Goal: Task Accomplishment & Management: Manage account settings

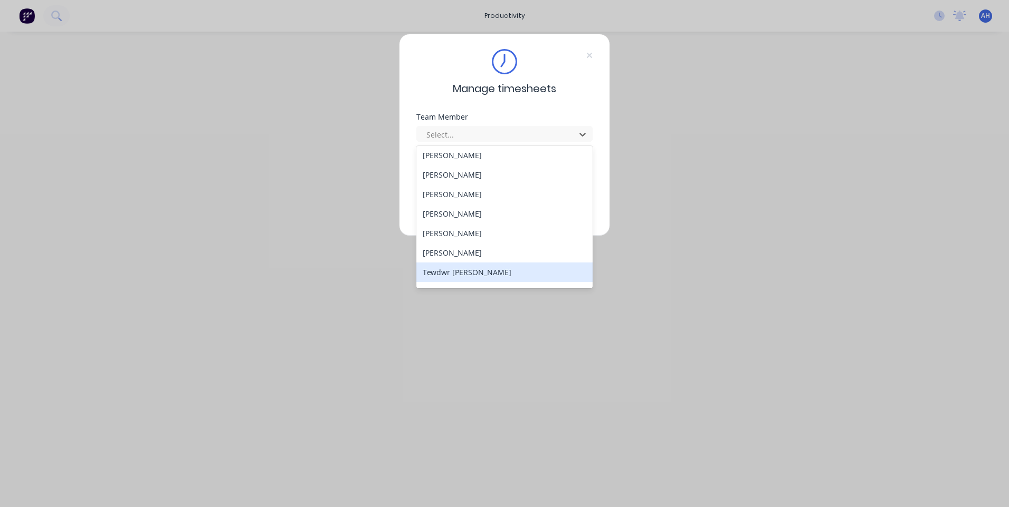
scroll to position [506, 0]
click at [487, 282] on div "Thomas Mitchell" at bounding box center [504, 277] width 176 height 20
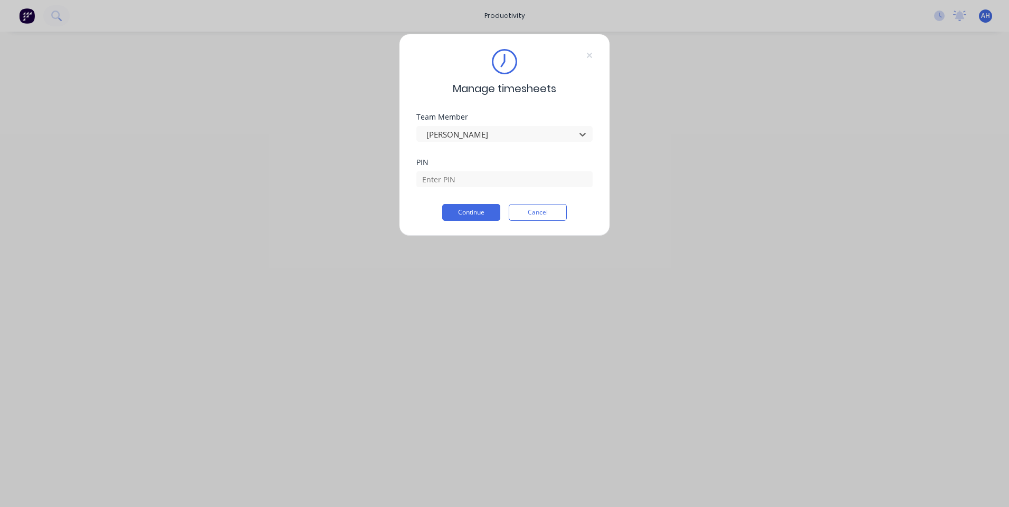
click at [505, 169] on div at bounding box center [504, 178] width 176 height 18
click at [505, 171] on div at bounding box center [504, 178] width 176 height 18
drag, startPoint x: 505, startPoint y: 171, endPoint x: 508, endPoint y: 183, distance: 11.9
click at [508, 184] on input at bounding box center [504, 179] width 176 height 16
type input "9576"
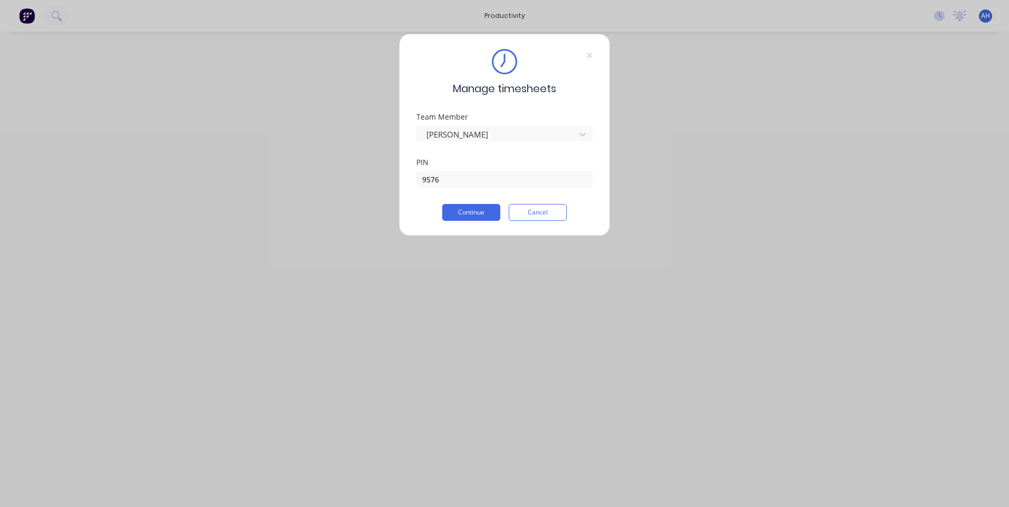
click at [466, 190] on div "PIN 9576" at bounding box center [504, 181] width 176 height 45
click at [465, 208] on button "Continue" at bounding box center [471, 212] width 58 height 17
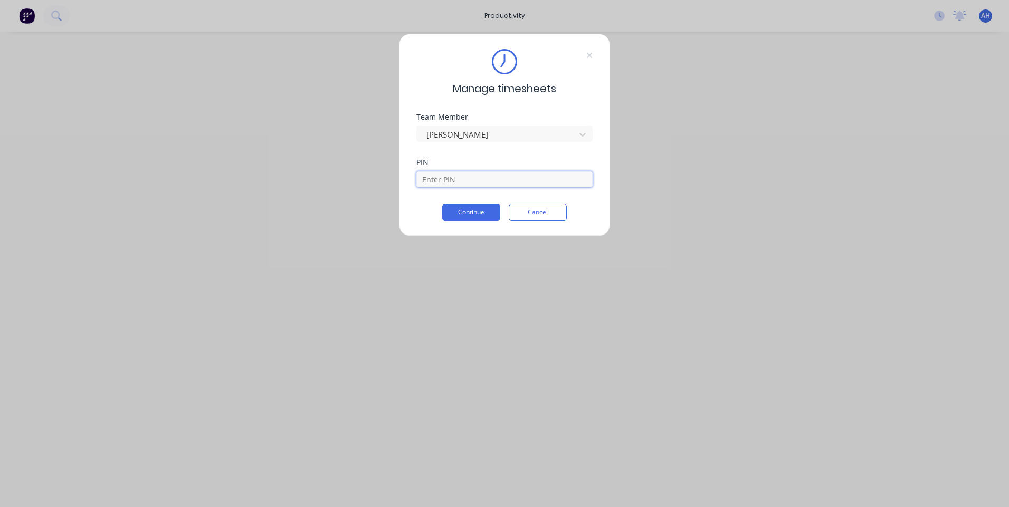
click at [490, 175] on input at bounding box center [504, 179] width 176 height 16
type input "9576"
click at [455, 216] on button "Continue" at bounding box center [471, 212] width 58 height 17
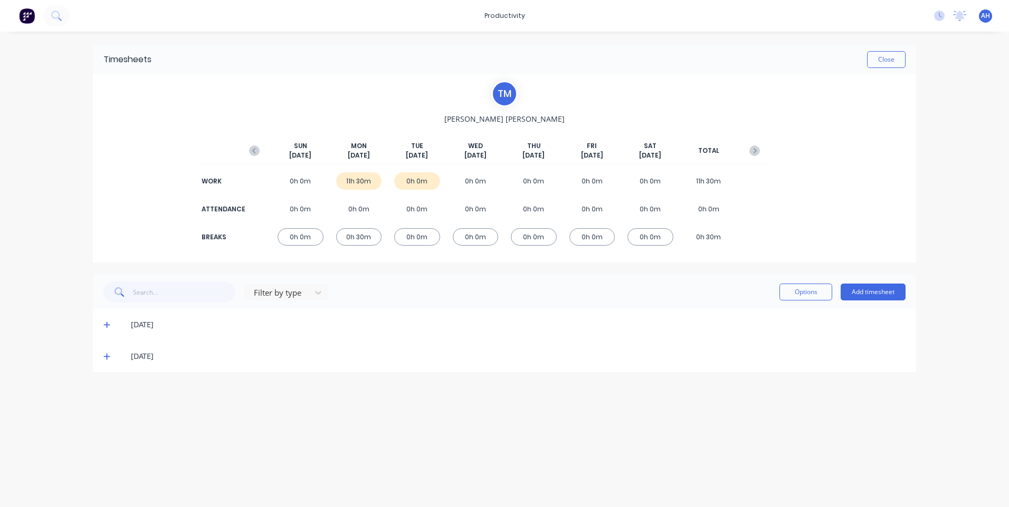
click at [105, 359] on icon at bounding box center [106, 356] width 7 height 7
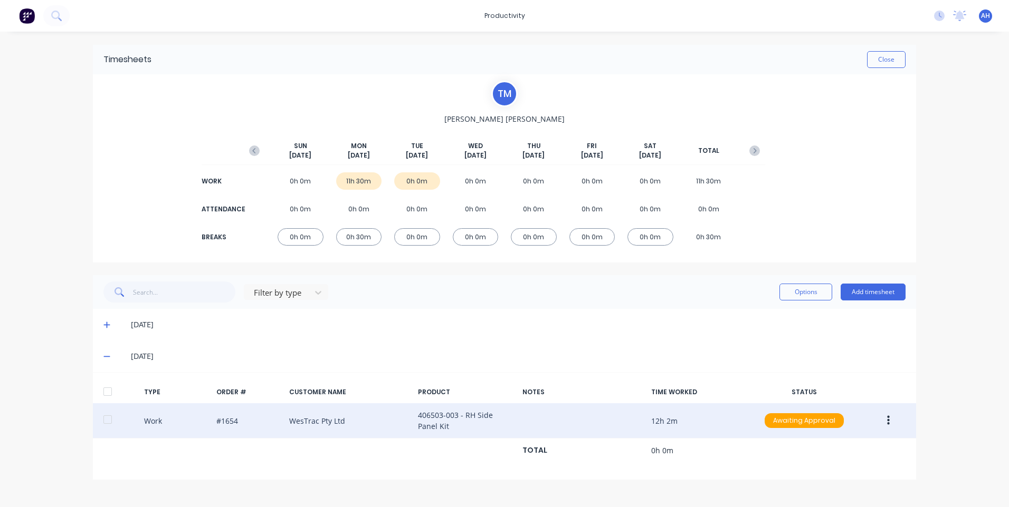
click at [885, 417] on button "button" at bounding box center [888, 420] width 25 height 19
click at [829, 397] on div "Edit" at bounding box center [850, 402] width 81 height 15
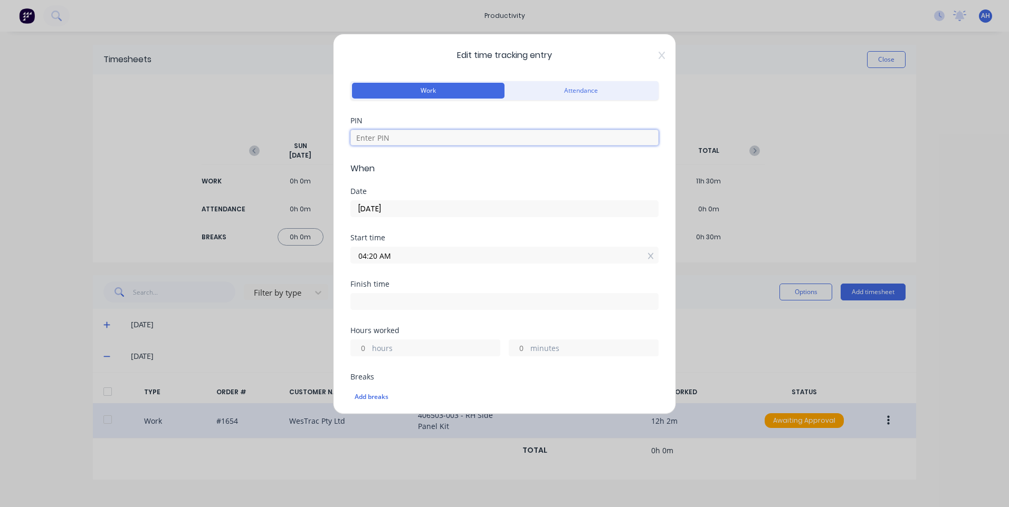
click at [457, 138] on input at bounding box center [504, 138] width 308 height 16
type input "9576"
drag, startPoint x: 418, startPoint y: 257, endPoint x: 408, endPoint y: 260, distance: 9.7
click at [418, 258] on input "04:20 AM" at bounding box center [504, 255] width 307 height 16
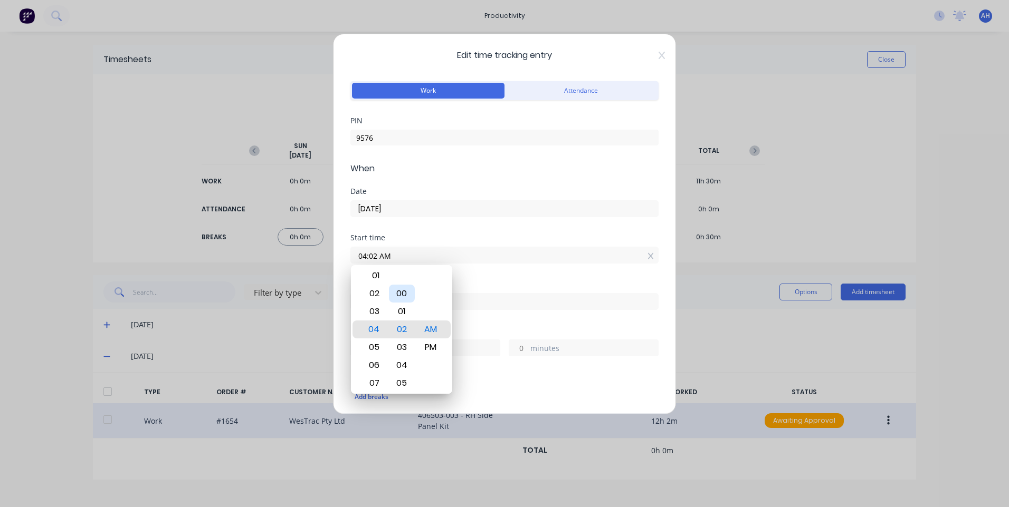
click at [405, 291] on div "00" at bounding box center [402, 294] width 26 height 18
type input "04:00 AM"
click at [541, 332] on div "Hours worked" at bounding box center [504, 330] width 308 height 7
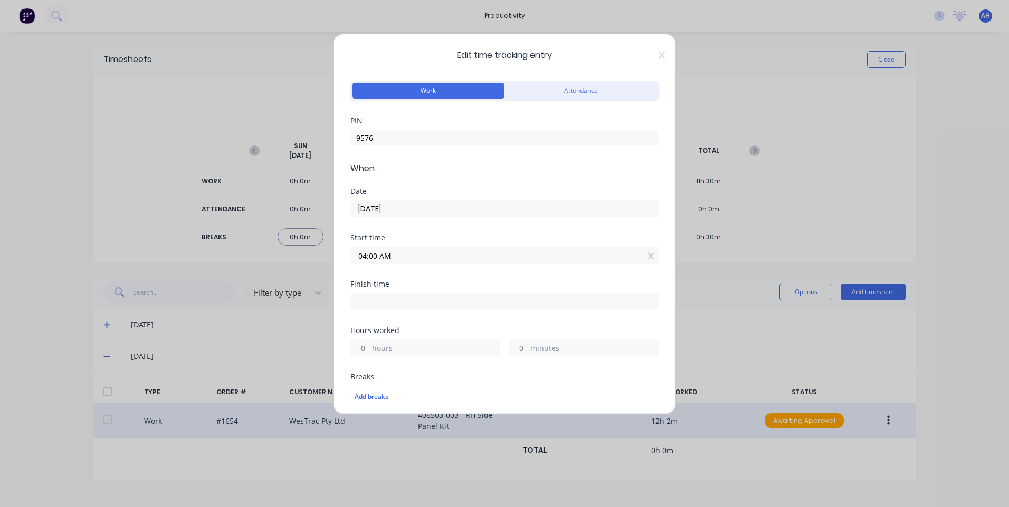
click at [446, 284] on div "Finish time" at bounding box center [504, 284] width 308 height 7
click at [451, 292] on div at bounding box center [504, 301] width 308 height 20
click at [450, 294] on input at bounding box center [504, 302] width 307 height 16
type input "04:23 PM"
type input "12"
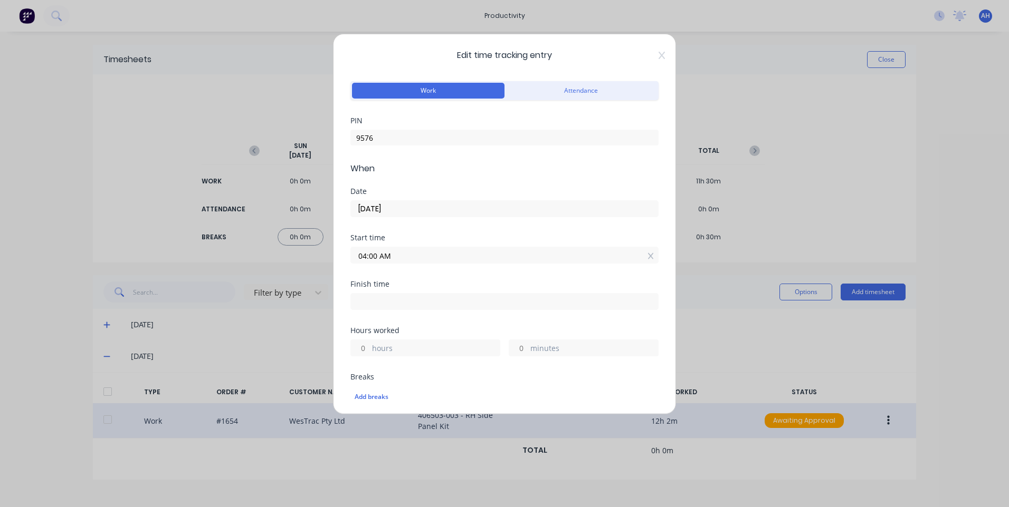
type input "23"
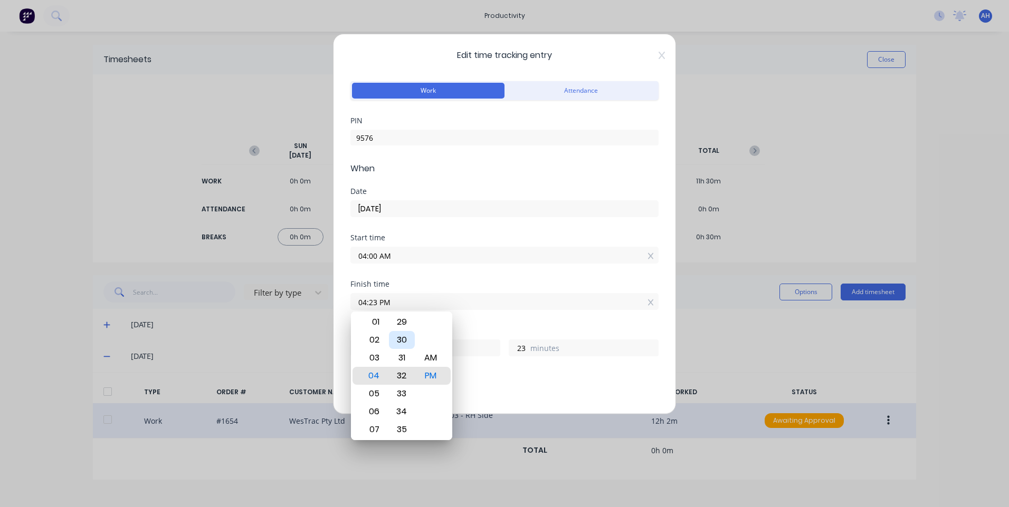
type input "04:32 PM"
type input "32"
click at [405, 340] on div "30" at bounding box center [402, 340] width 26 height 18
type input "04:30 PM"
type input "30"
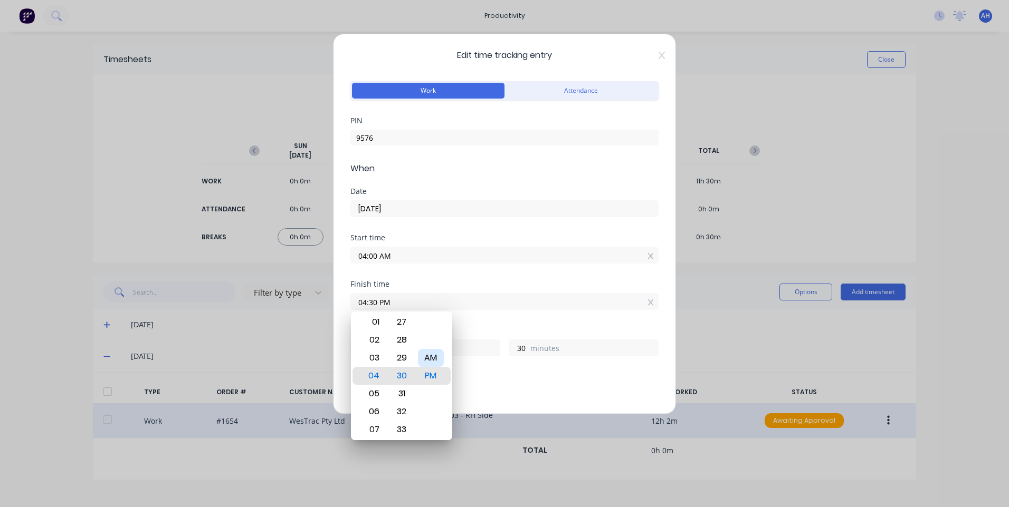
click at [429, 351] on div "AM" at bounding box center [431, 358] width 26 height 18
type input "04:30 AM"
type input "0"
click at [513, 325] on div "Finish time 04:30 AM" at bounding box center [504, 304] width 308 height 46
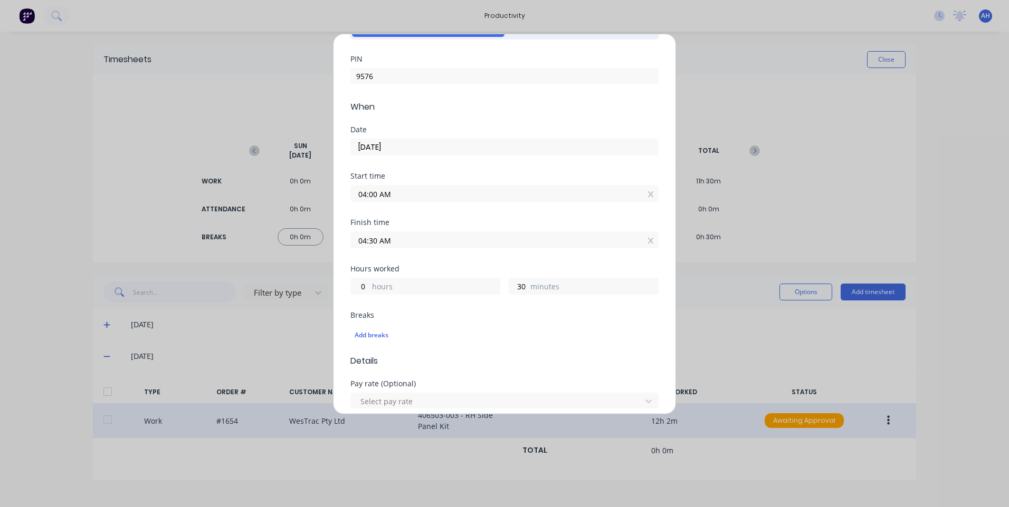
scroll to position [106, 0]
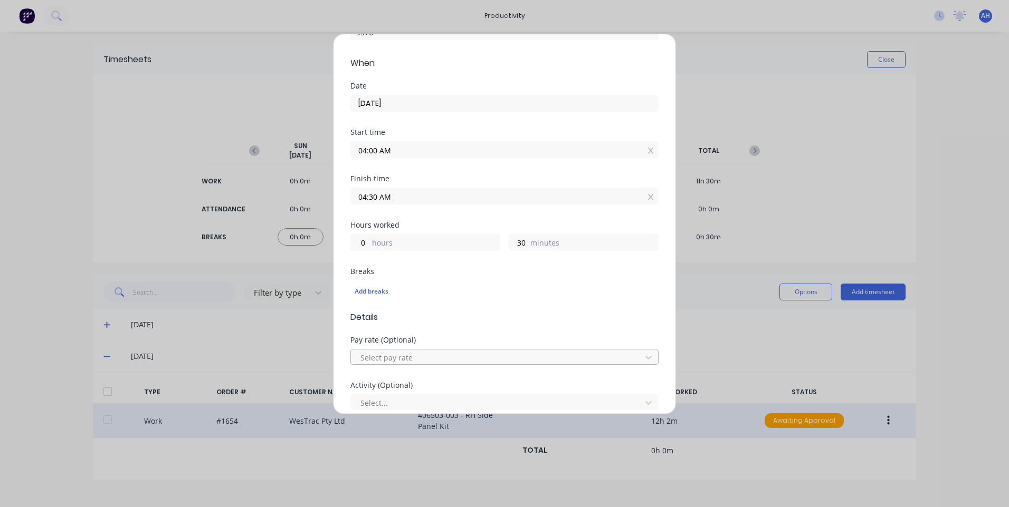
click at [413, 359] on div at bounding box center [497, 357] width 276 height 13
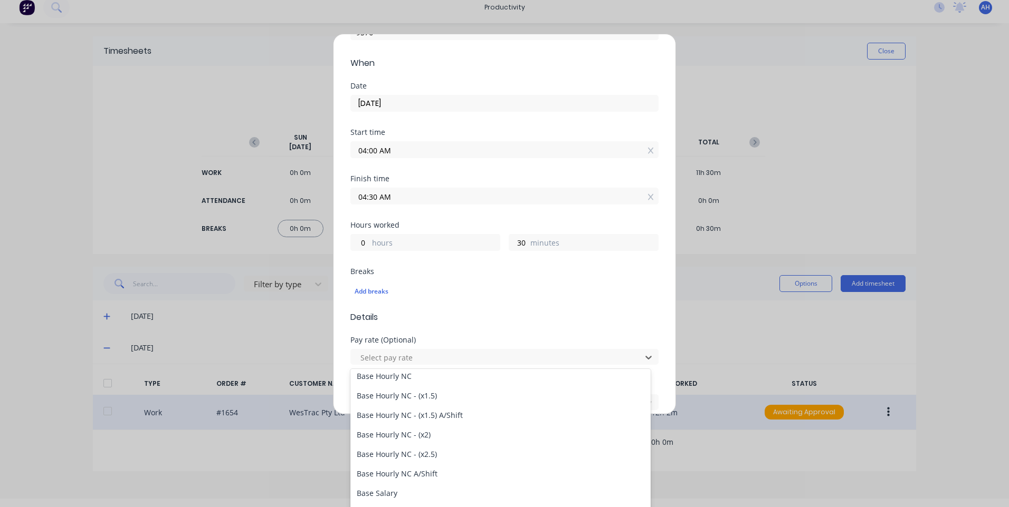
scroll to position [97, 0]
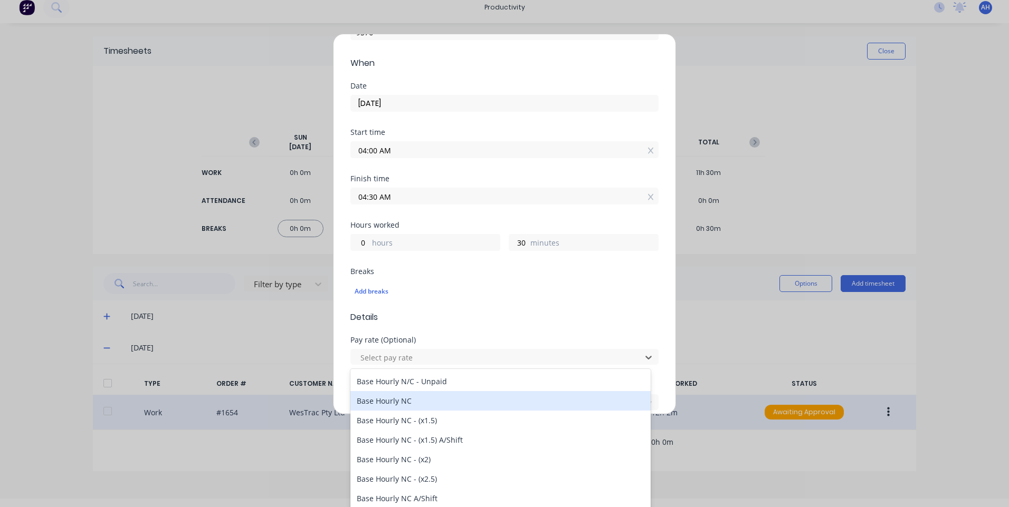
click at [436, 405] on div "Base Hourly NC" at bounding box center [500, 401] width 300 height 20
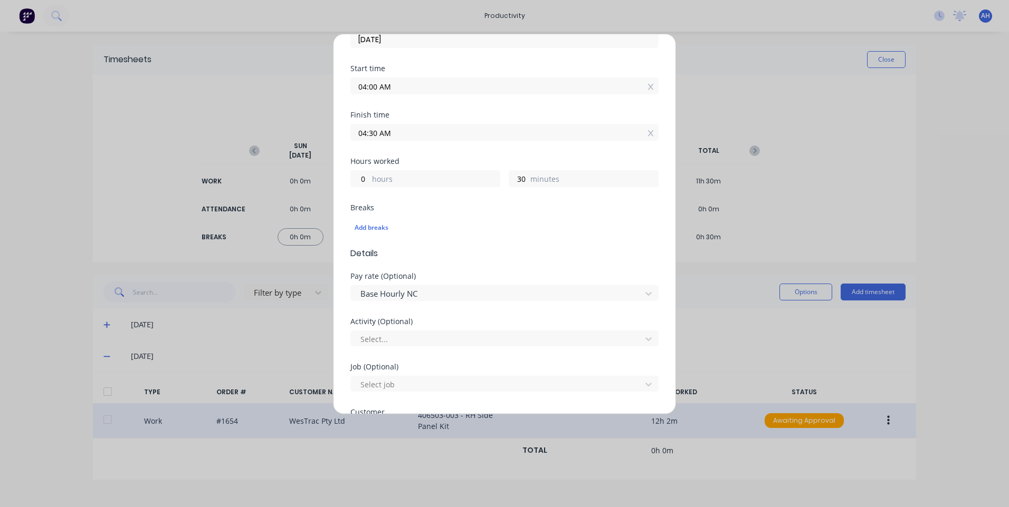
scroll to position [211, 0]
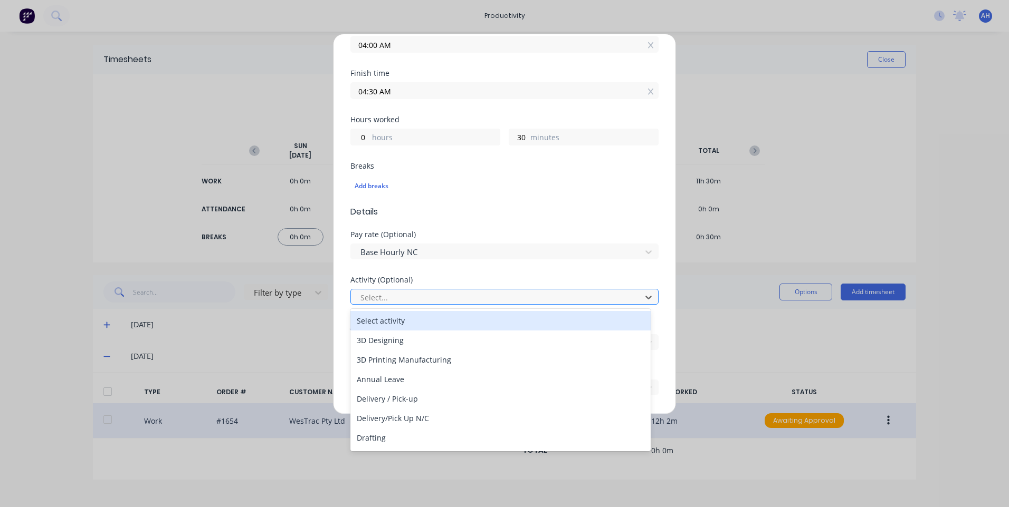
click at [438, 292] on div at bounding box center [497, 297] width 276 height 13
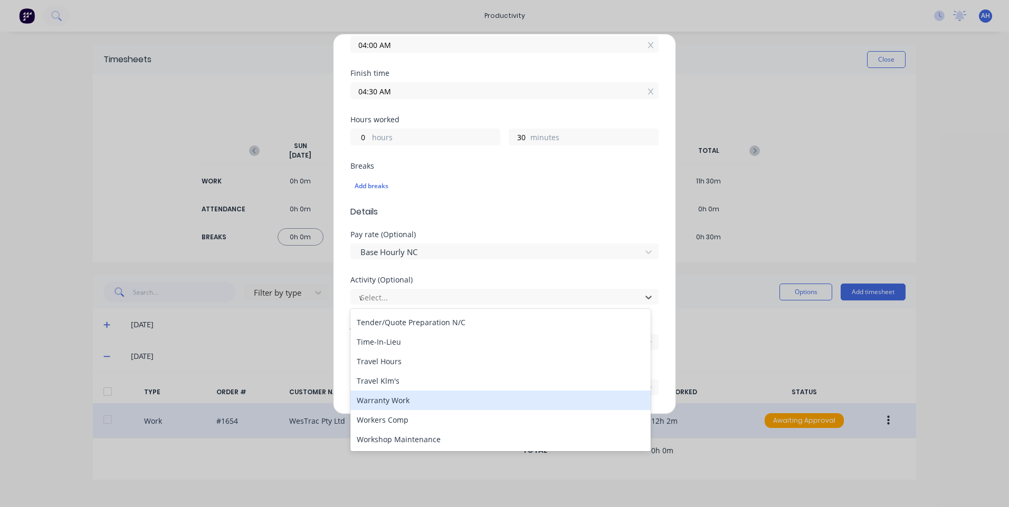
scroll to position [0, 0]
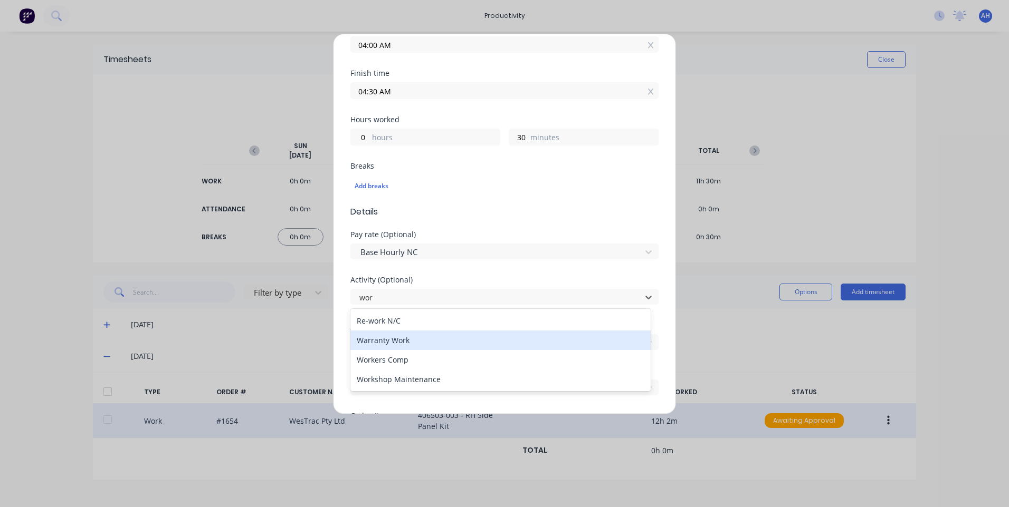
type input "work"
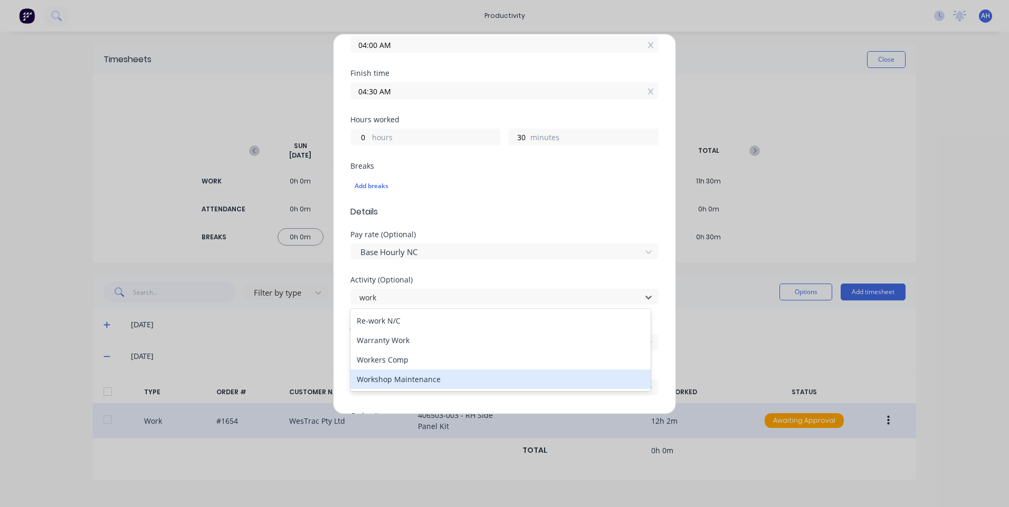
click at [420, 384] on div "Workshop Maintenance" at bounding box center [500, 380] width 300 height 20
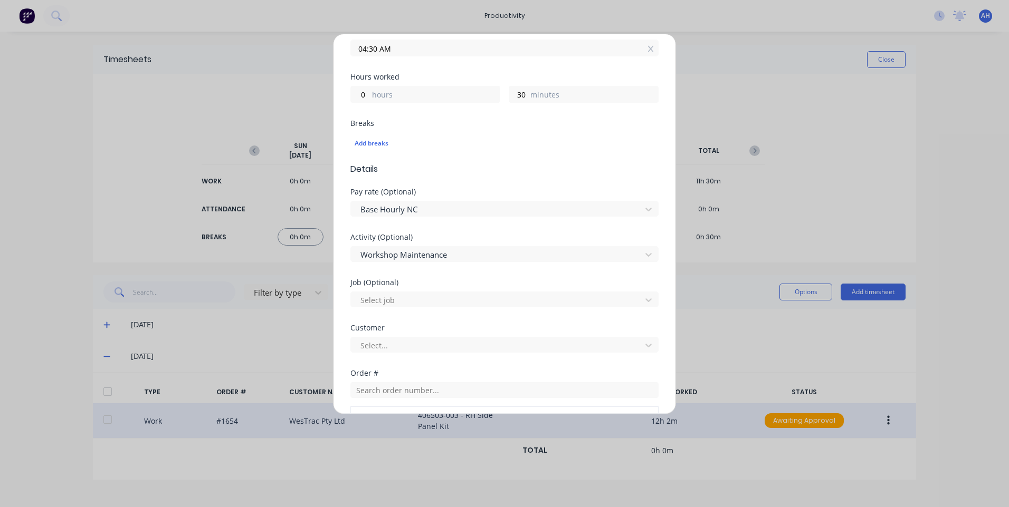
scroll to position [369, 0]
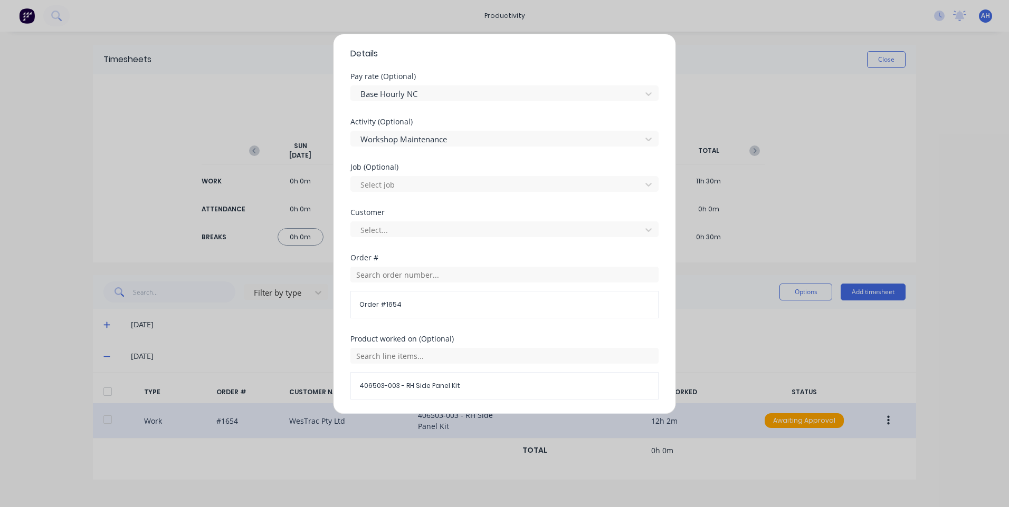
click at [410, 173] on div "Job (Optional) Select job" at bounding box center [504, 178] width 308 height 28
click at [412, 181] on div at bounding box center [497, 184] width 276 height 13
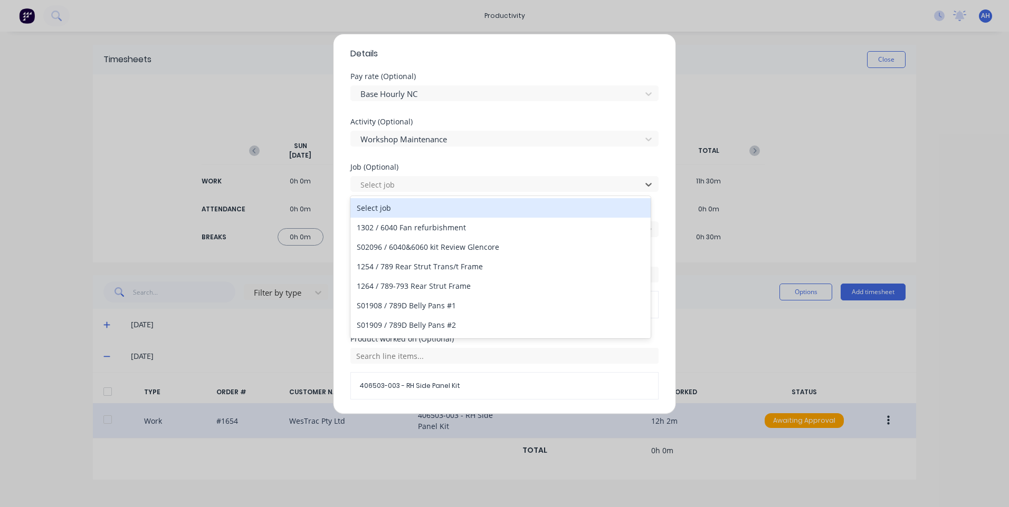
click at [479, 147] on div "Activity (Optional) Workshop Maintenance" at bounding box center [504, 140] width 308 height 45
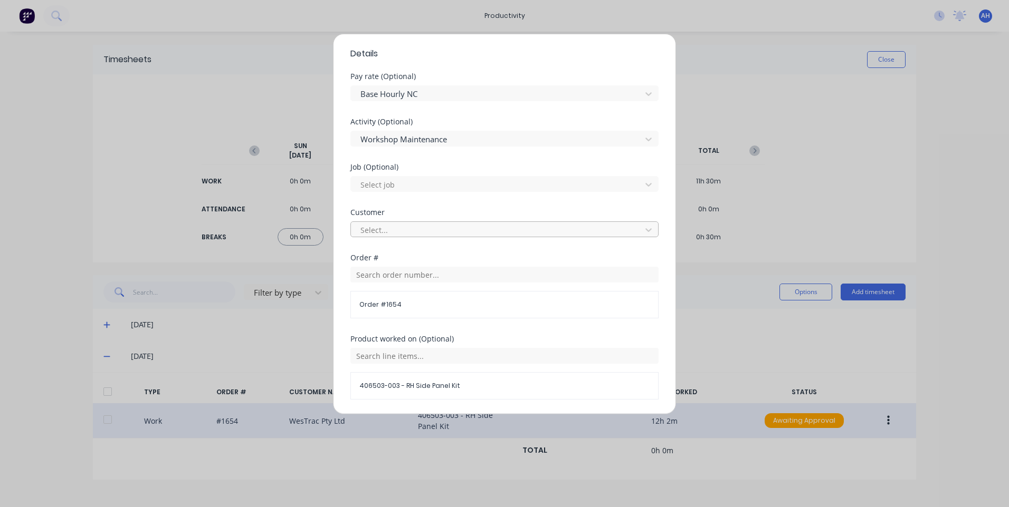
click at [420, 235] on div at bounding box center [497, 230] width 276 height 13
click at [415, 258] on div "Select customer" at bounding box center [500, 254] width 300 height 20
click at [432, 276] on input "text" at bounding box center [504, 275] width 308 height 16
click at [420, 311] on div "Order # 1654" at bounding box center [504, 304] width 308 height 27
click at [422, 305] on span "Order # 1654" at bounding box center [504, 304] width 290 height 9
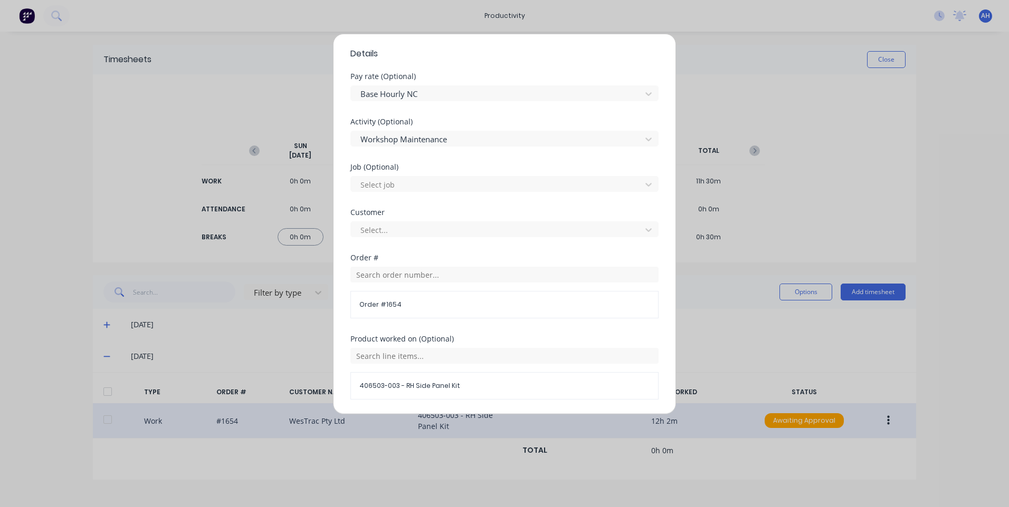
click at [422, 305] on span "Order # 1654" at bounding box center [504, 304] width 290 height 9
drag, startPoint x: 422, startPoint y: 305, endPoint x: 417, endPoint y: 307, distance: 5.7
click at [422, 305] on span "Order # 1654" at bounding box center [504, 304] width 290 height 9
click at [414, 308] on span "Order # 1654" at bounding box center [504, 304] width 290 height 9
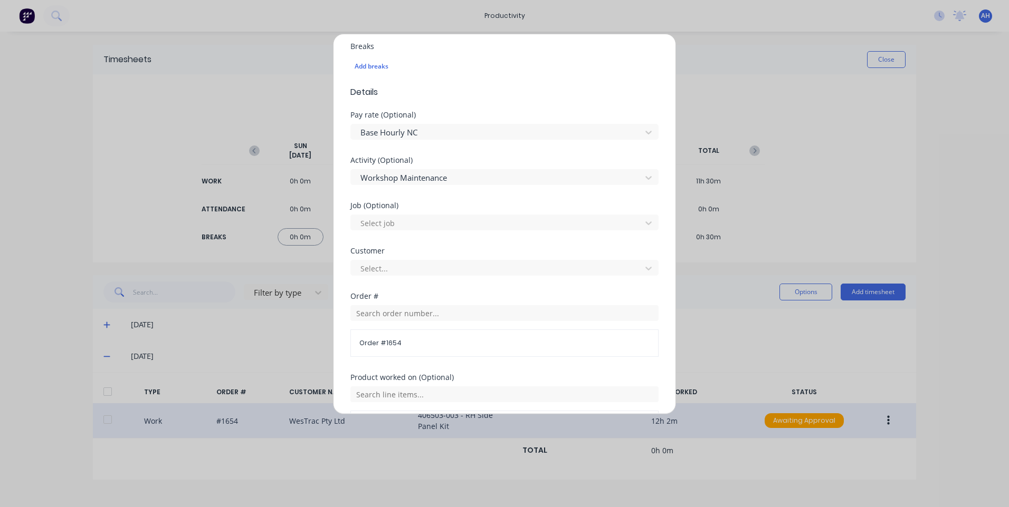
scroll to position [489, 0]
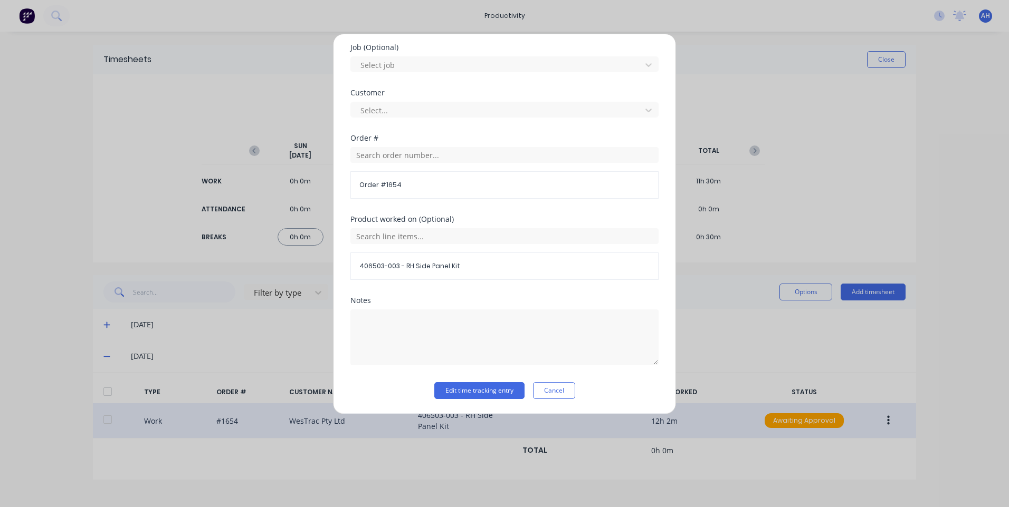
click at [557, 388] on button "Cancel" at bounding box center [554, 390] width 42 height 17
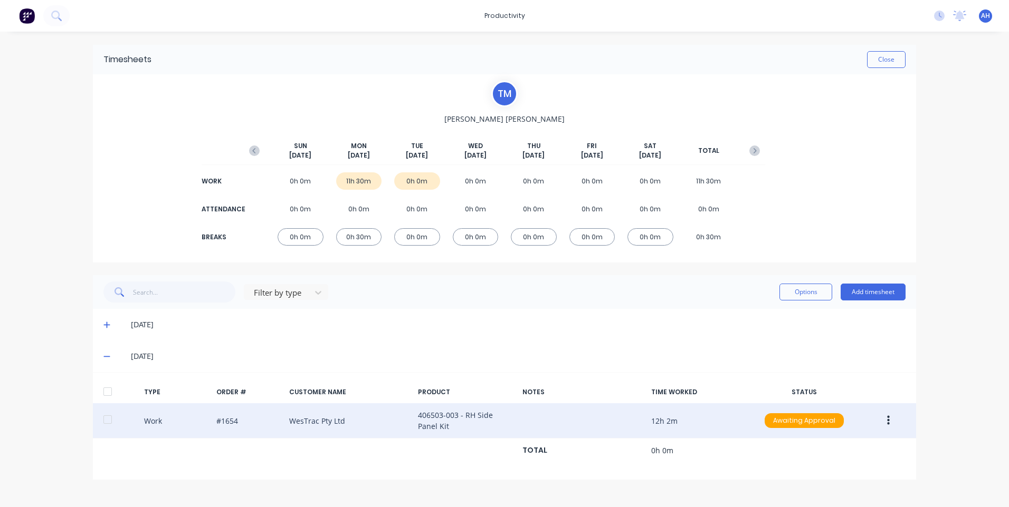
click at [888, 421] on icon "button" at bounding box center [888, 420] width 3 height 9
click at [868, 403] on div "Edit" at bounding box center [850, 402] width 81 height 15
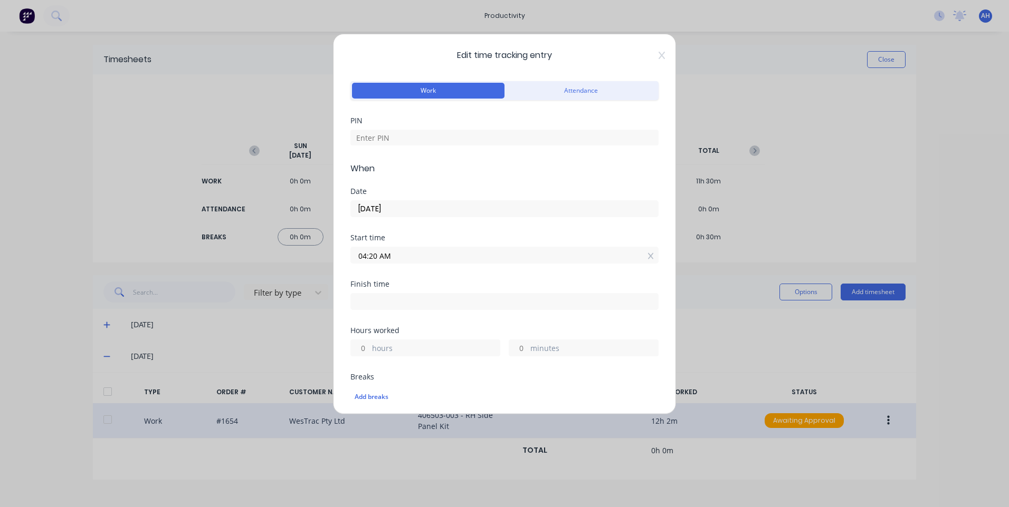
click at [430, 257] on input "04:20 AM" at bounding box center [504, 255] width 307 height 16
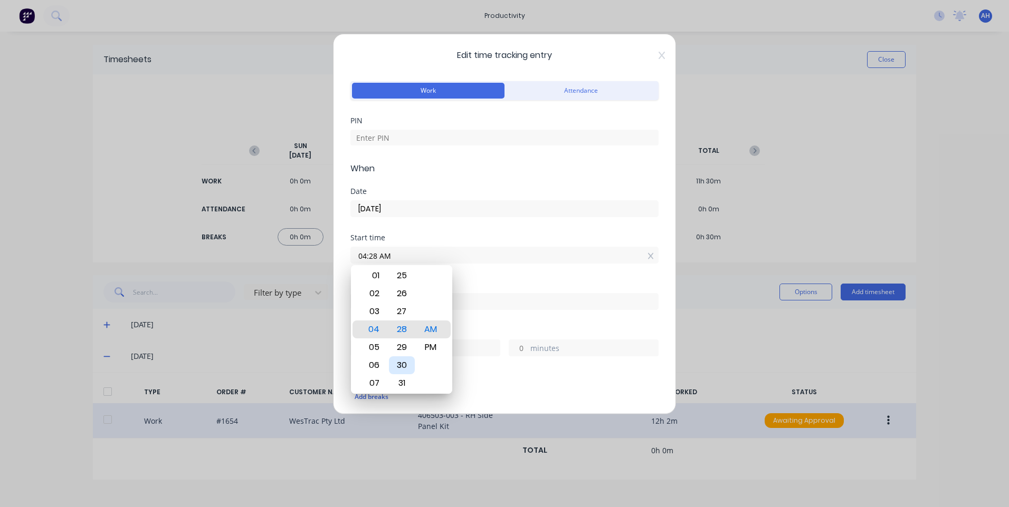
click at [402, 365] on div "30" at bounding box center [402, 366] width 26 height 18
type input "04:30 AM"
click at [558, 310] on label at bounding box center [504, 301] width 308 height 17
click at [558, 310] on input at bounding box center [504, 302] width 307 height 16
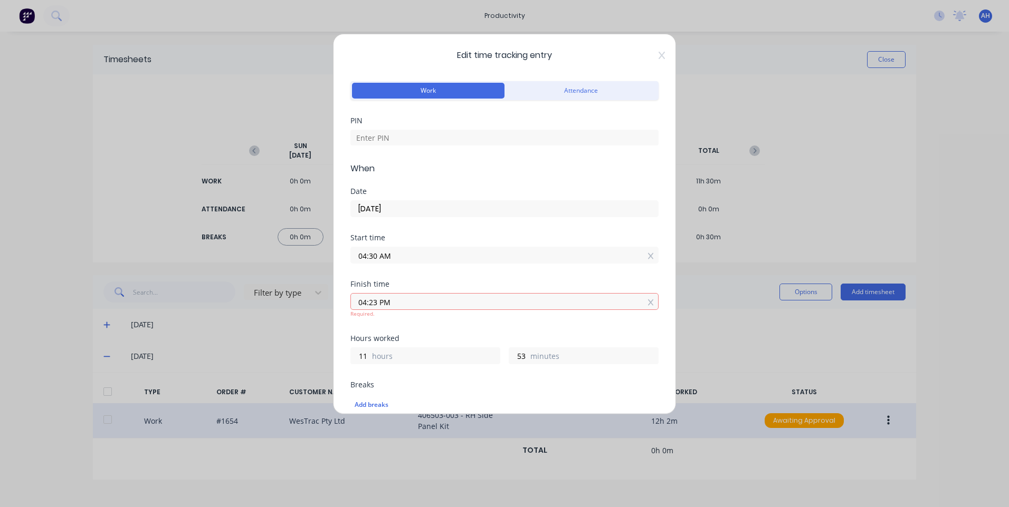
type input "04:23 PM"
type input "11"
type input "53"
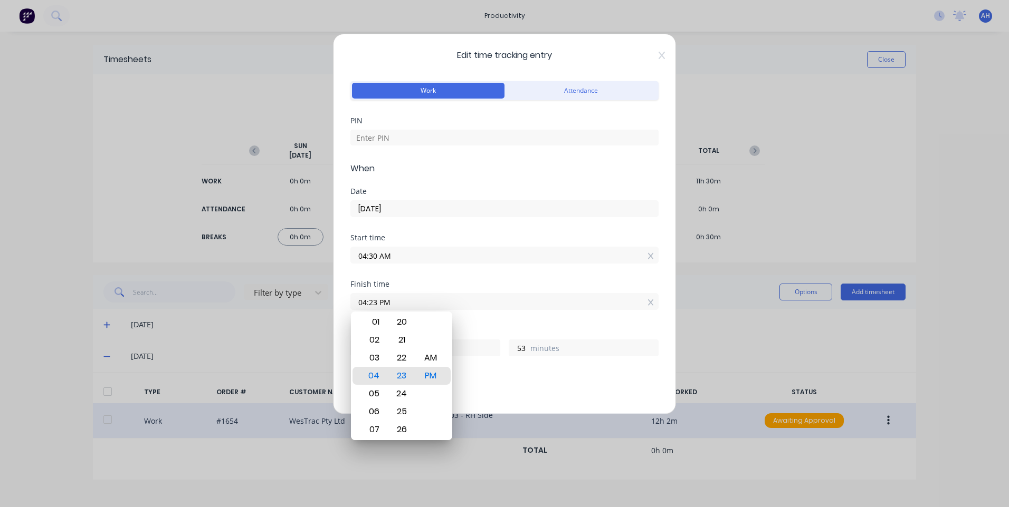
click at [474, 296] on input "04:23 PM" at bounding box center [504, 302] width 307 height 16
click at [382, 429] on div "07" at bounding box center [373, 430] width 26 height 18
type input "07:23 PM"
type input "14"
type input "07:00 PM"
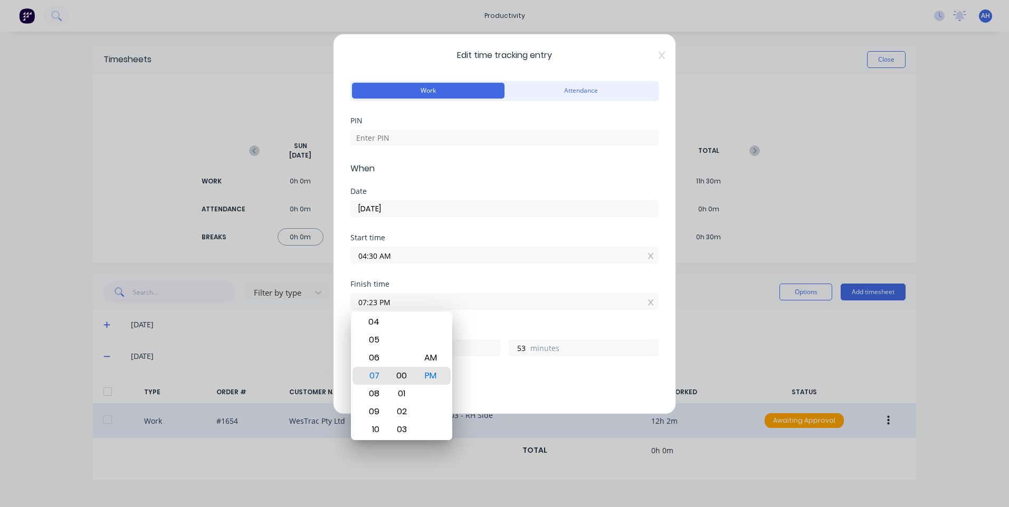
type input "30"
click at [430, 356] on div "AM" at bounding box center [431, 358] width 26 height 18
type input "07:00 AM"
type input "2"
click at [493, 323] on div "Finish time 07:00 AM" at bounding box center [504, 304] width 308 height 46
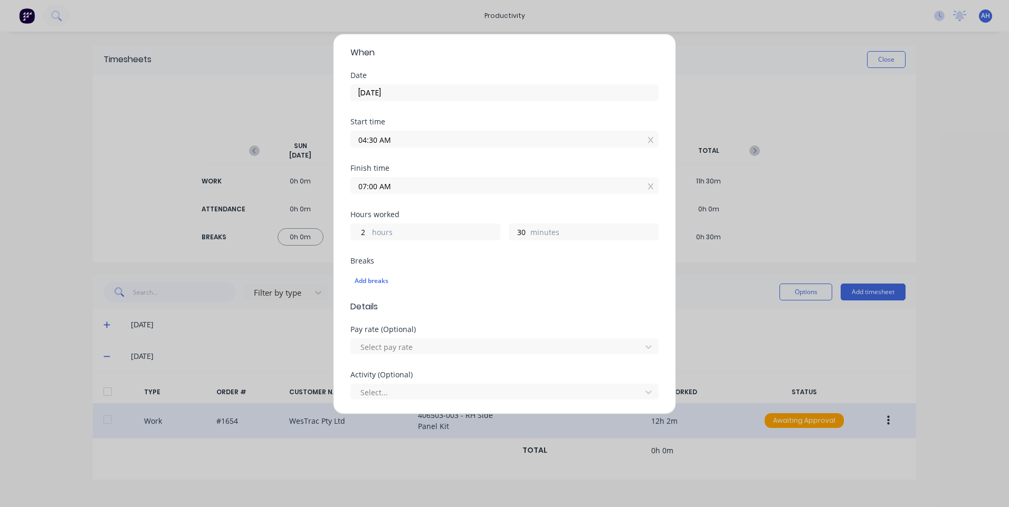
scroll to position [158, 0]
click at [402, 304] on div at bounding box center [497, 305] width 276 height 13
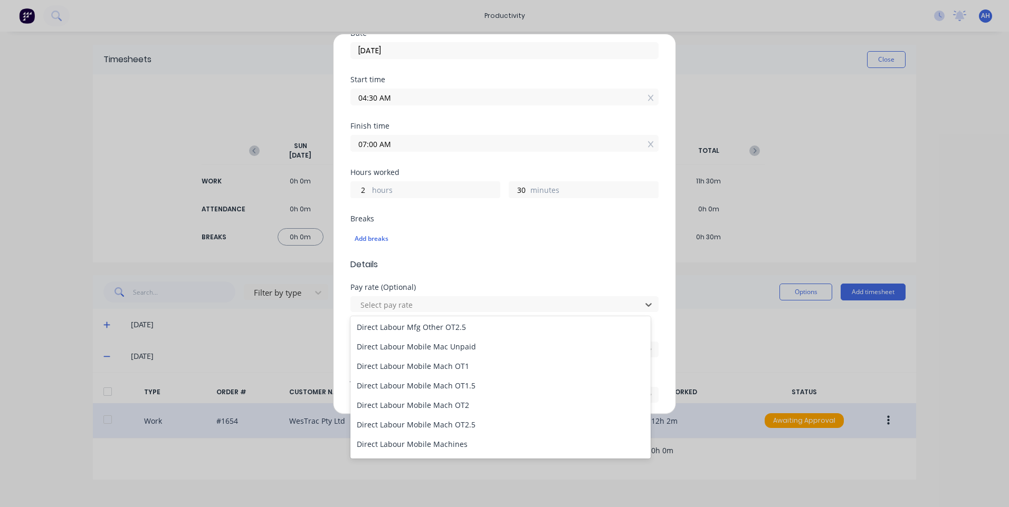
scroll to position [739, 0]
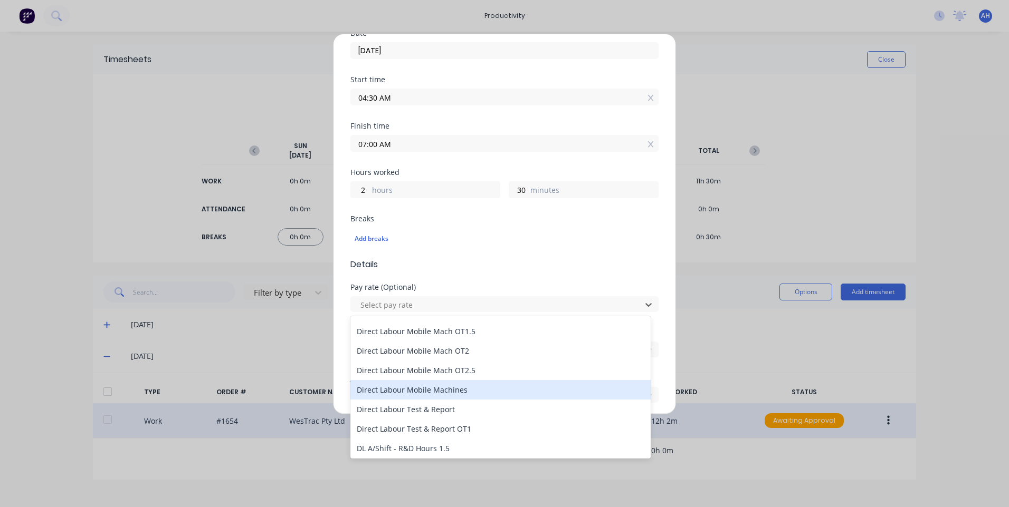
click at [468, 386] on div "Direct Labour Mobile Machines" at bounding box center [500, 390] width 300 height 20
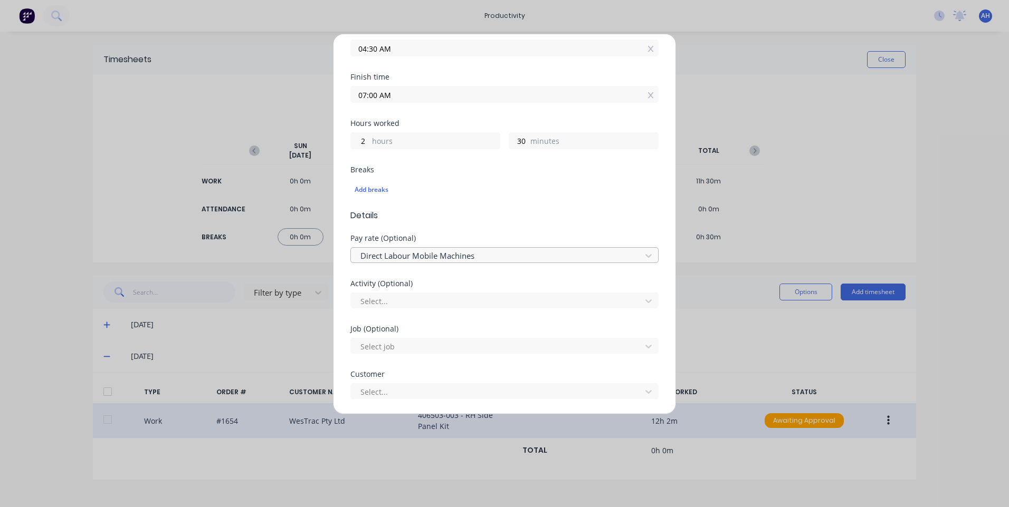
scroll to position [264, 0]
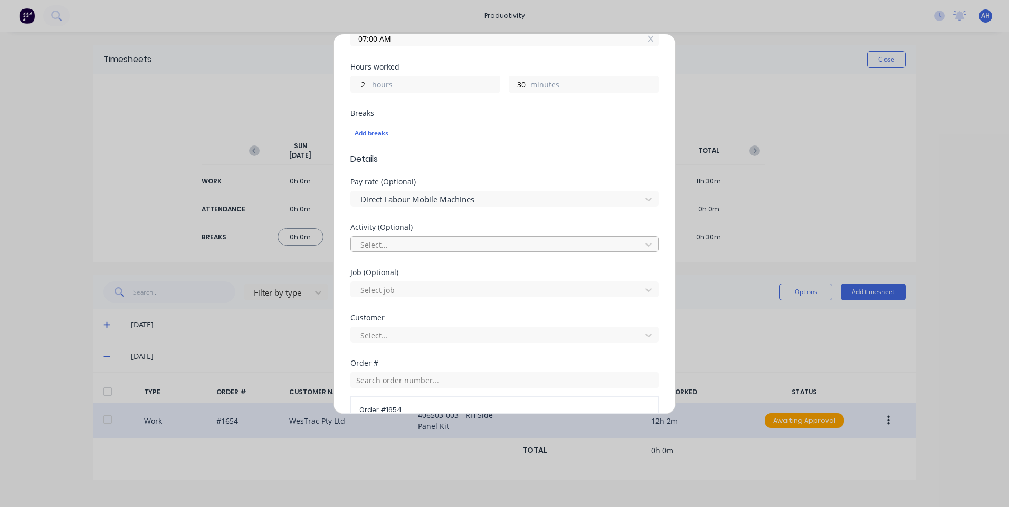
click at [411, 247] on div at bounding box center [497, 244] width 276 height 13
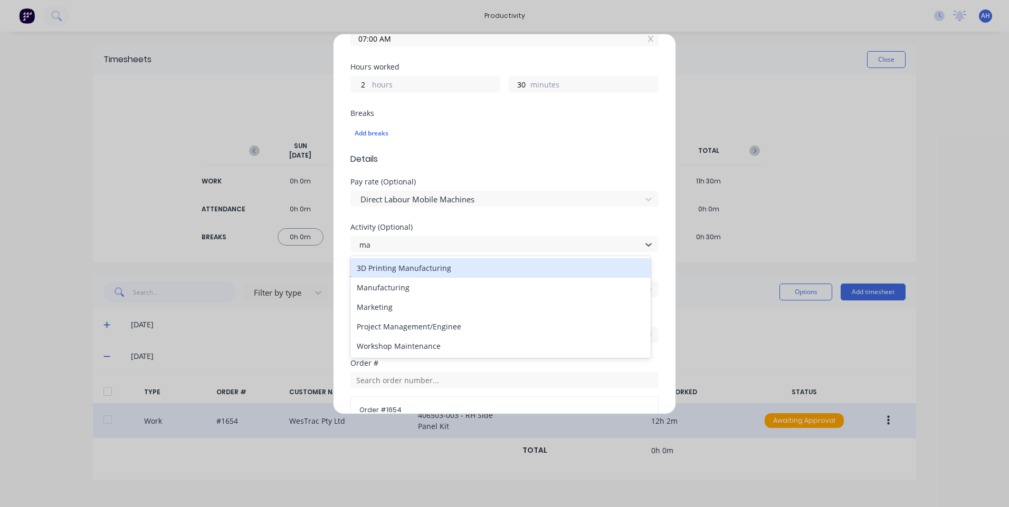
type input "man"
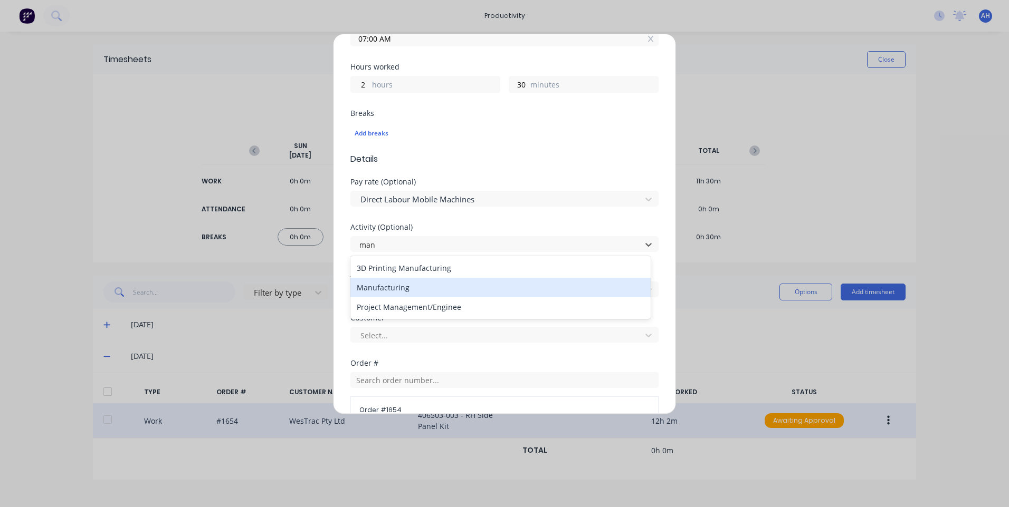
click at [414, 296] on div "Manufacturing" at bounding box center [500, 288] width 300 height 20
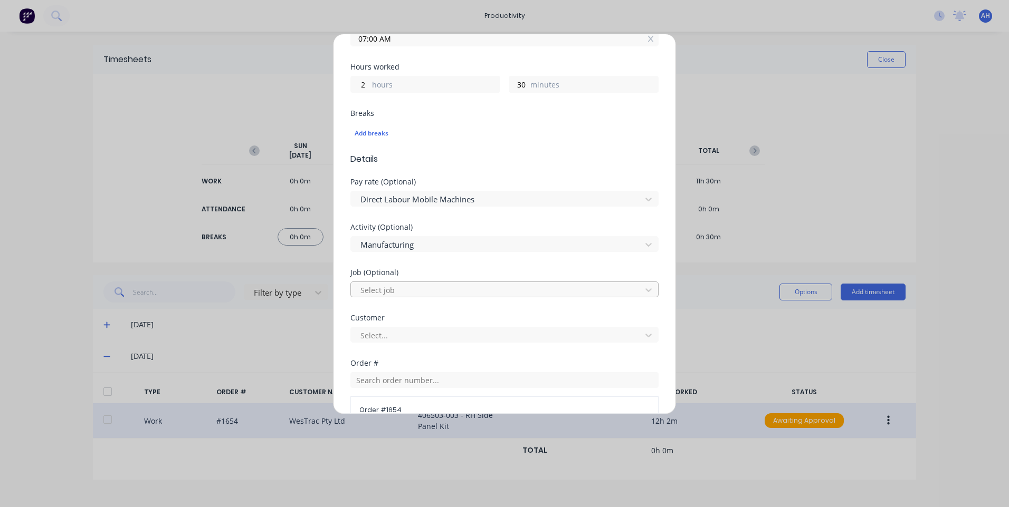
click at [415, 295] on div at bounding box center [497, 290] width 276 height 13
click at [417, 290] on div at bounding box center [497, 290] width 276 height 13
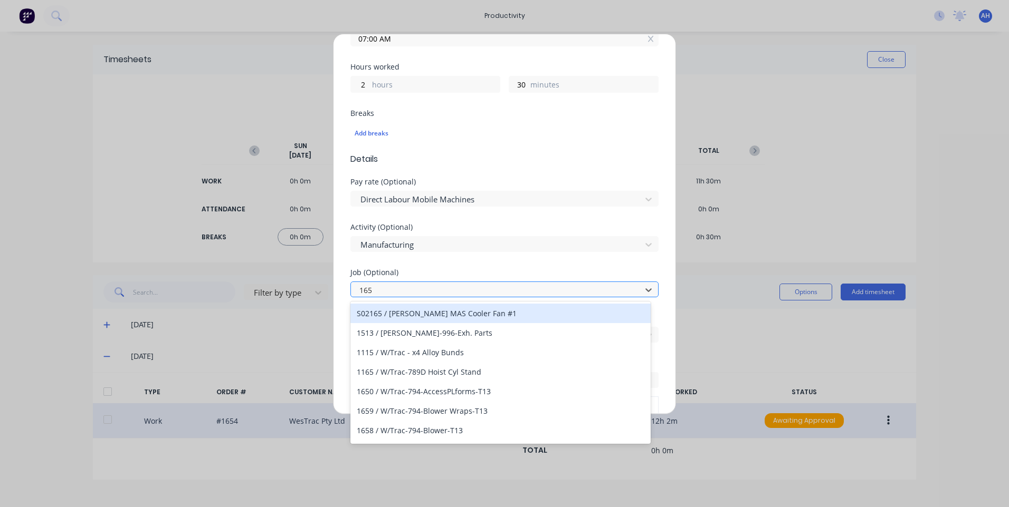
type input "1654"
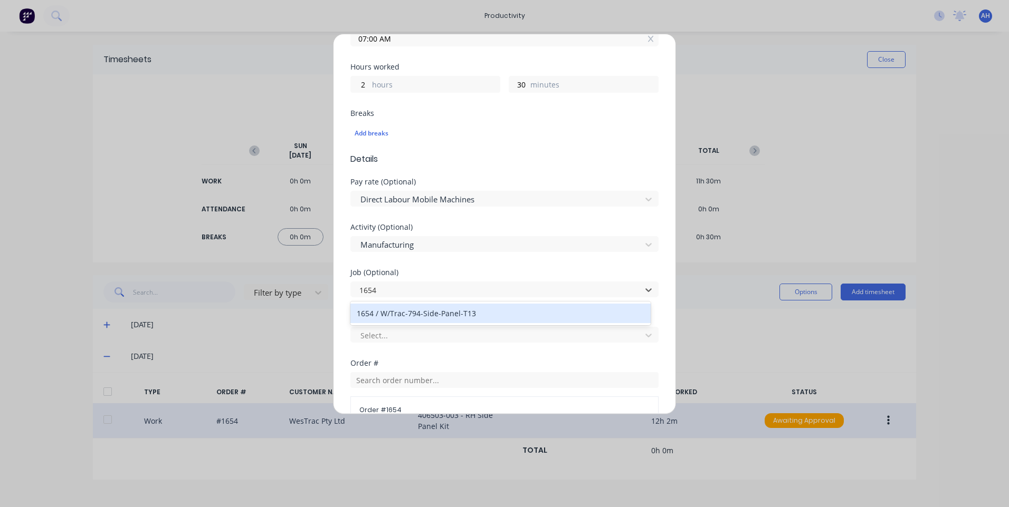
click at [414, 312] on div "1654 / W/Trac-794-Side-Panel-T13" at bounding box center [500, 314] width 300 height 20
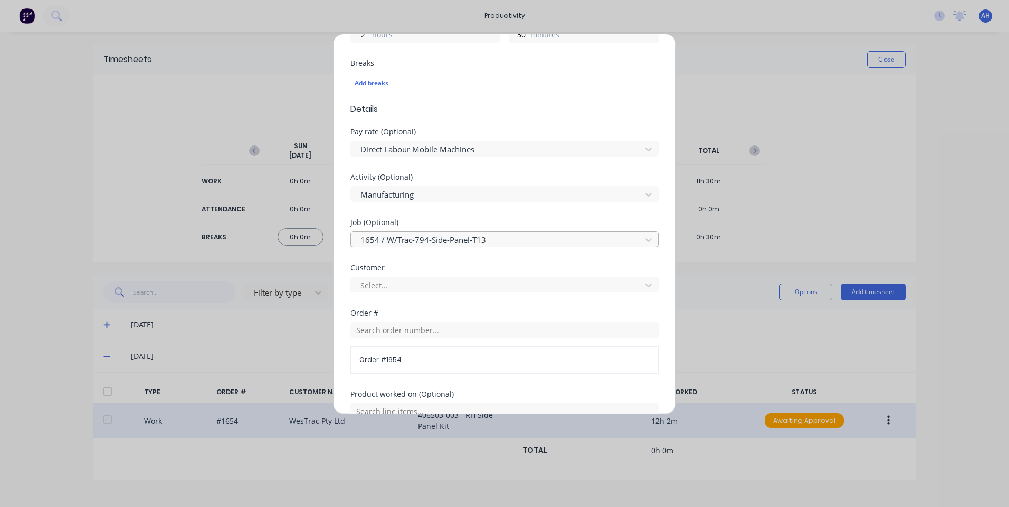
scroll to position [369, 0]
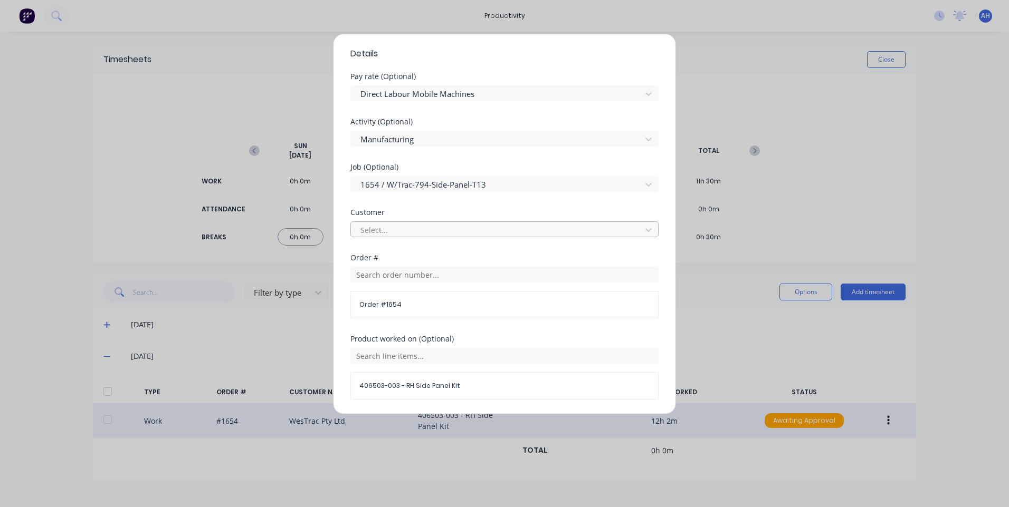
click at [431, 234] on div at bounding box center [497, 230] width 276 height 13
click at [424, 253] on div "Select customer" at bounding box center [500, 254] width 300 height 20
click at [424, 265] on div "Order # 1654" at bounding box center [504, 291] width 308 height 54
click at [425, 270] on input "text" at bounding box center [504, 275] width 308 height 16
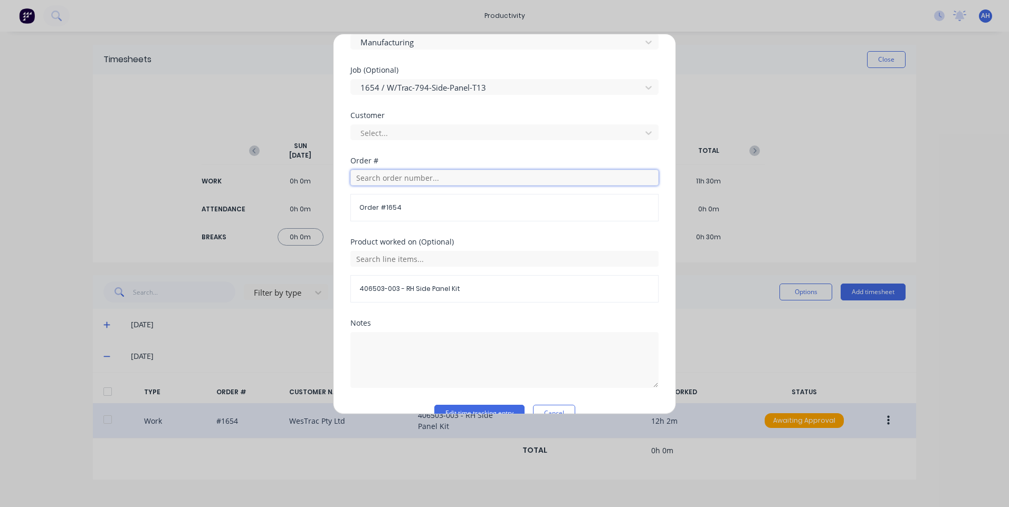
scroll to position [475, 0]
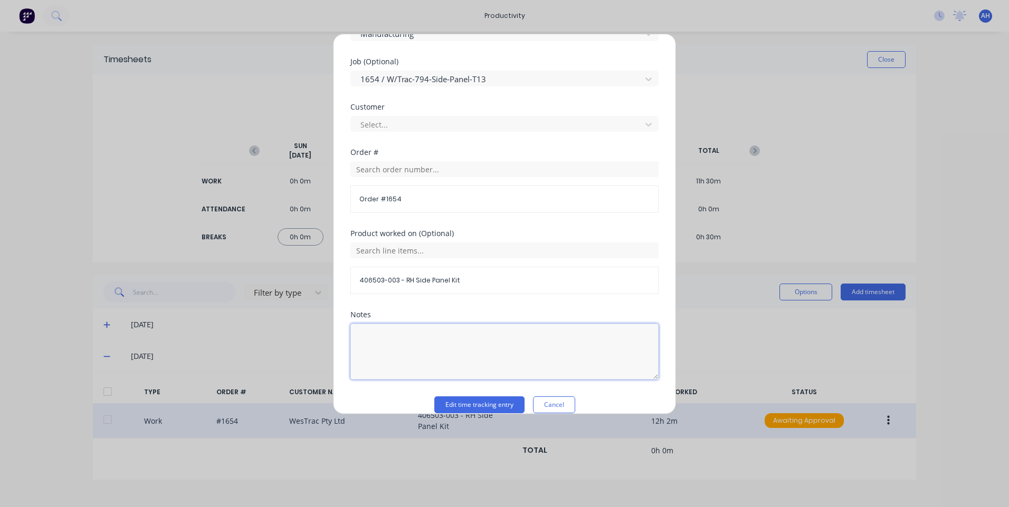
click at [442, 341] on textarea at bounding box center [504, 352] width 308 height 56
type textarea "customer westrac"
click at [472, 402] on button "Edit time tracking entry" at bounding box center [479, 405] width 90 height 17
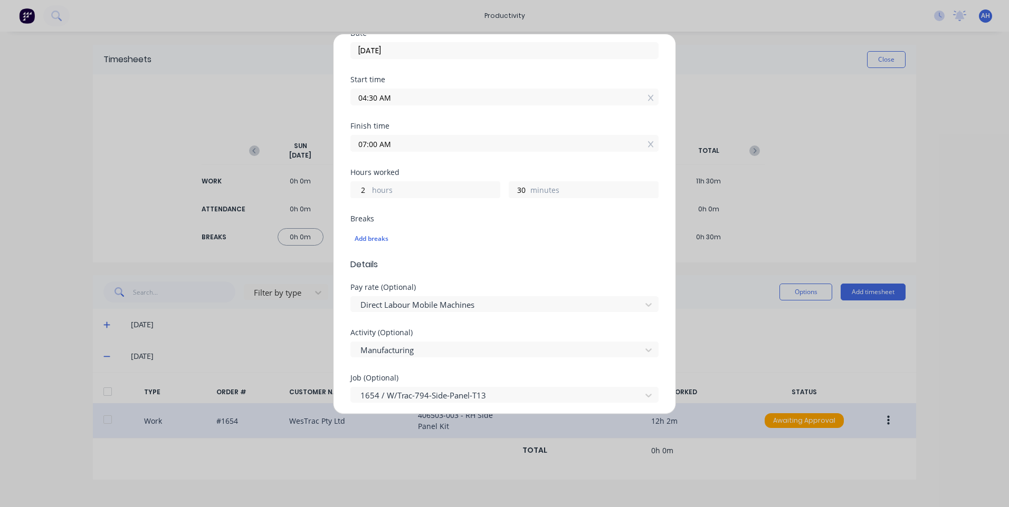
scroll to position [0, 0]
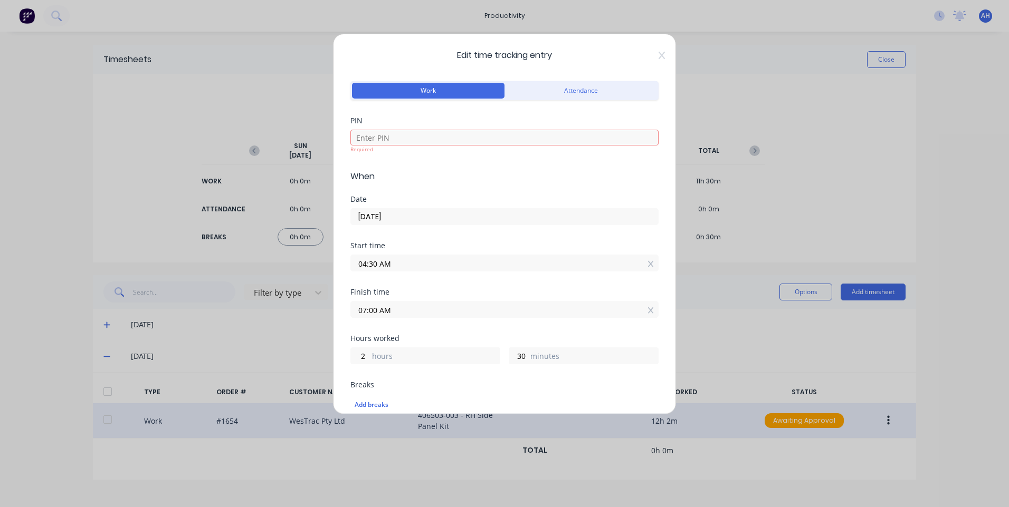
click at [436, 122] on div "PIN" at bounding box center [504, 120] width 308 height 7
click at [438, 142] on input at bounding box center [504, 138] width 308 height 16
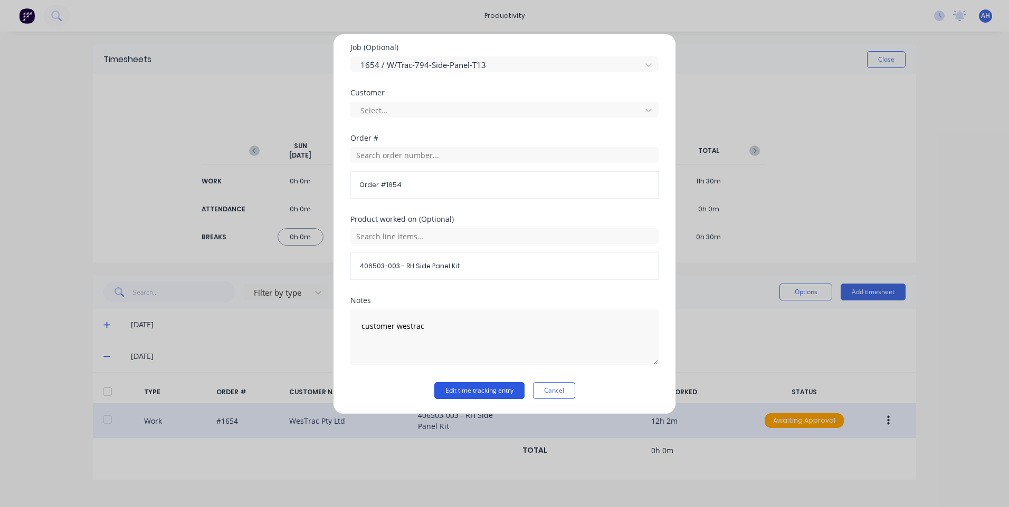
type input "9576"
click at [468, 386] on button "Edit time tracking entry" at bounding box center [479, 390] width 90 height 17
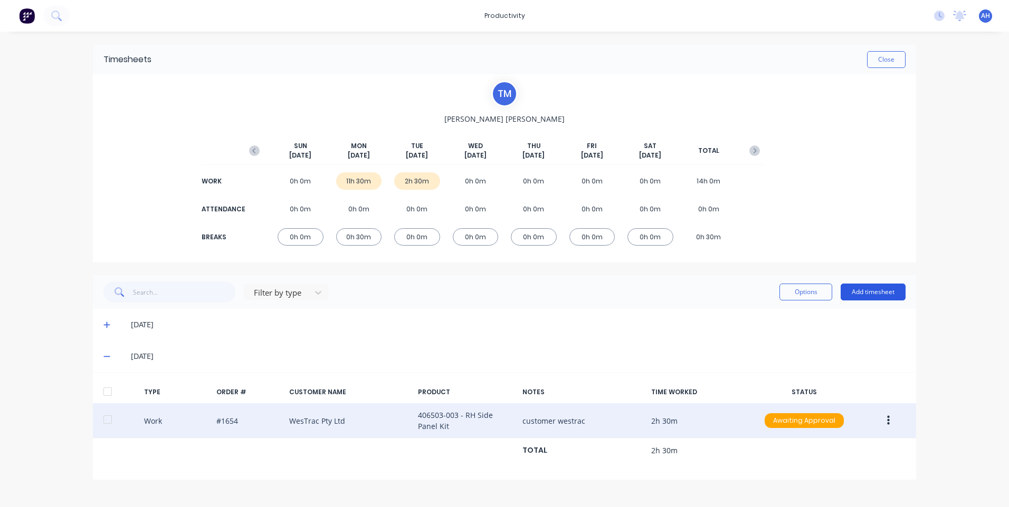
click at [876, 287] on button "Add timesheet" at bounding box center [872, 292] width 65 height 17
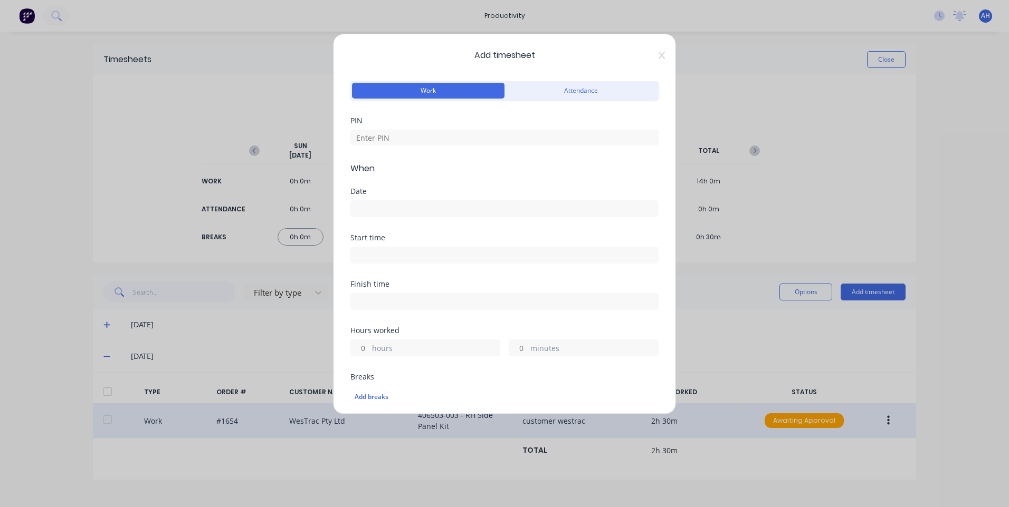
click at [403, 207] on input at bounding box center [504, 209] width 307 height 16
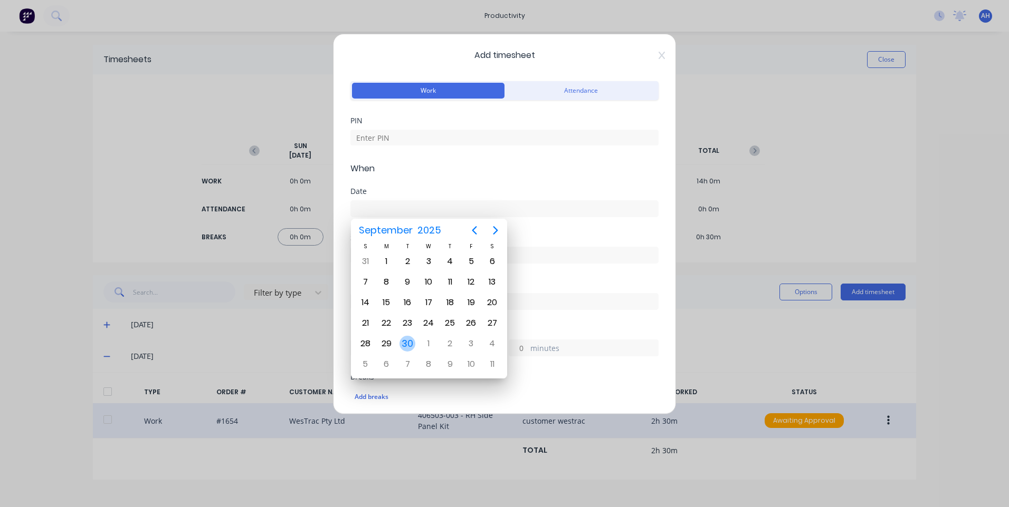
click at [409, 343] on div "30" at bounding box center [407, 344] width 16 height 16
type input "[DATE]"
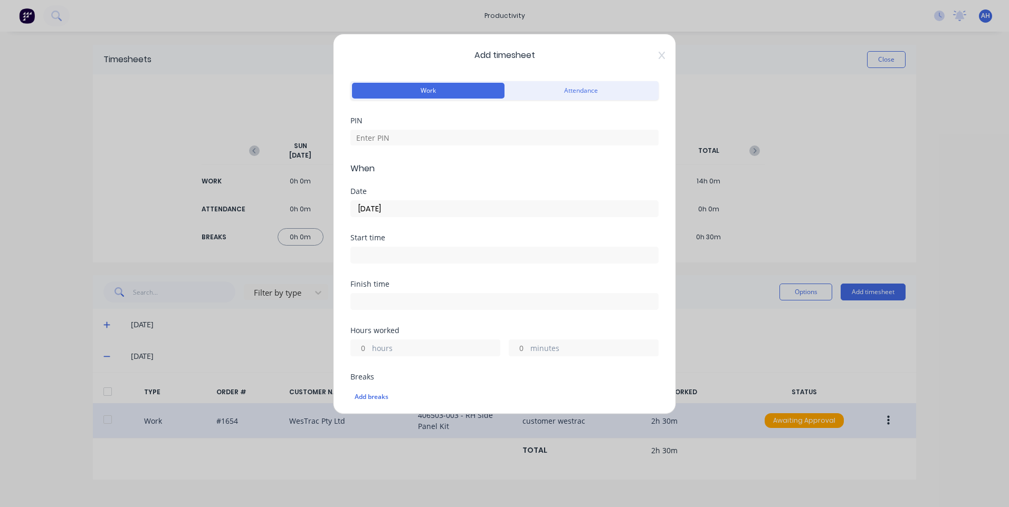
click at [425, 146] on div "PIN" at bounding box center [504, 139] width 308 height 45
click at [429, 142] on input at bounding box center [504, 138] width 308 height 16
type input "9576"
click at [410, 262] on input at bounding box center [504, 255] width 307 height 16
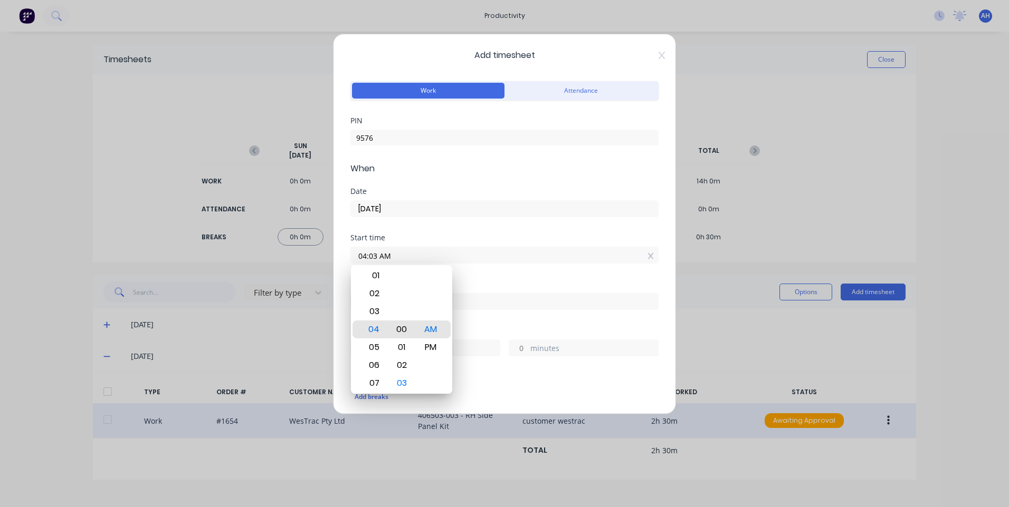
type input "04:00 AM"
click at [525, 323] on div "Finish time" at bounding box center [504, 304] width 308 height 46
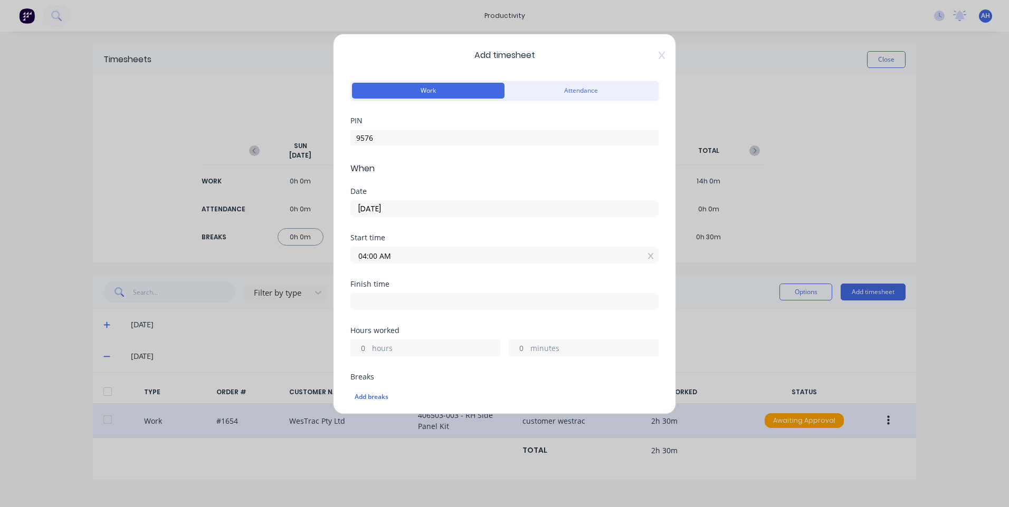
click at [467, 289] on div "Finish time" at bounding box center [504, 296] width 308 height 30
click at [466, 294] on div at bounding box center [504, 301] width 308 height 20
click at [466, 298] on input at bounding box center [504, 302] width 307 height 16
type input "04:24 PM"
type input "12"
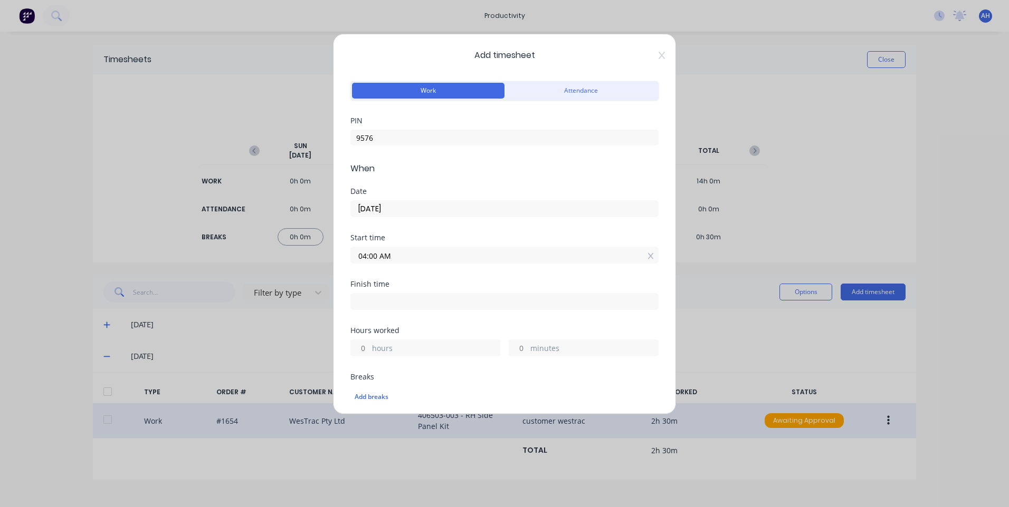
type input "24"
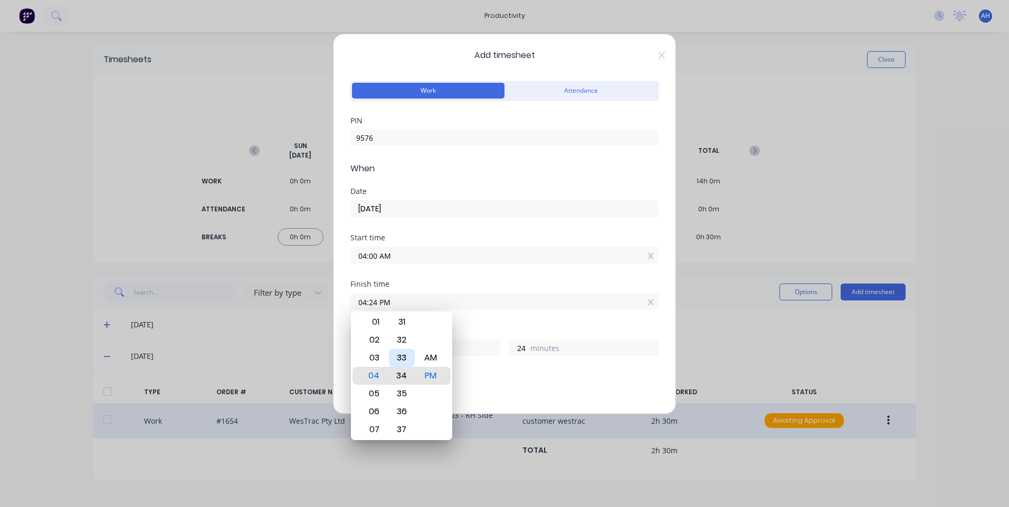
type input "04:34 PM"
type input "34"
type input "04:32 PM"
type input "32"
click at [408, 336] on div "30" at bounding box center [402, 340] width 26 height 18
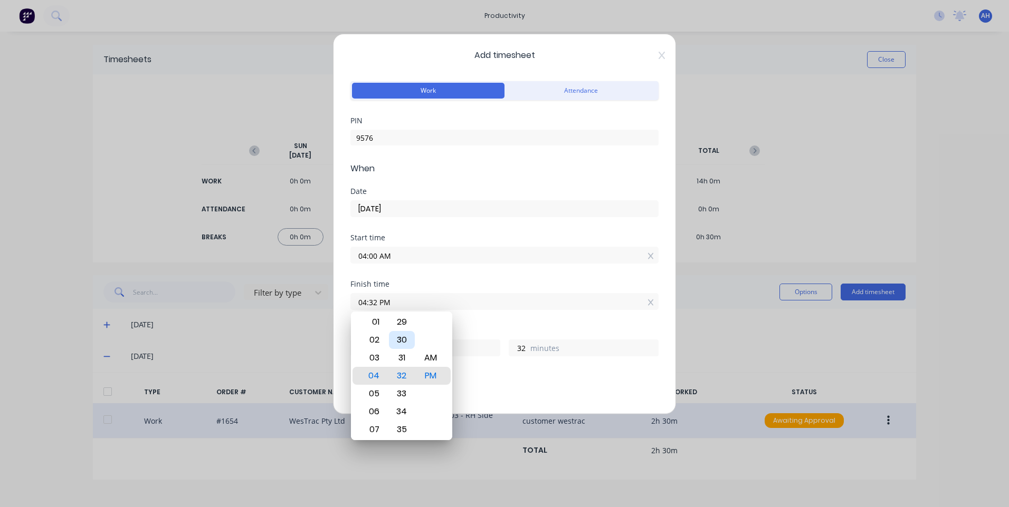
type input "04:30 PM"
type input "30"
click at [437, 357] on div "AM" at bounding box center [431, 358] width 26 height 18
type input "04:30 AM"
type input "0"
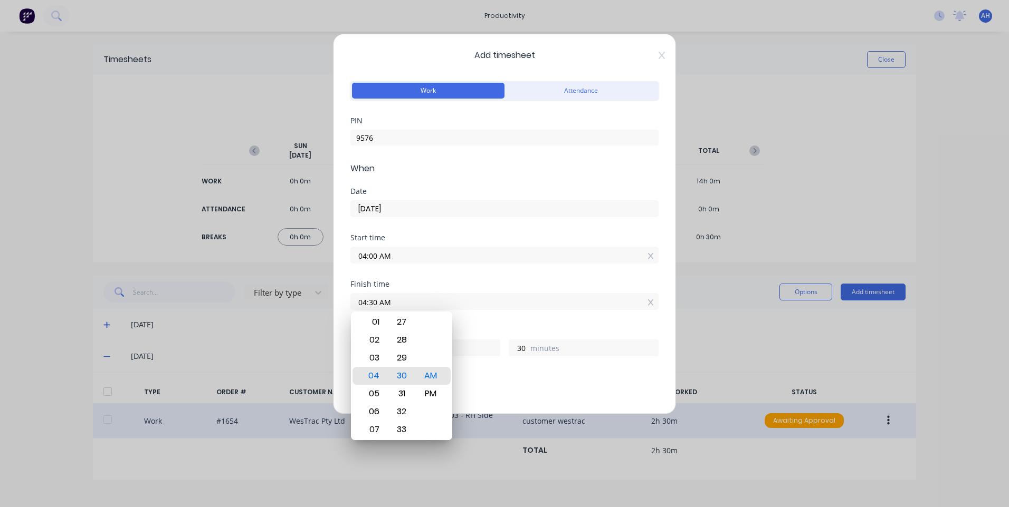
click at [526, 332] on div "Hours worked" at bounding box center [504, 330] width 308 height 7
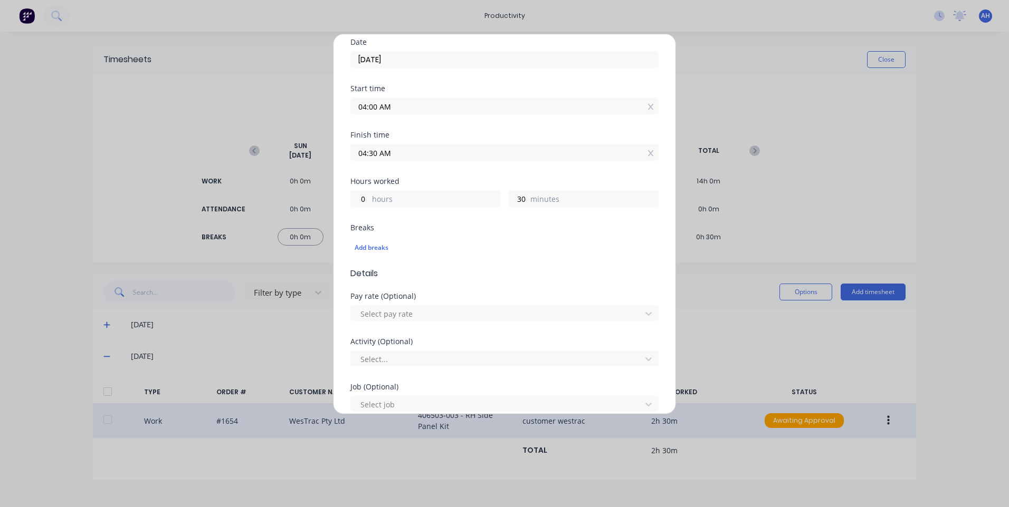
scroll to position [211, 0]
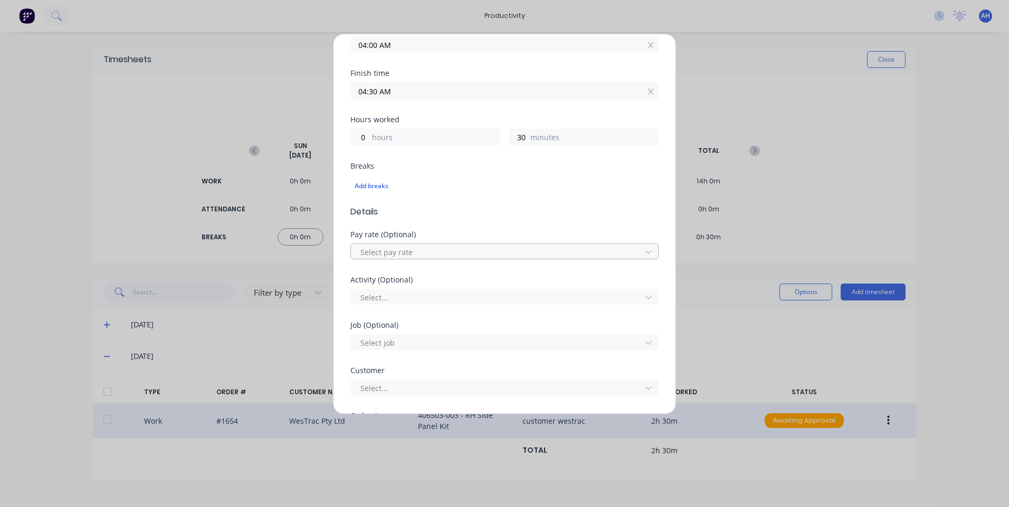
click at [444, 252] on div at bounding box center [497, 252] width 276 height 13
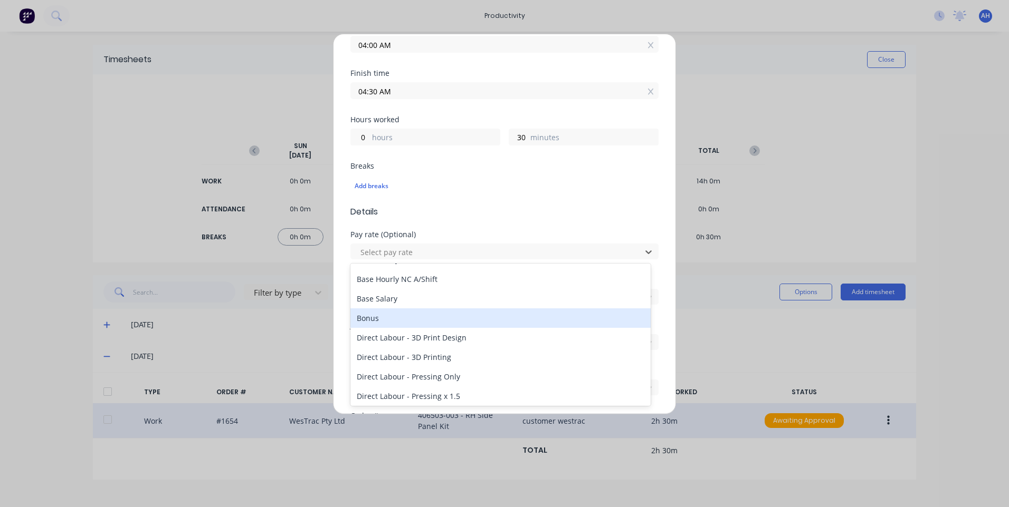
scroll to position [0, 0]
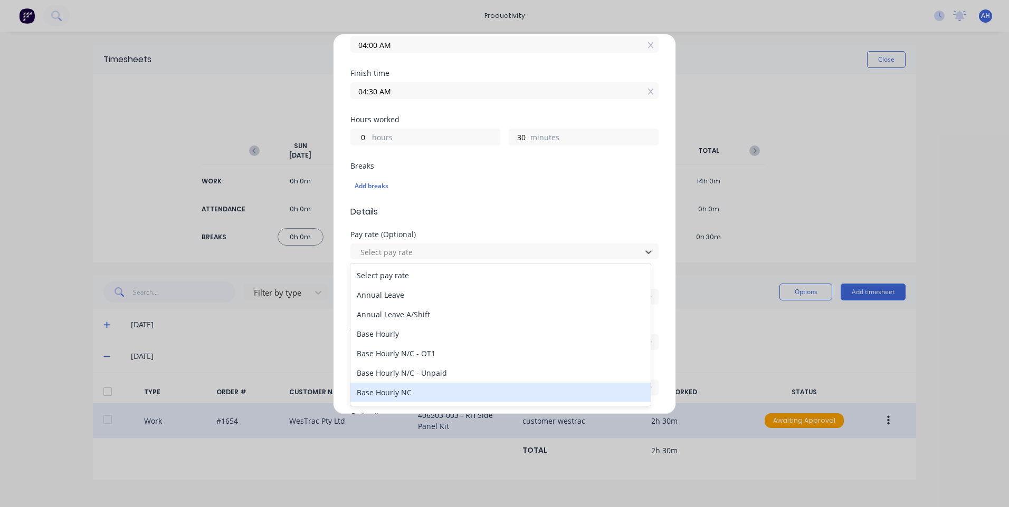
click at [430, 390] on div "Base Hourly NC" at bounding box center [500, 393] width 300 height 20
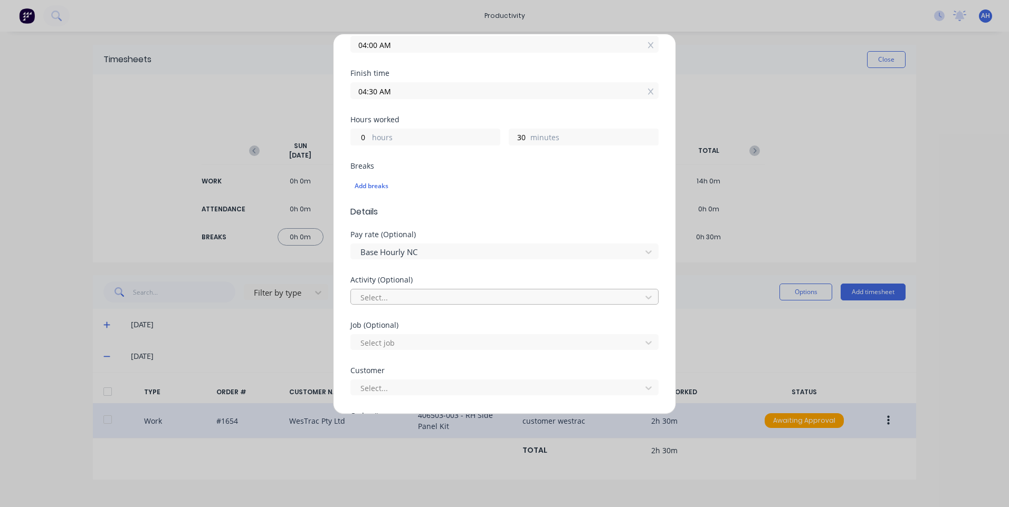
click at [431, 297] on div at bounding box center [497, 297] width 276 height 13
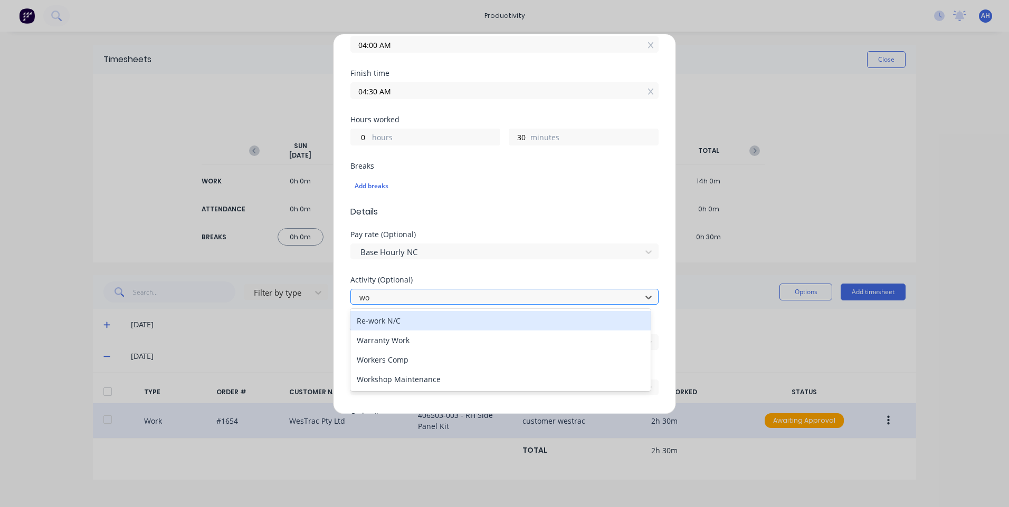
type input "wor"
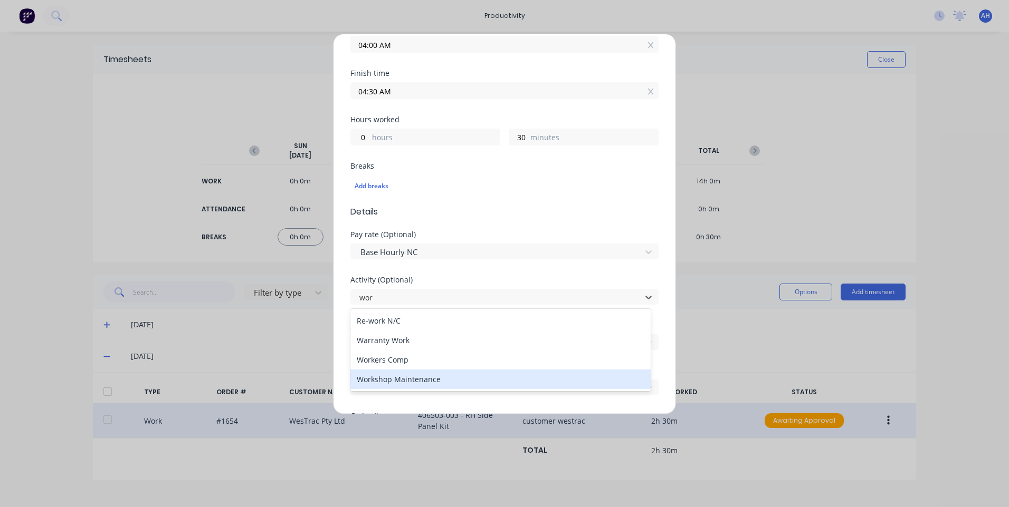
click at [414, 377] on div "Workshop Maintenance" at bounding box center [500, 380] width 300 height 20
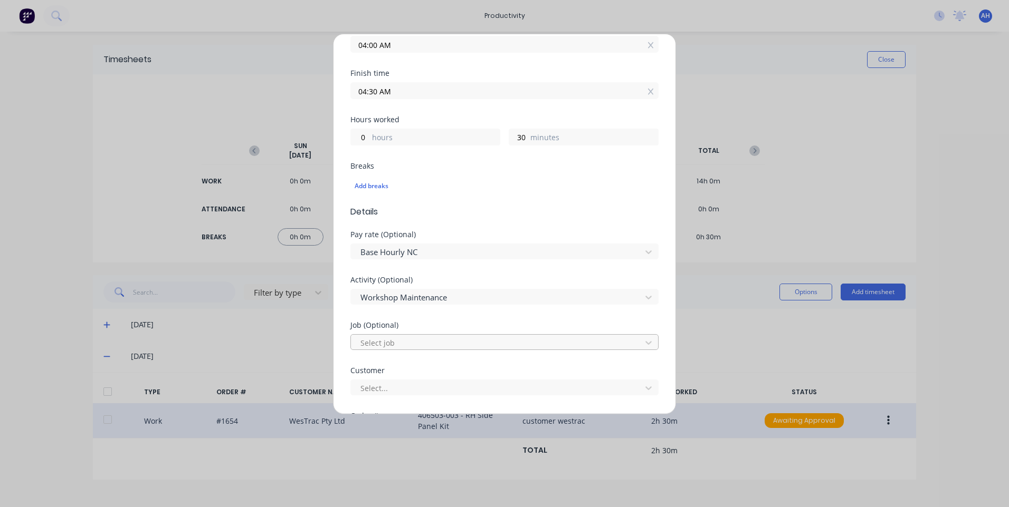
click at [416, 343] on div at bounding box center [497, 343] width 276 height 13
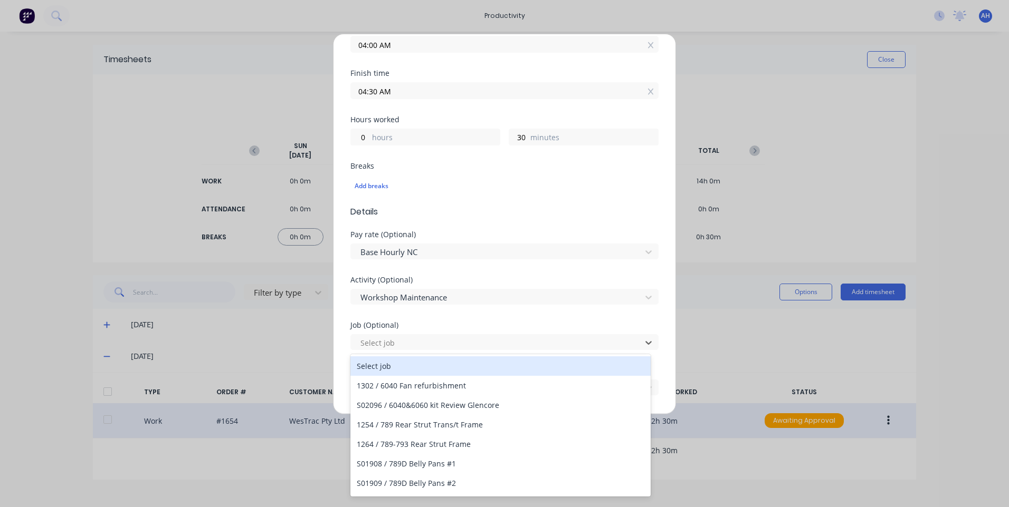
click at [482, 320] on div "Activity (Optional) Workshop Maintenance" at bounding box center [504, 298] width 308 height 45
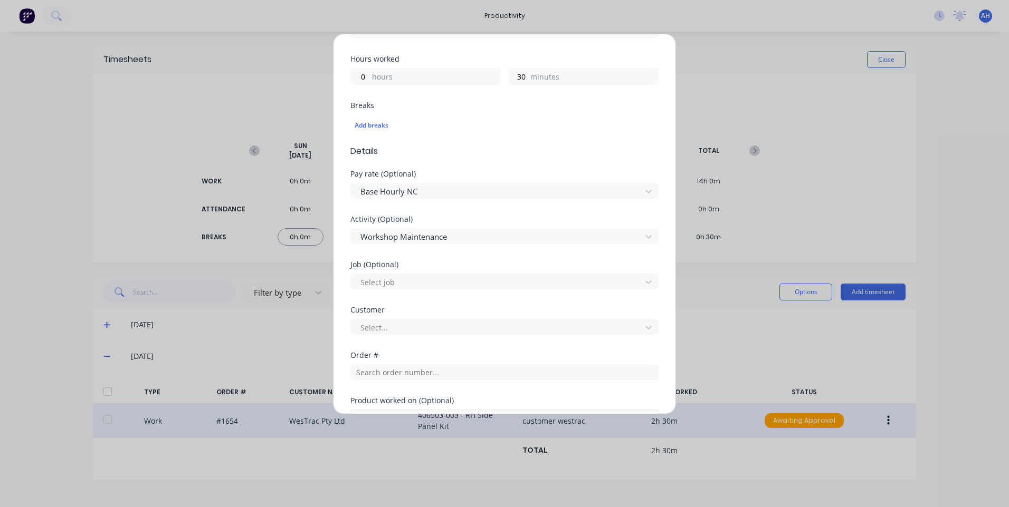
scroll to position [369, 0]
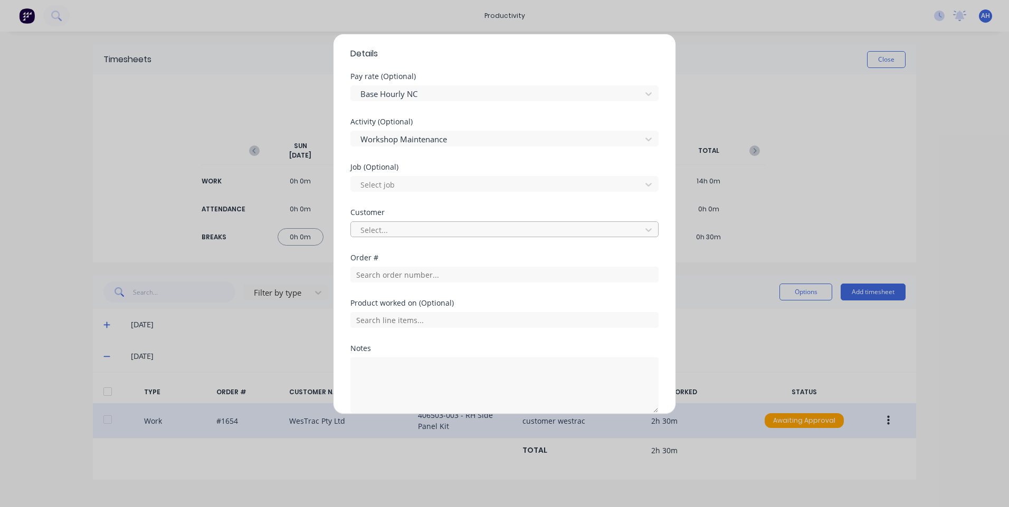
click at [409, 232] on div at bounding box center [497, 230] width 276 height 13
click at [420, 256] on div "Select customer" at bounding box center [500, 254] width 300 height 20
click at [426, 272] on input "text" at bounding box center [504, 275] width 308 height 16
drag, startPoint x: 408, startPoint y: 405, endPoint x: 408, endPoint y: 399, distance: 5.3
click at [408, 404] on textarea at bounding box center [504, 386] width 308 height 56
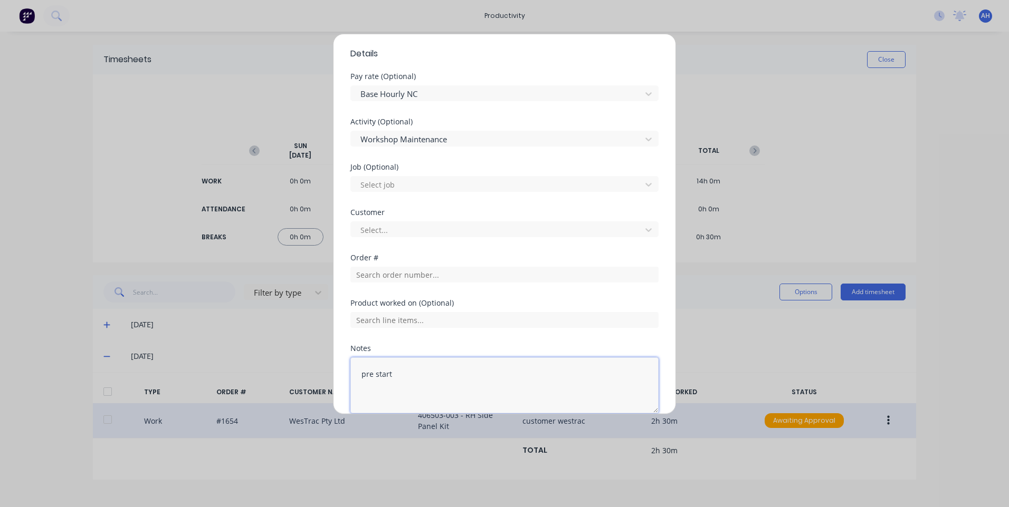
scroll to position [417, 0]
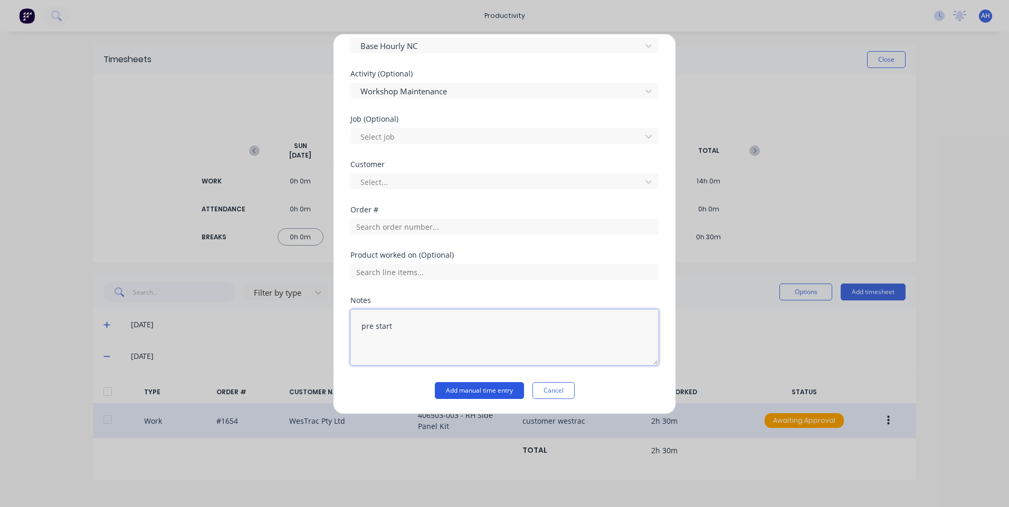
type textarea "pre start"
click at [502, 386] on button "Add manual time entry" at bounding box center [479, 390] width 89 height 17
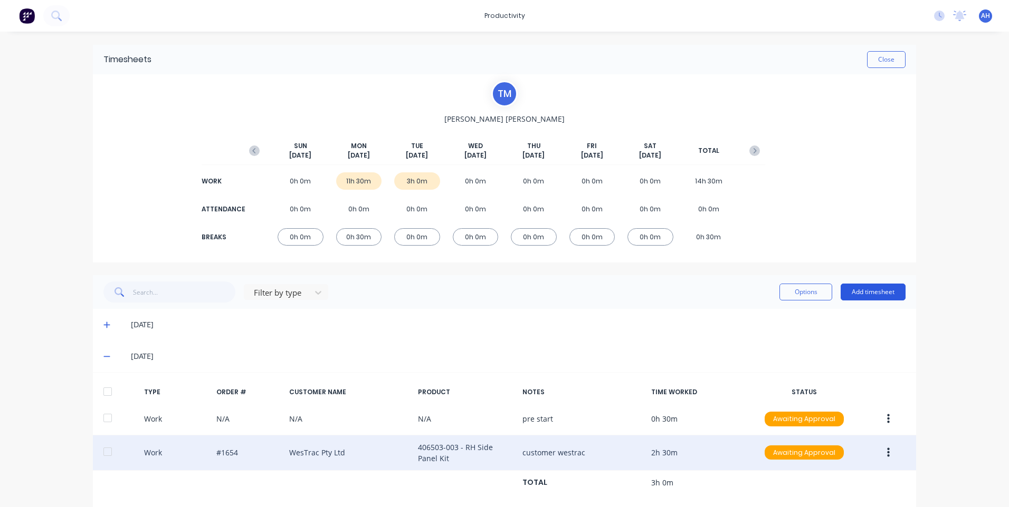
click at [870, 293] on button "Add timesheet" at bounding box center [872, 292] width 65 height 17
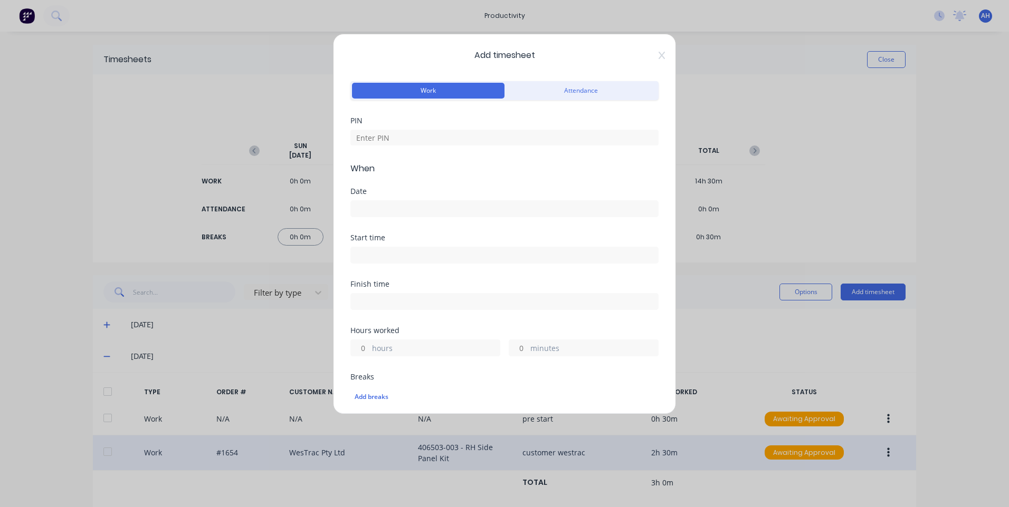
click at [387, 128] on div at bounding box center [504, 136] width 308 height 18
drag, startPoint x: 387, startPoint y: 128, endPoint x: 390, endPoint y: 140, distance: 12.2
click at [390, 140] on input at bounding box center [504, 138] width 308 height 16
type input "9576"
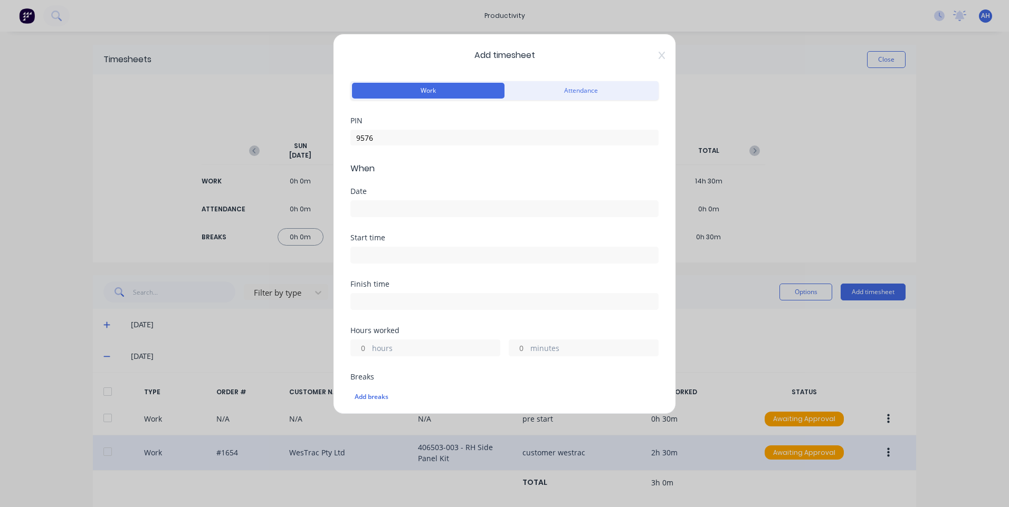
click at [398, 202] on input at bounding box center [504, 209] width 307 height 16
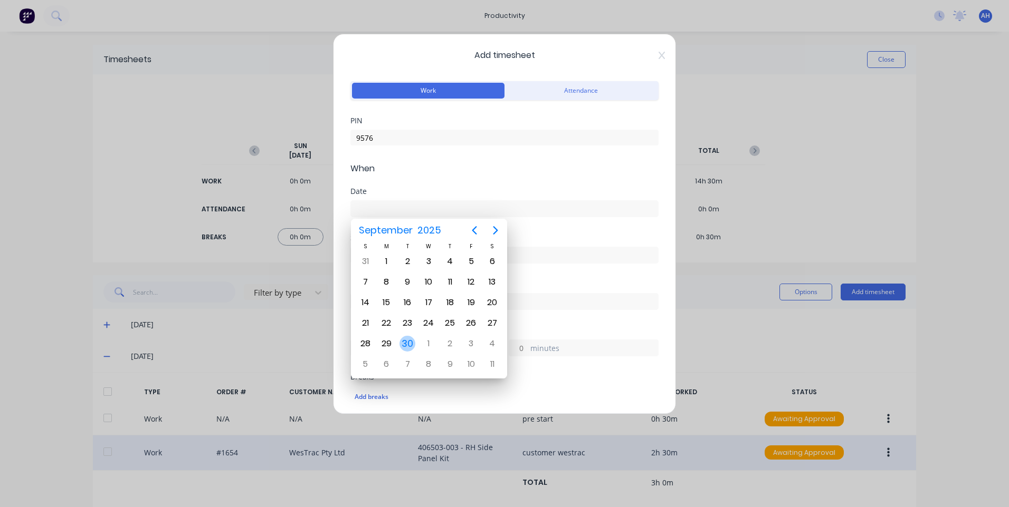
click at [407, 338] on div "30" at bounding box center [407, 344] width 16 height 16
type input "[DATE]"
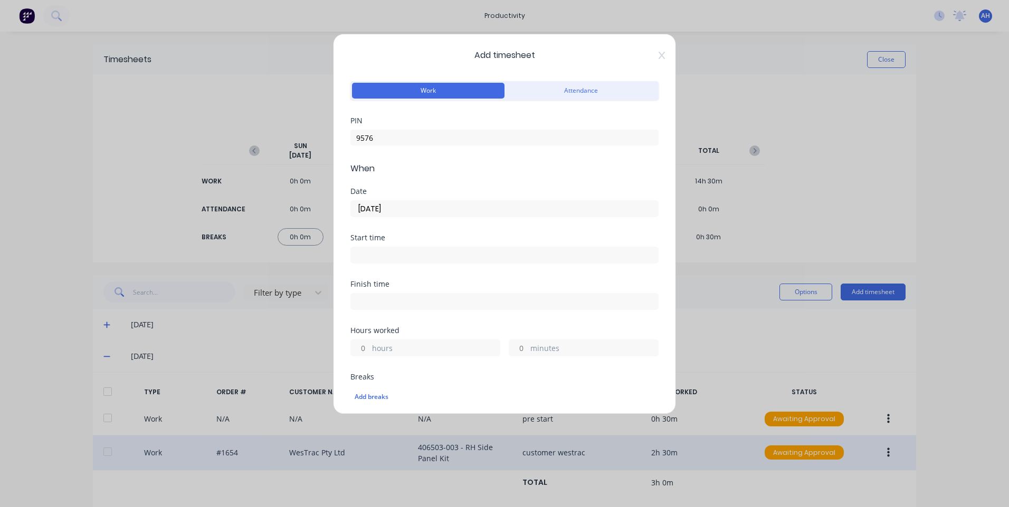
click at [415, 254] on input at bounding box center [504, 255] width 307 height 16
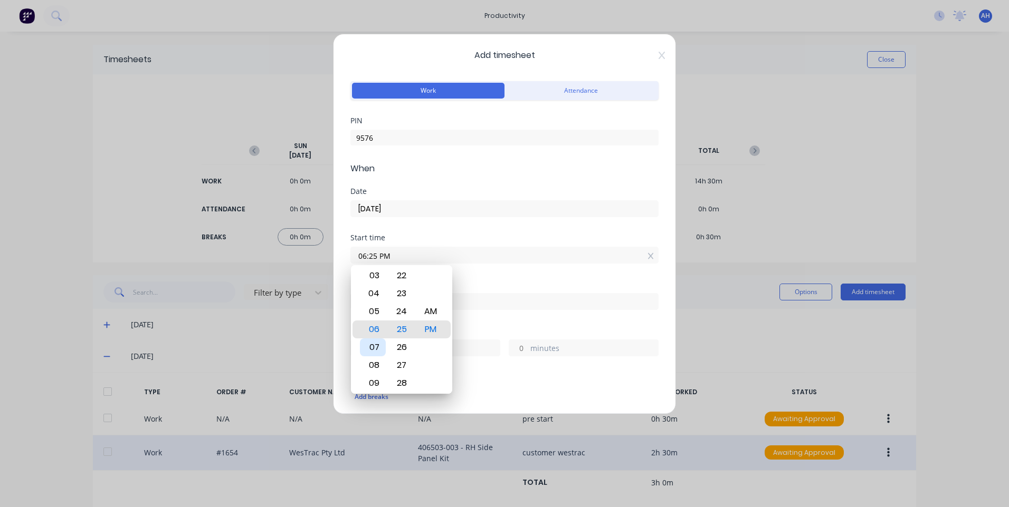
click at [372, 342] on div "07" at bounding box center [373, 348] width 26 height 18
click at [430, 303] on div "AM" at bounding box center [431, 312] width 26 height 18
type input "07:00 AM"
click at [467, 286] on div "Finish time" at bounding box center [504, 284] width 308 height 7
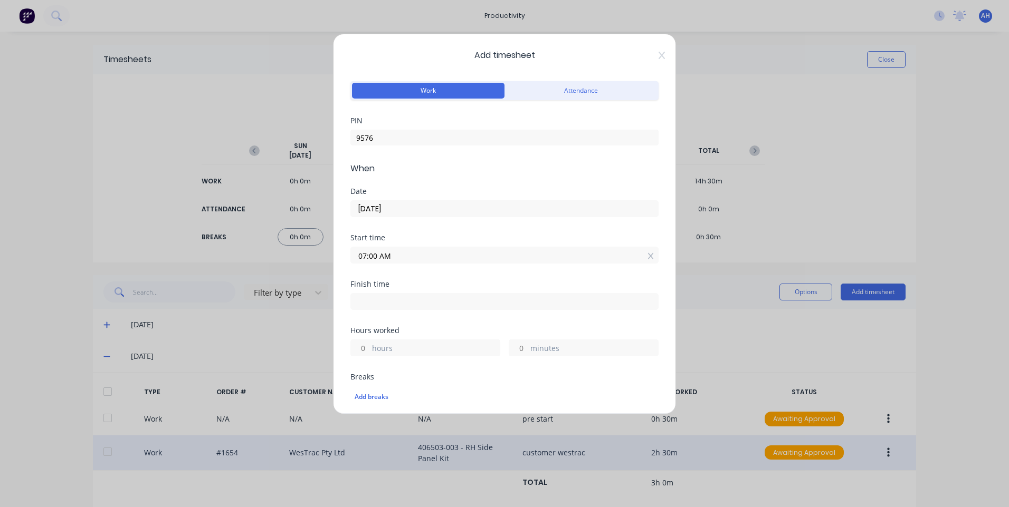
click at [467, 286] on div "Finish time" at bounding box center [504, 284] width 308 height 7
drag, startPoint x: 467, startPoint y: 286, endPoint x: 466, endPoint y: 307, distance: 20.6
click at [466, 307] on input at bounding box center [504, 302] width 307 height 16
type input "04:25 PM"
type input "9"
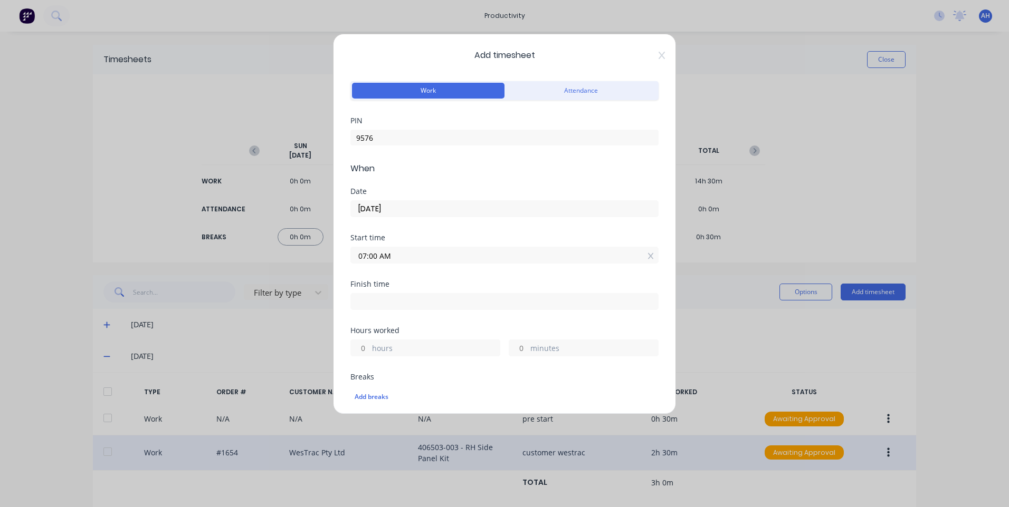
type input "25"
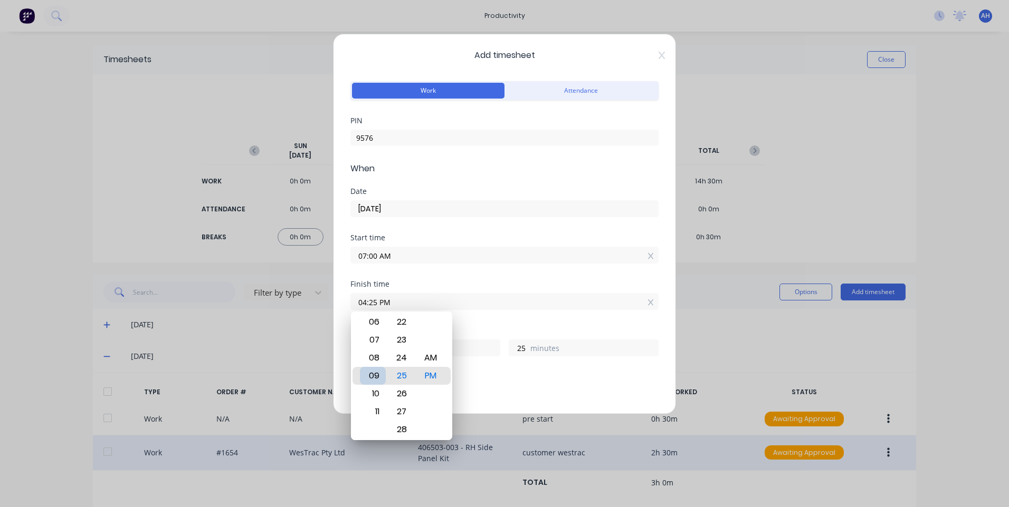
type input "09:25 PM"
type input "14"
click at [379, 370] on div "09" at bounding box center [373, 376] width 26 height 18
type input "09:13 PM"
type input "13"
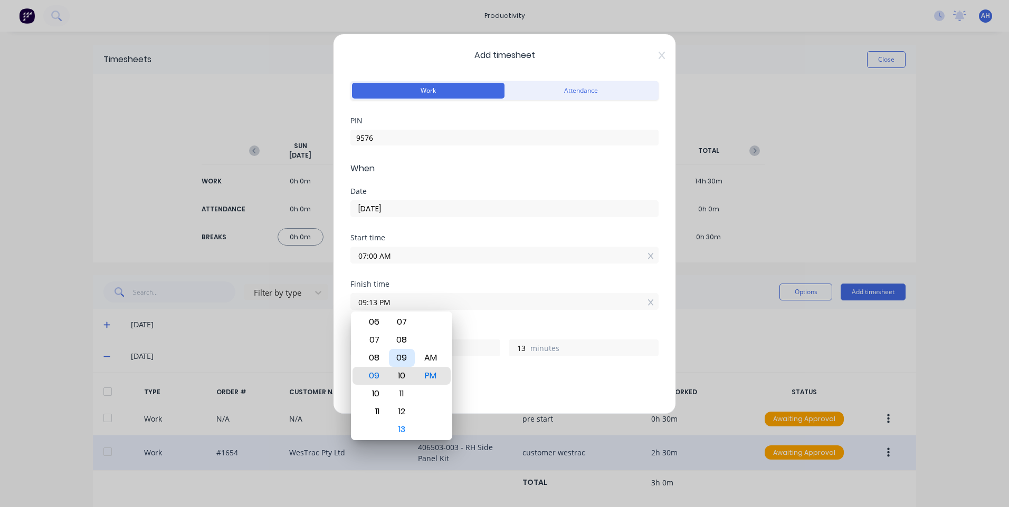
type input "09:10 PM"
type input "10"
type input "09:06 PM"
type input "6"
click at [439, 367] on div "AM" at bounding box center [431, 358] width 26 height 18
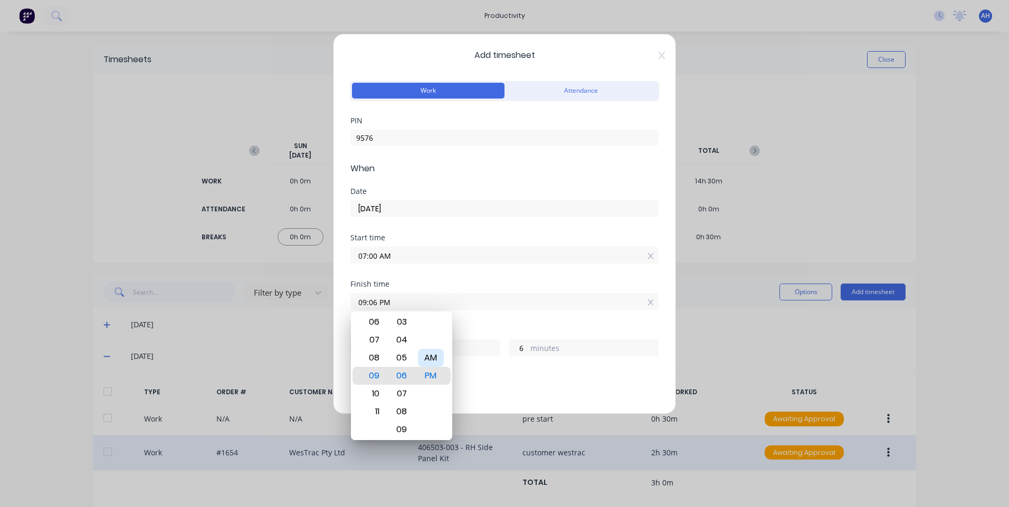
type input "09:06 AM"
type input "2"
type input "05:06 AM"
type input "22"
type input "05:01 AM"
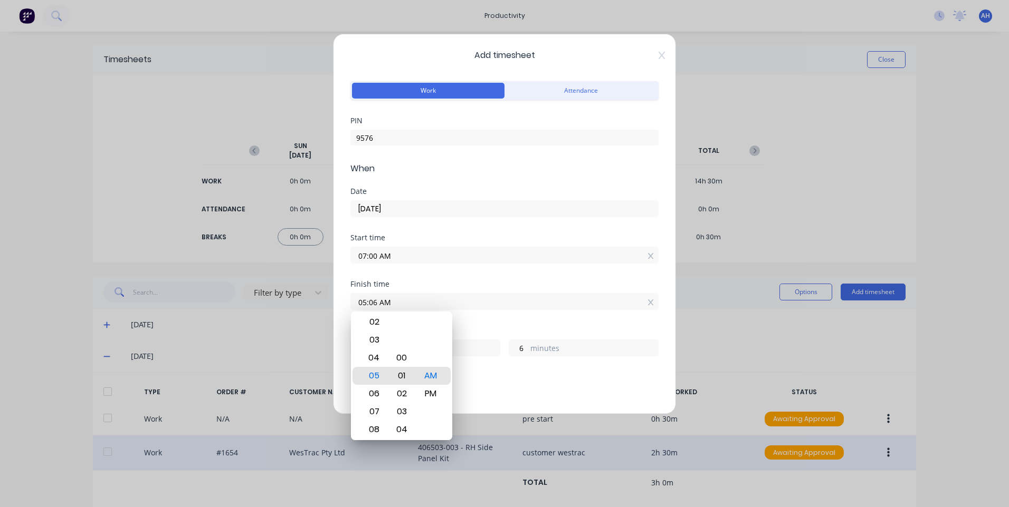
type input "1"
type input "10:01 AM"
type input "3"
type input "09:01 AM"
type input "2"
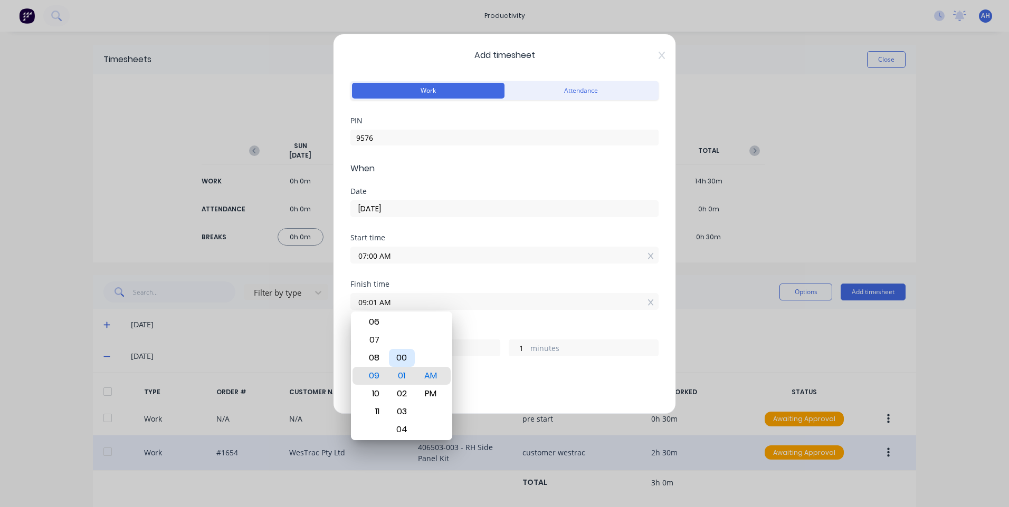
click at [406, 353] on div "00" at bounding box center [402, 358] width 26 height 18
type input "09:00 AM"
type input "0"
click at [475, 324] on div "Finish time 09:00 AM" at bounding box center [504, 304] width 308 height 46
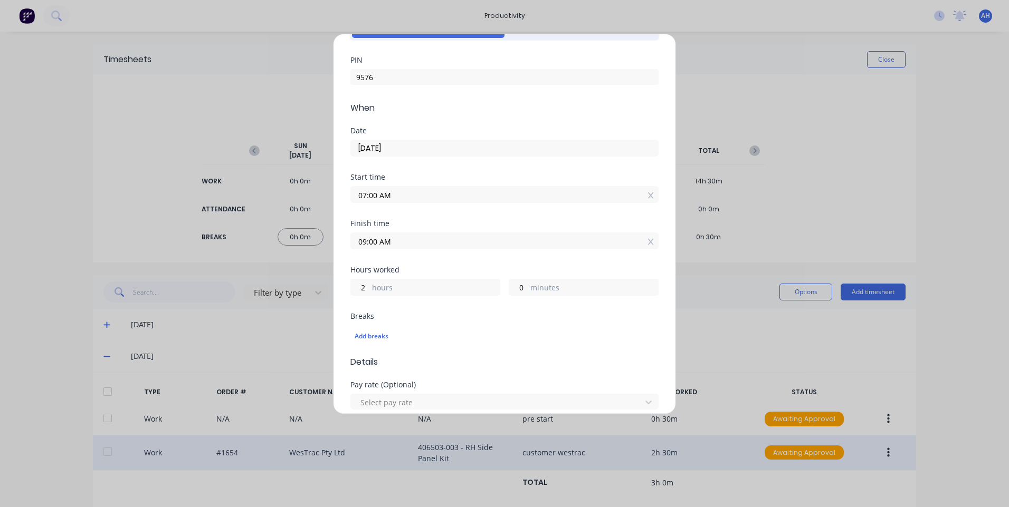
scroll to position [106, 0]
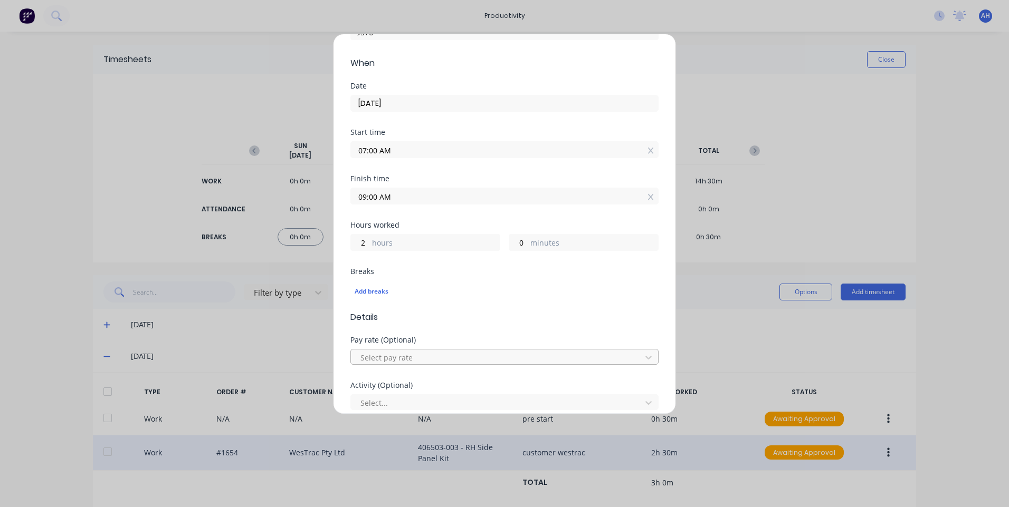
click at [412, 357] on div at bounding box center [497, 357] width 276 height 13
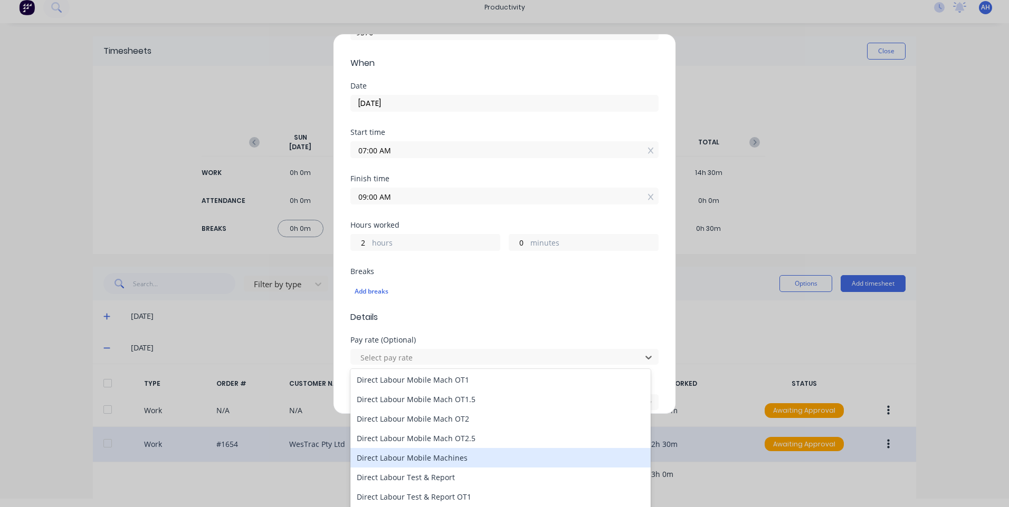
scroll to position [732, 0]
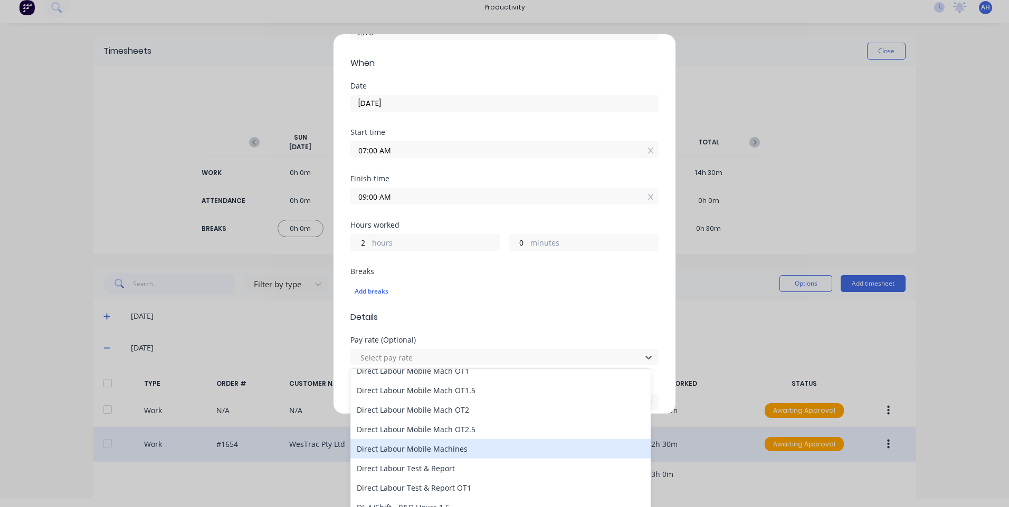
click at [466, 454] on div "Direct Labour Mobile Machines" at bounding box center [500, 449] width 300 height 20
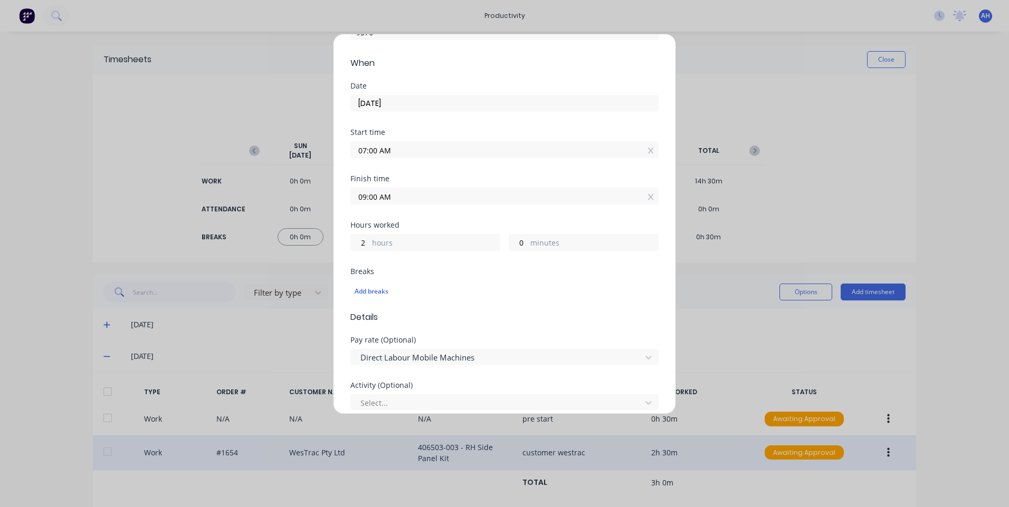
scroll to position [211, 0]
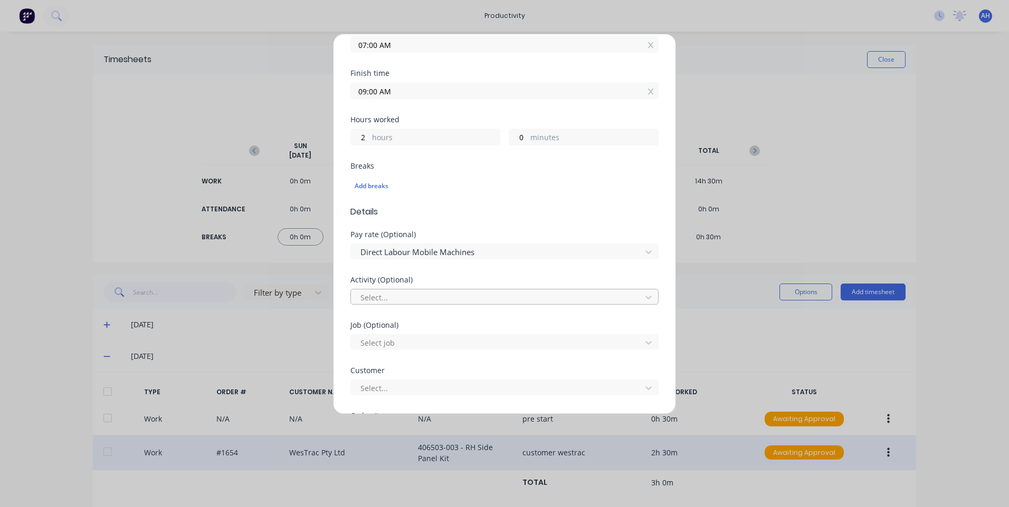
click at [420, 294] on div at bounding box center [497, 297] width 276 height 13
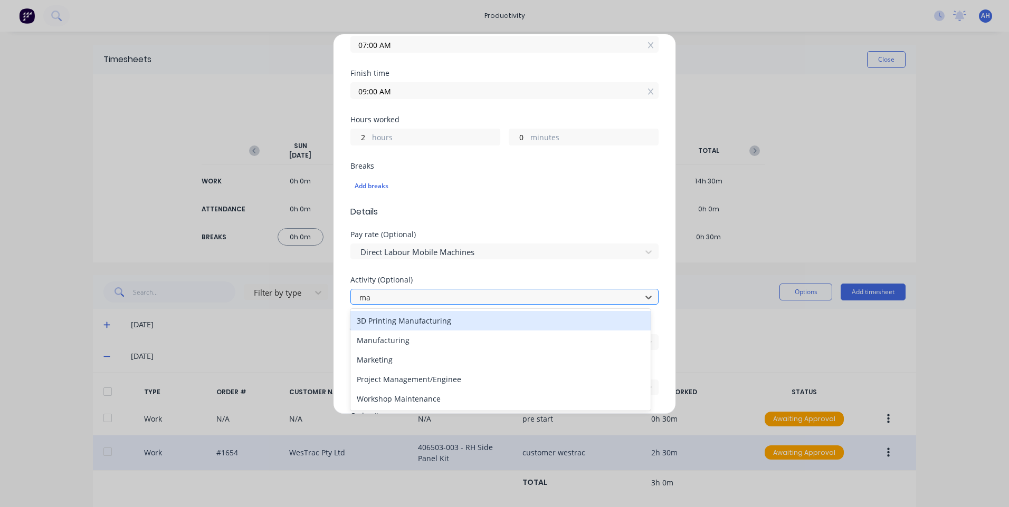
type input "man"
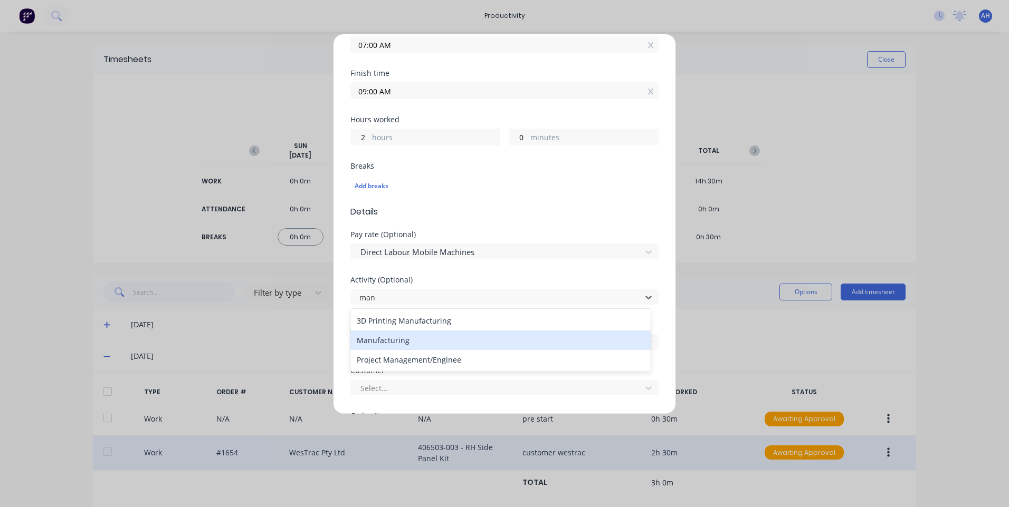
click at [407, 338] on div "Manufacturing" at bounding box center [500, 341] width 300 height 20
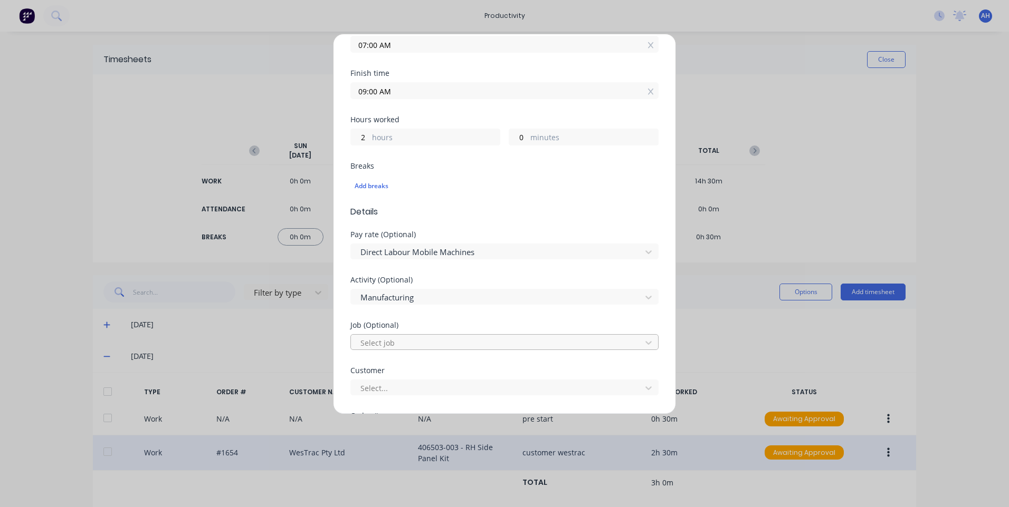
click at [408, 346] on div at bounding box center [497, 343] width 276 height 13
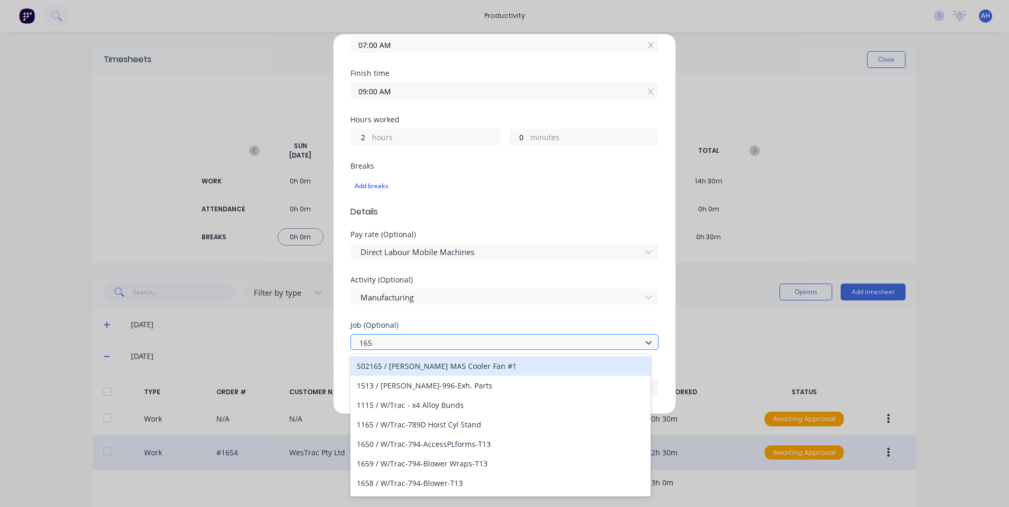
type input "1650"
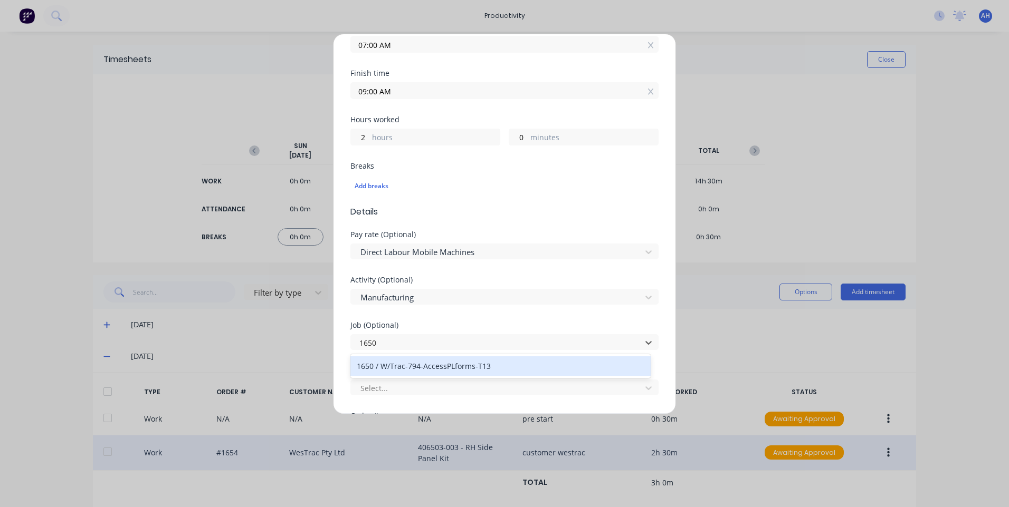
click at [460, 368] on div "1650 / W/Trac-794-AccessPLforms-T13" at bounding box center [500, 367] width 300 height 20
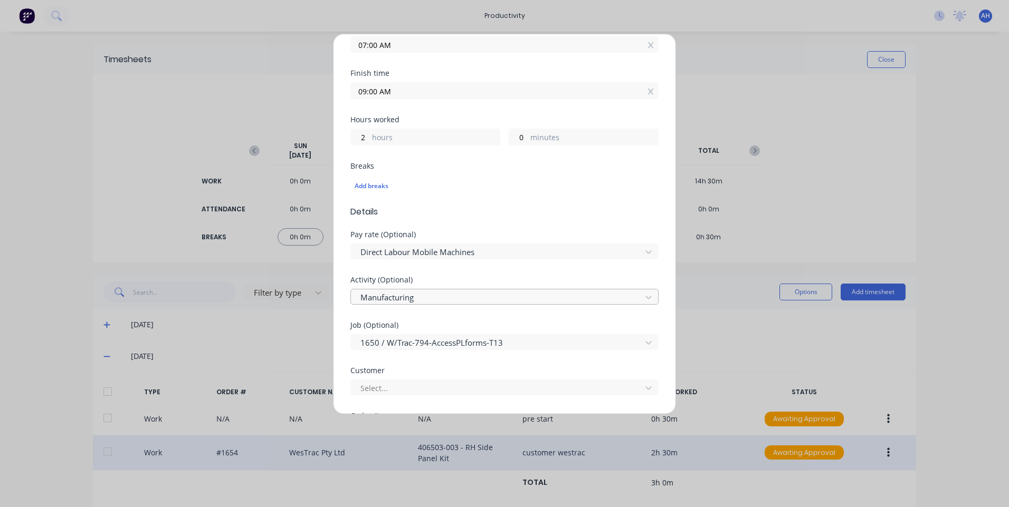
scroll to position [317, 0]
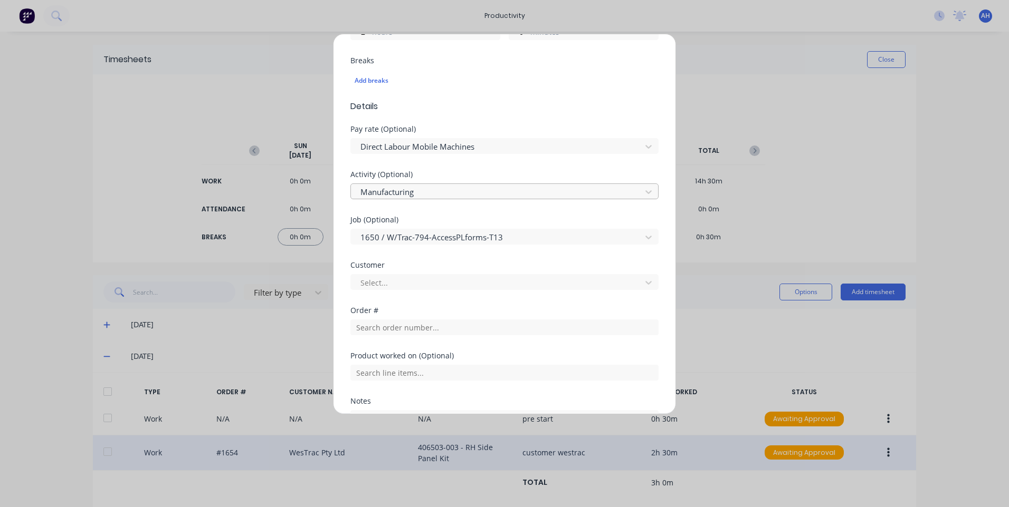
click at [460, 282] on div at bounding box center [497, 282] width 276 height 13
click at [422, 308] on div "Select customer" at bounding box center [500, 306] width 300 height 20
click at [422, 319] on div "Order #" at bounding box center [504, 321] width 308 height 28
click at [422, 319] on div at bounding box center [504, 326] width 308 height 18
click at [424, 325] on input "text" at bounding box center [504, 328] width 308 height 16
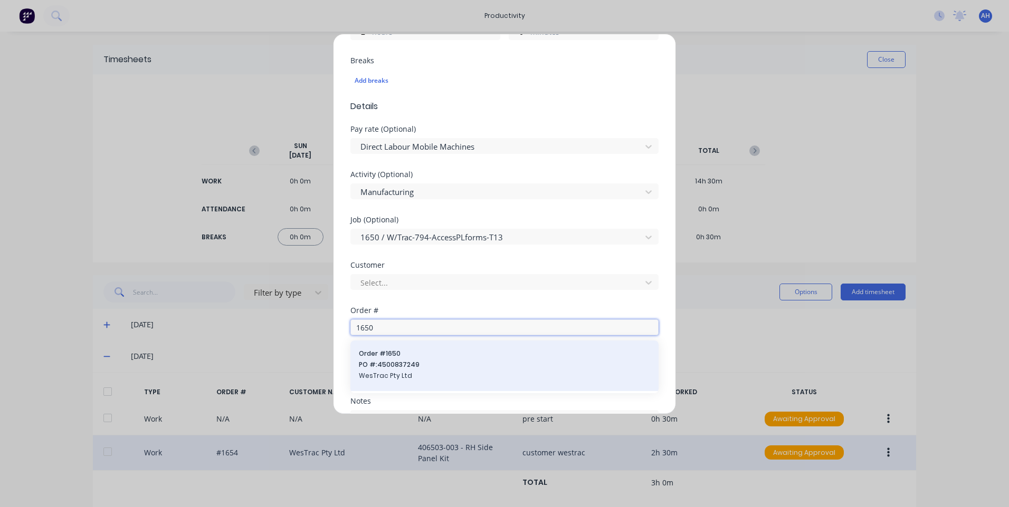
type input "1650"
click at [413, 370] on span "PO #: 4500837249" at bounding box center [504, 364] width 291 height 9
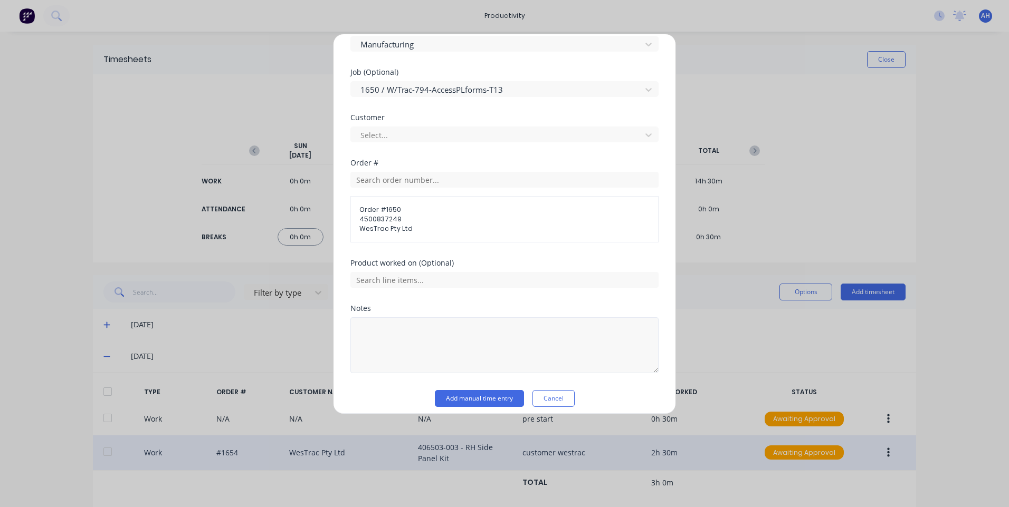
scroll to position [472, 0]
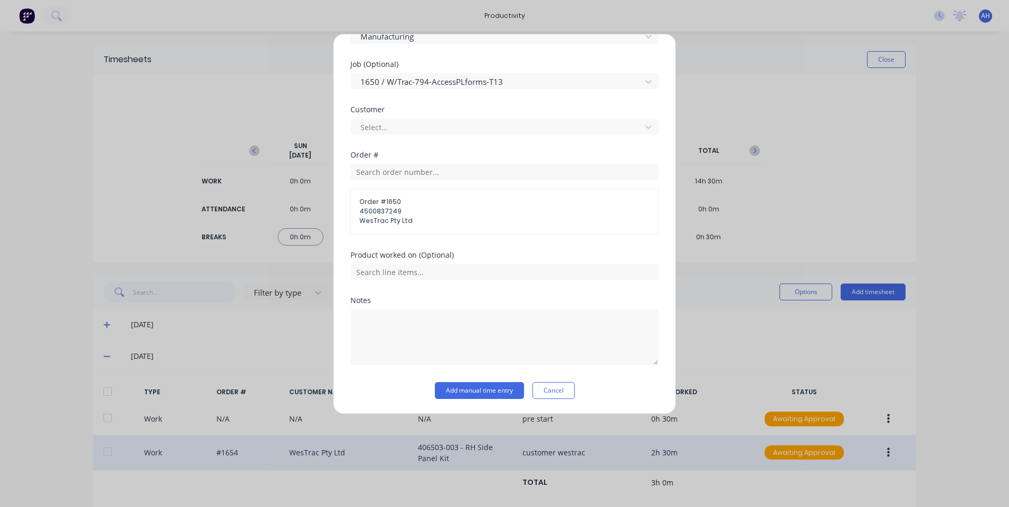
click at [444, 253] on div "Product worked on (Optional)" at bounding box center [504, 255] width 308 height 7
click at [438, 271] on input "text" at bounding box center [504, 272] width 308 height 16
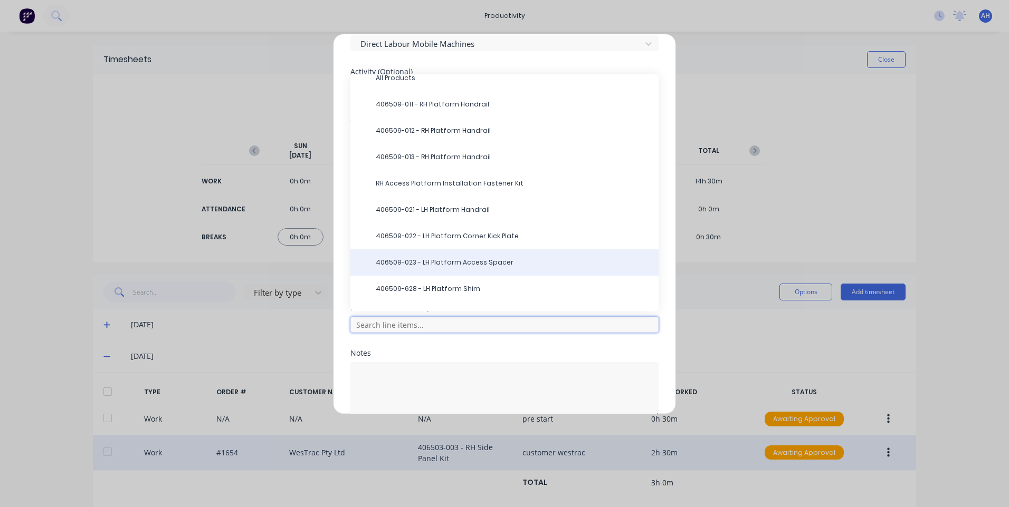
scroll to position [0, 0]
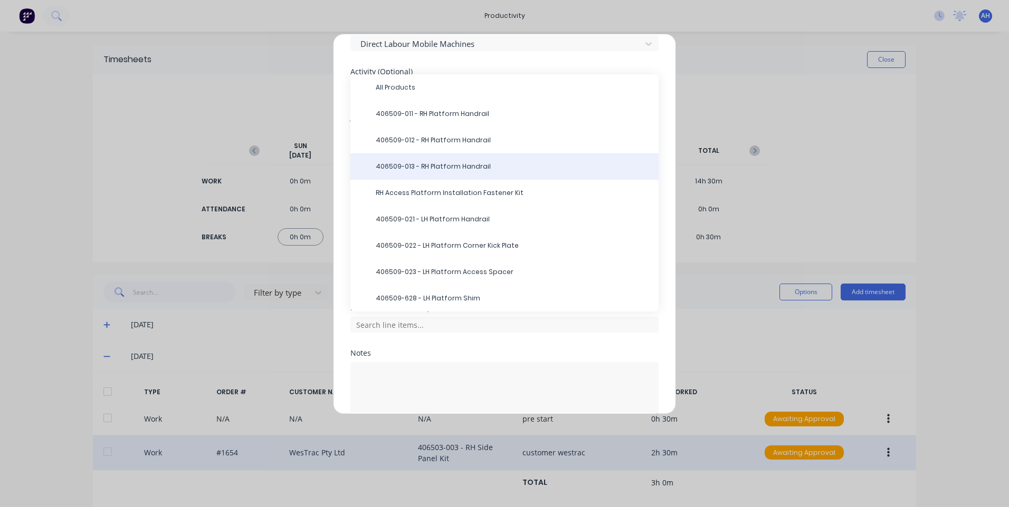
click at [472, 167] on span "406509-013 - RH Platform Handrail" at bounding box center [513, 166] width 274 height 9
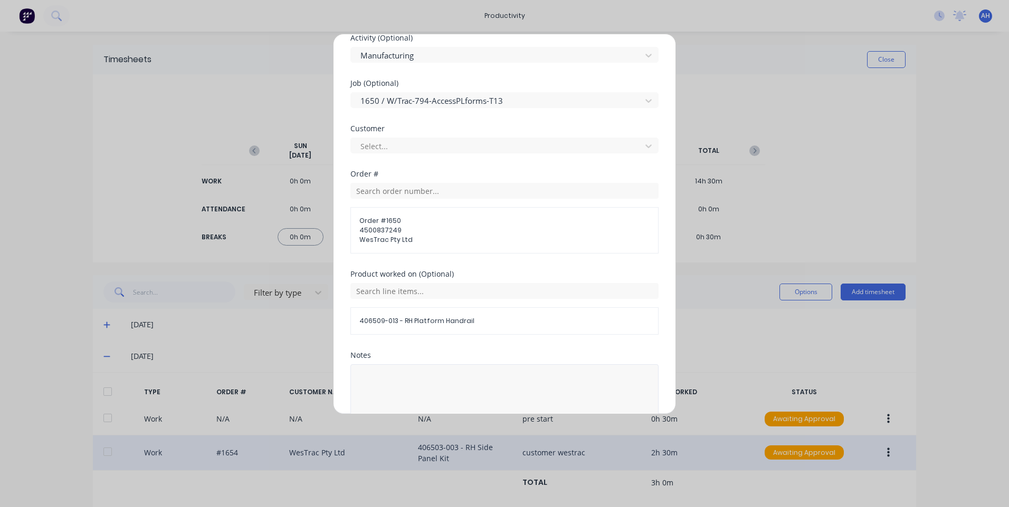
scroll to position [508, 0]
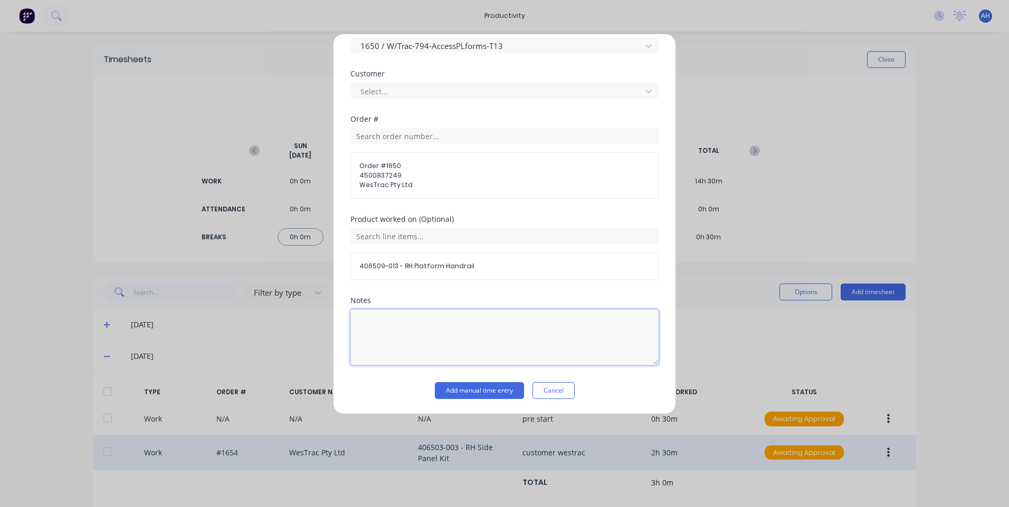
click at [452, 336] on textarea at bounding box center [504, 338] width 308 height 56
type textarea "p"
type textarea "access platform assembly customer westrac"
click at [512, 392] on button "Add manual time entry" at bounding box center [479, 390] width 89 height 17
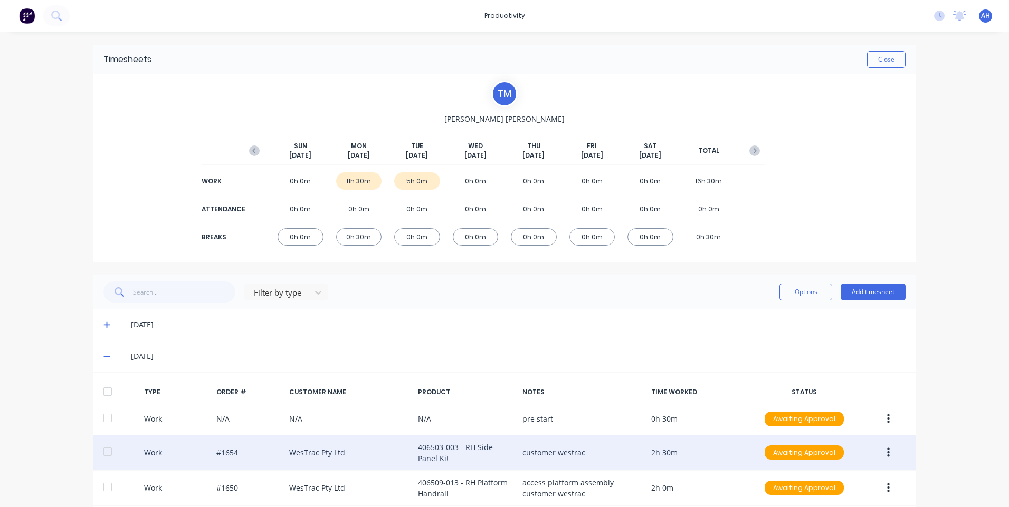
scroll to position [53, 0]
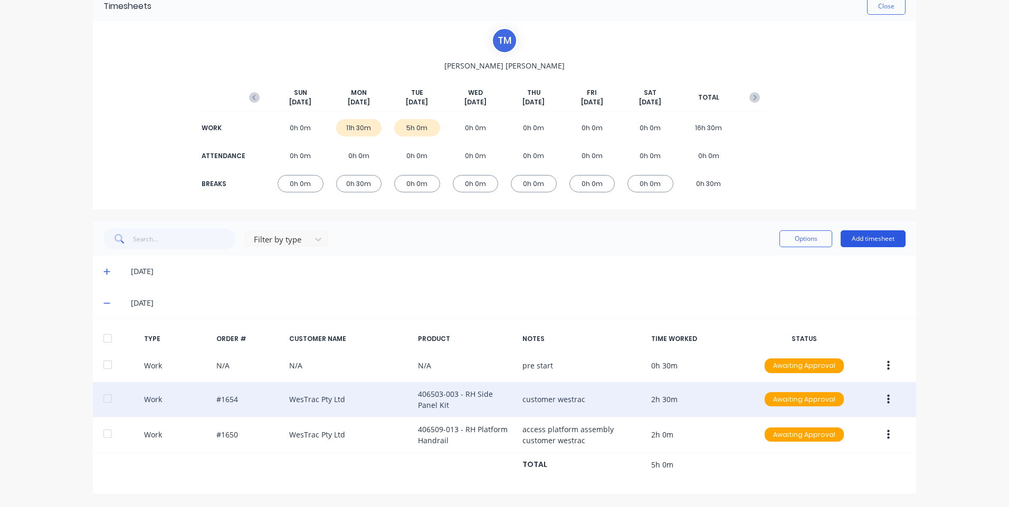
click at [892, 243] on button "Add timesheet" at bounding box center [872, 239] width 65 height 17
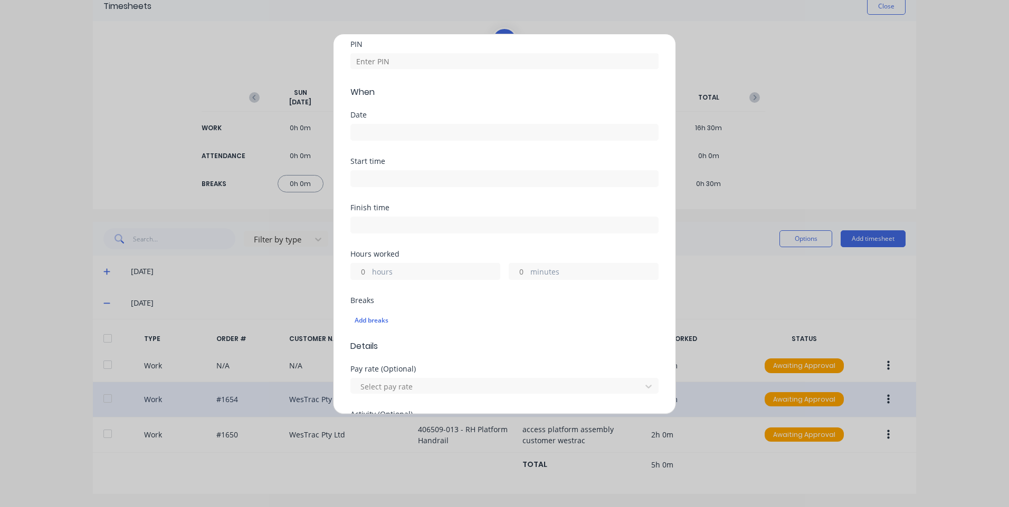
scroll to position [16, 0]
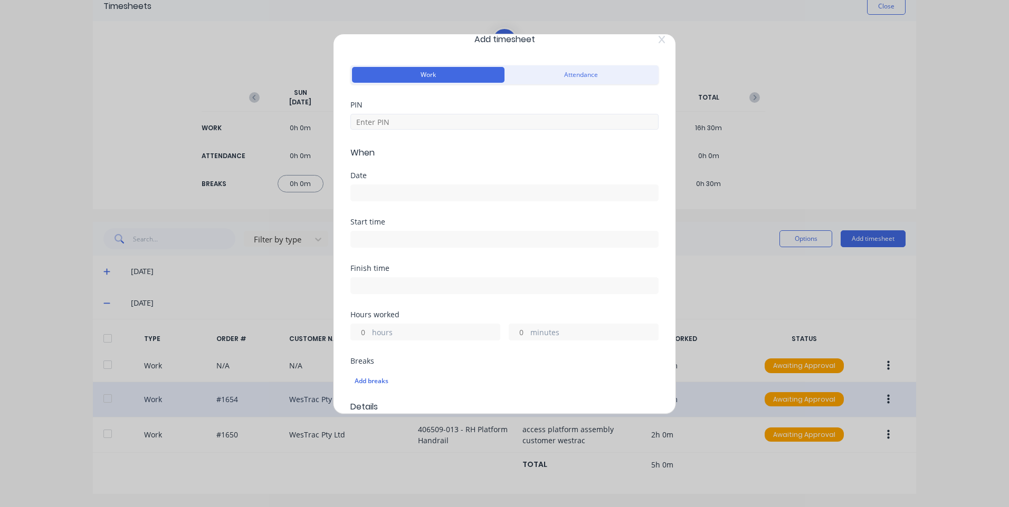
drag, startPoint x: 432, startPoint y: 101, endPoint x: 432, endPoint y: 114, distance: 13.2
click at [432, 106] on div "PIN" at bounding box center [504, 104] width 308 height 7
click at [432, 120] on input at bounding box center [504, 122] width 308 height 16
type input "9576"
click at [444, 192] on input at bounding box center [504, 193] width 307 height 16
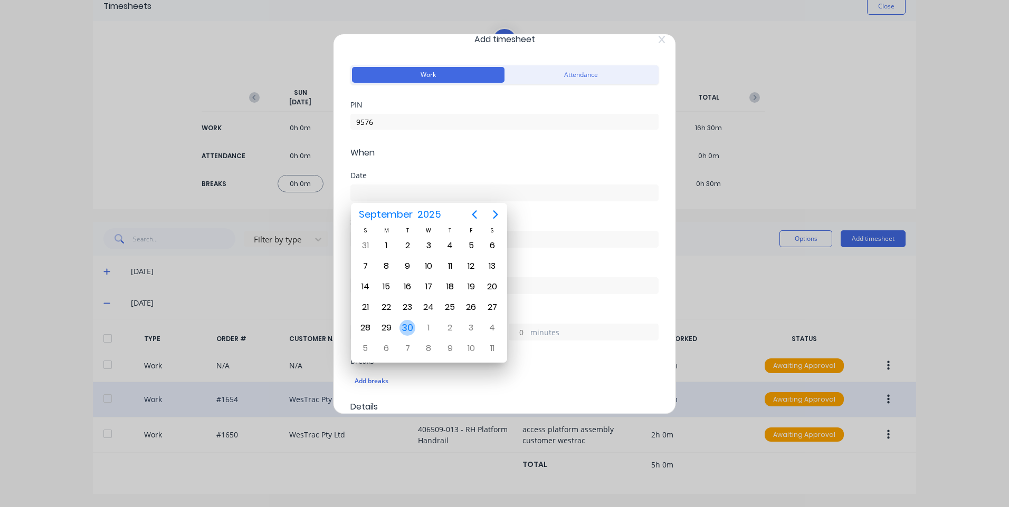
click at [413, 329] on div "30" at bounding box center [407, 328] width 16 height 16
type input "[DATE]"
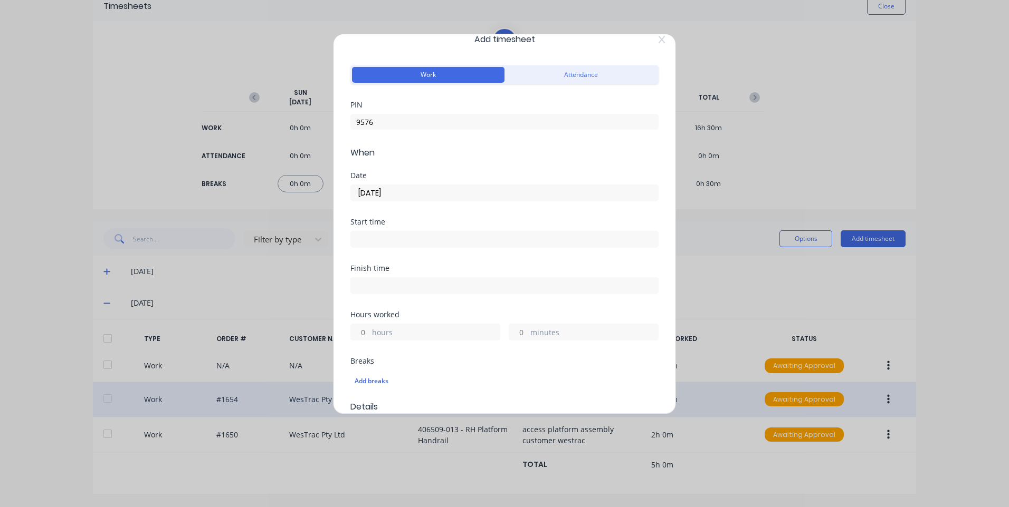
click at [448, 242] on input at bounding box center [504, 240] width 307 height 16
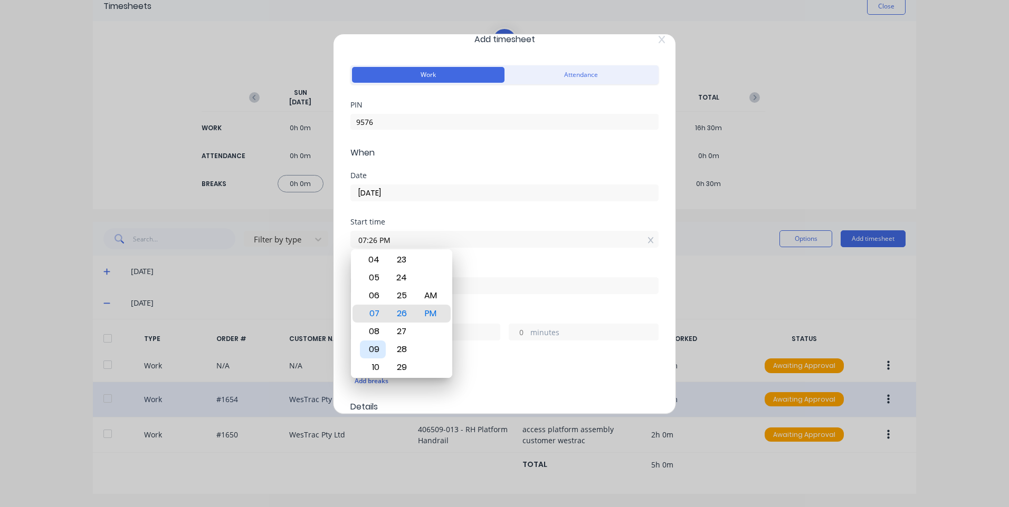
click at [380, 346] on div "09" at bounding box center [373, 350] width 26 height 18
type input "09:00 PM"
click at [438, 285] on div at bounding box center [431, 278] width 26 height 18
click at [542, 282] on input at bounding box center [504, 286] width 307 height 16
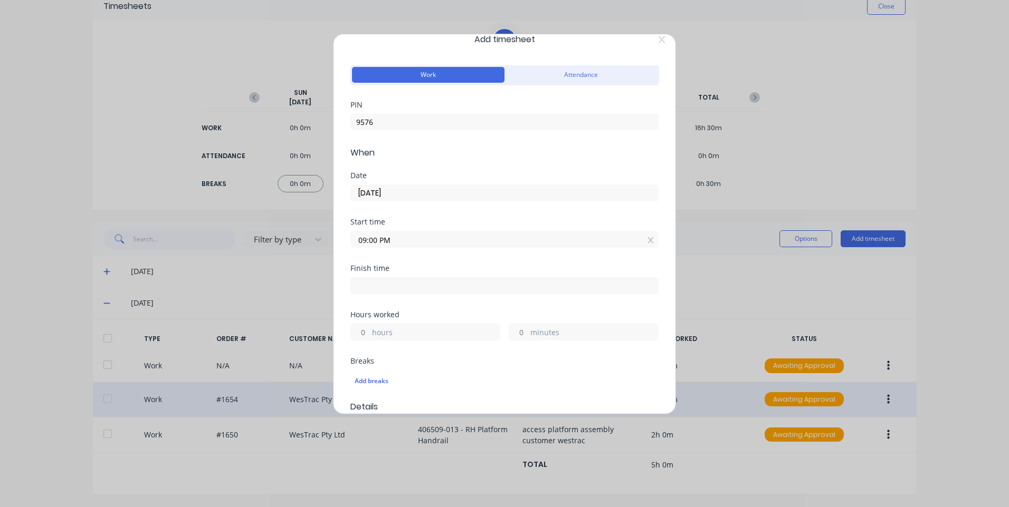
type input "04:26 PM"
type input "19"
type input "26"
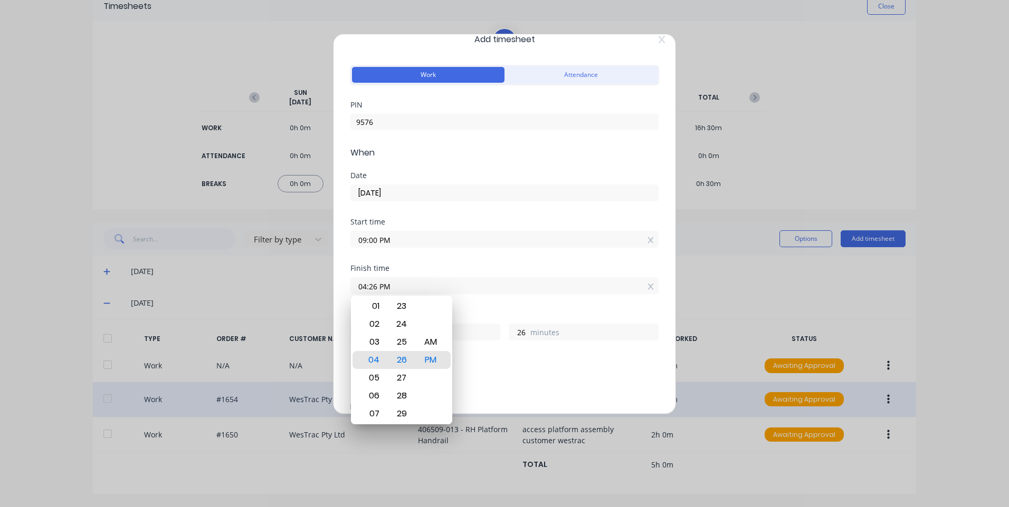
click at [397, 245] on input "09:00 PM" at bounding box center [504, 240] width 307 height 16
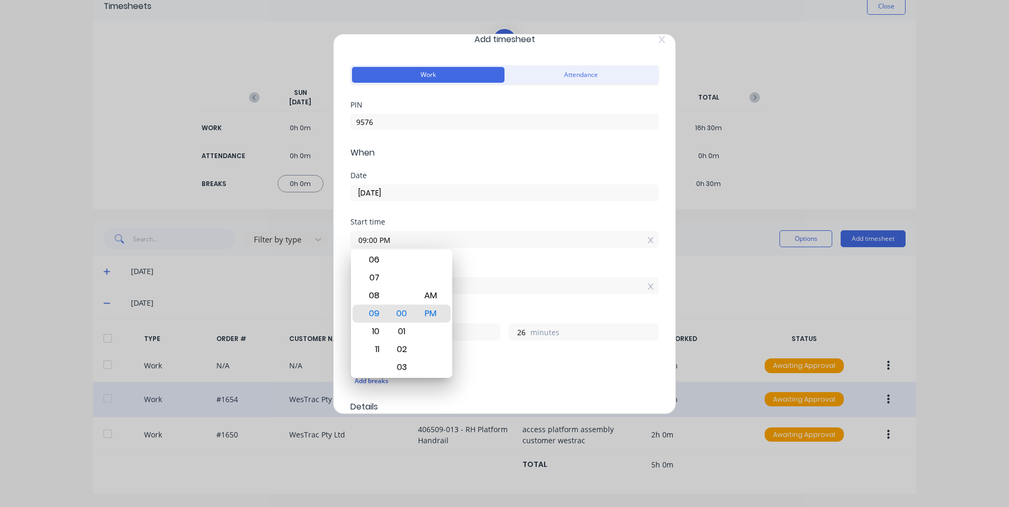
click at [425, 239] on input "09:00 PM" at bounding box center [504, 240] width 307 height 16
click at [433, 294] on div "AM" at bounding box center [431, 296] width 26 height 18
type input "09:00 AM"
type input "7"
click at [540, 288] on input "04:26 PM" at bounding box center [504, 286] width 307 height 16
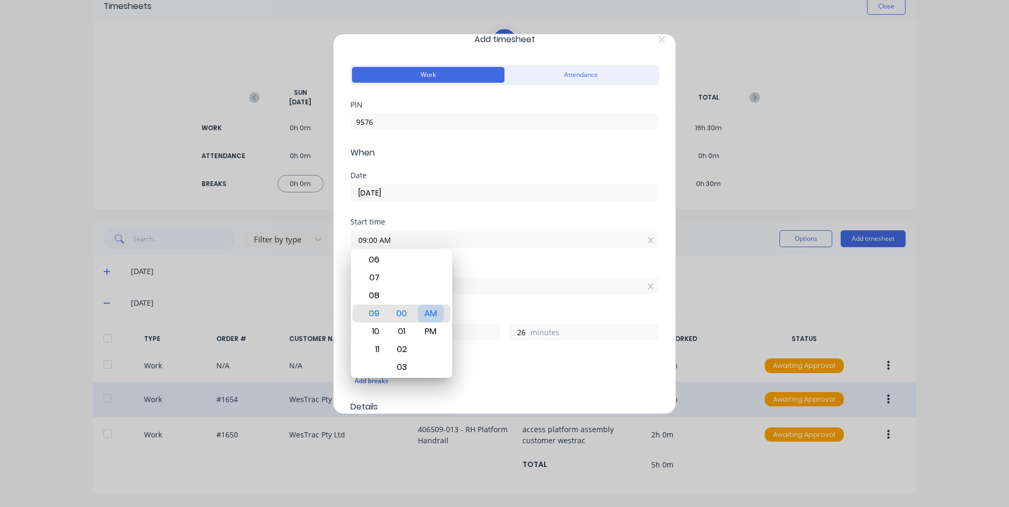
click at [454, 266] on div "Finish time" at bounding box center [504, 268] width 308 height 7
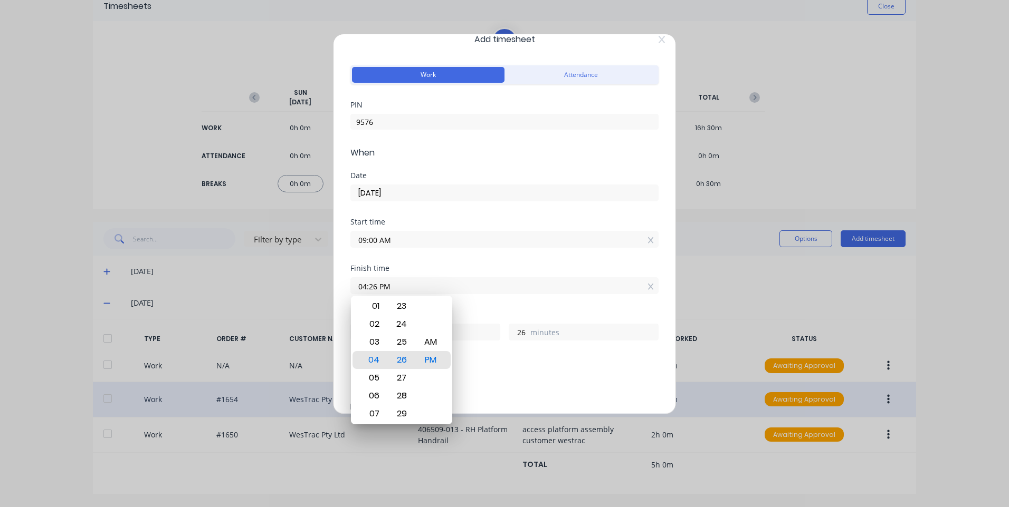
click at [464, 283] on input "04:26 PM" at bounding box center [504, 286] width 307 height 16
click at [500, 304] on div "Finish time 04:26 PM" at bounding box center [504, 288] width 308 height 46
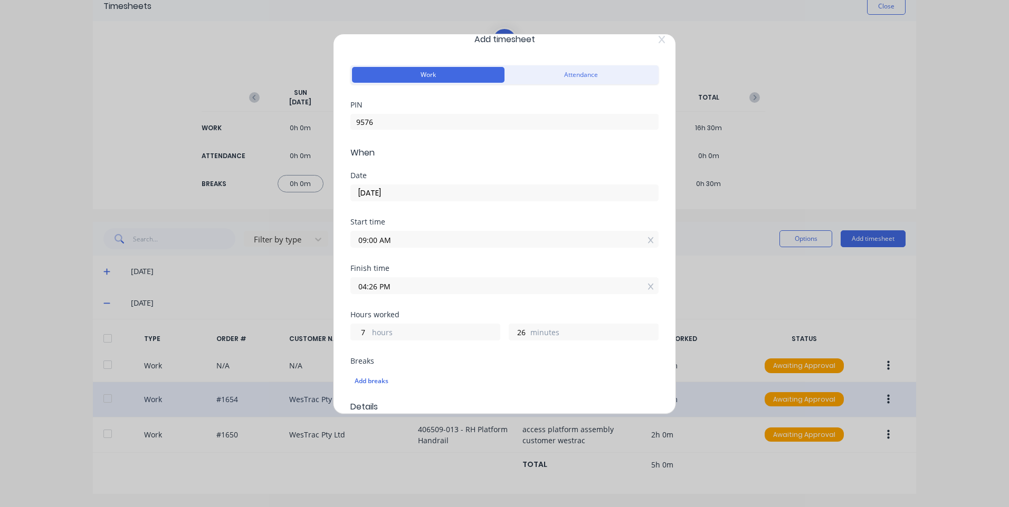
click at [405, 290] on input "04:26 PM" at bounding box center [504, 286] width 307 height 16
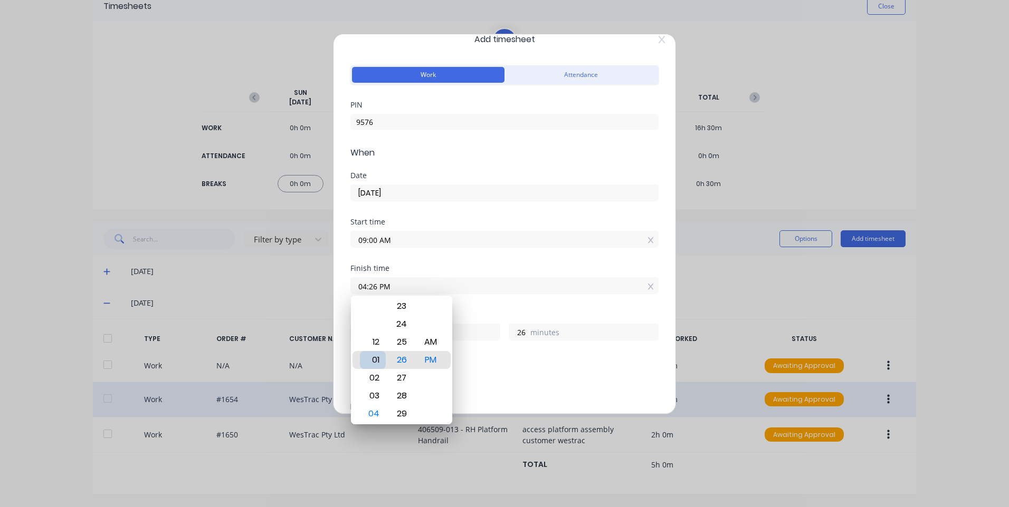
type input "01:26 PM"
type input "4"
type input "12:26 PM"
type input "3"
type input "12:17 PM"
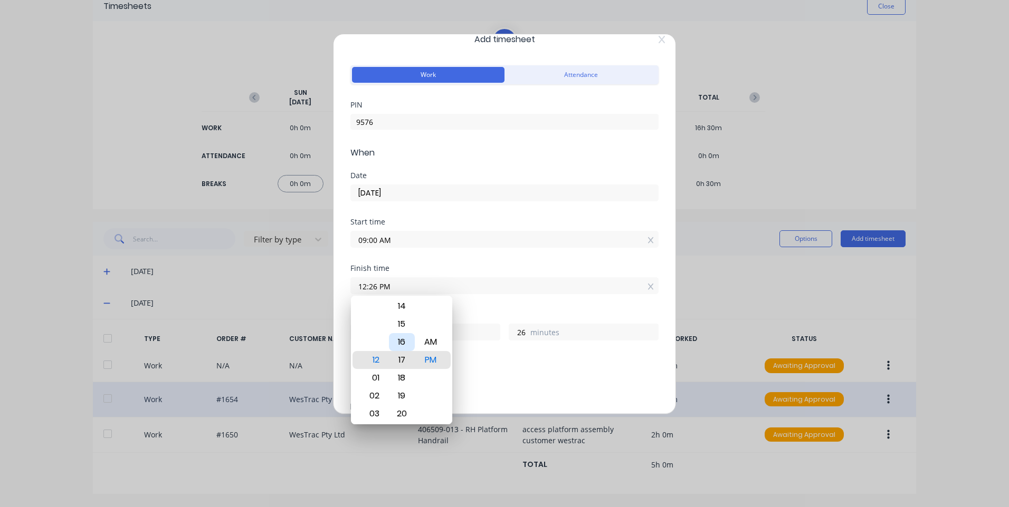
type input "17"
type input "12:13 PM"
type input "13"
type input "12:11 PM"
type input "11"
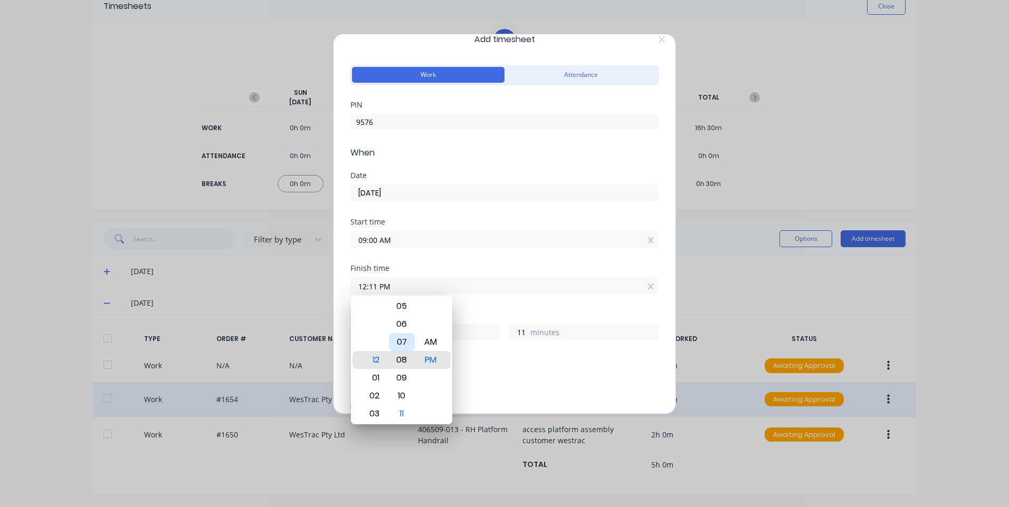
type input "12:08 PM"
type input "8"
type input "12:03 PM"
type input "3"
type input "12:00 PM"
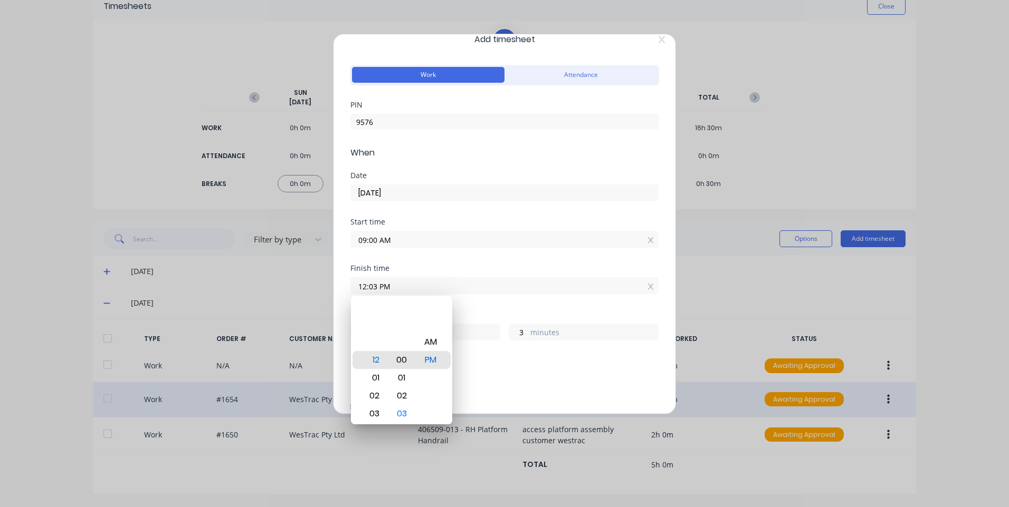
type input "0"
click at [425, 336] on div "AM" at bounding box center [431, 342] width 26 height 18
type input "12:00 AM"
type input "15"
click at [517, 358] on div "Breaks" at bounding box center [504, 361] width 308 height 7
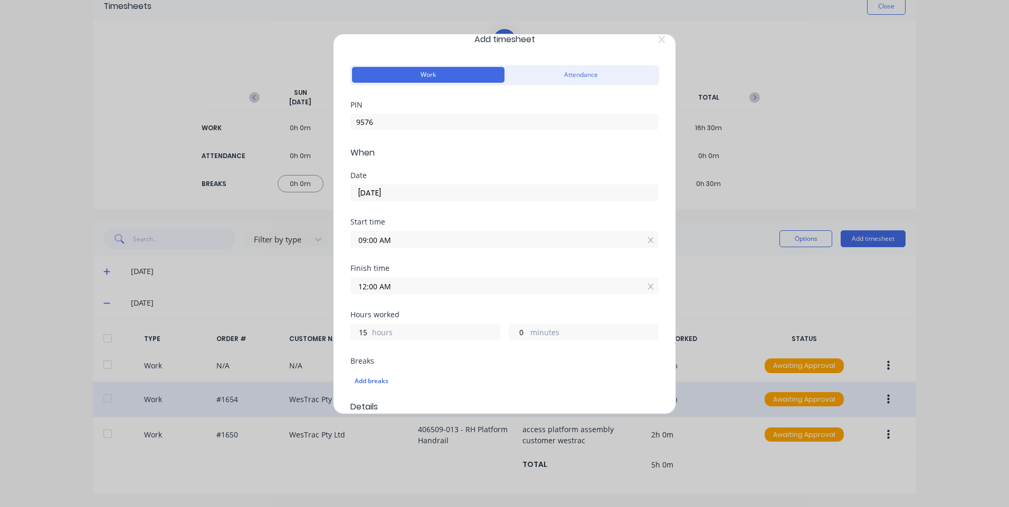
drag, startPoint x: 435, startPoint y: 286, endPoint x: 438, endPoint y: 300, distance: 14.5
click at [436, 286] on input "12:00 AM" at bounding box center [504, 286] width 307 height 16
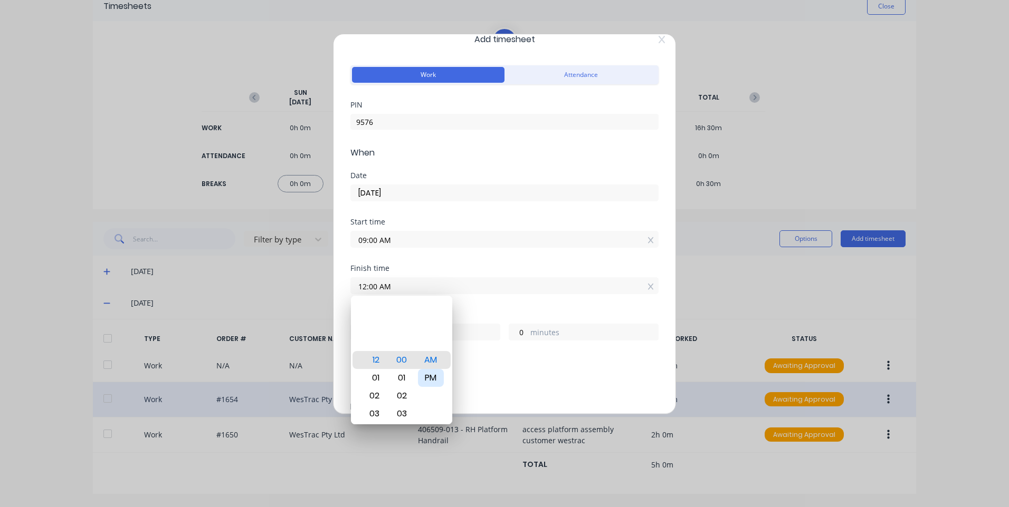
click at [432, 374] on div "PM" at bounding box center [431, 378] width 26 height 18
type input "12:00 PM"
type input "3"
click at [550, 386] on div "Add breaks" at bounding box center [505, 382] width 300 height 14
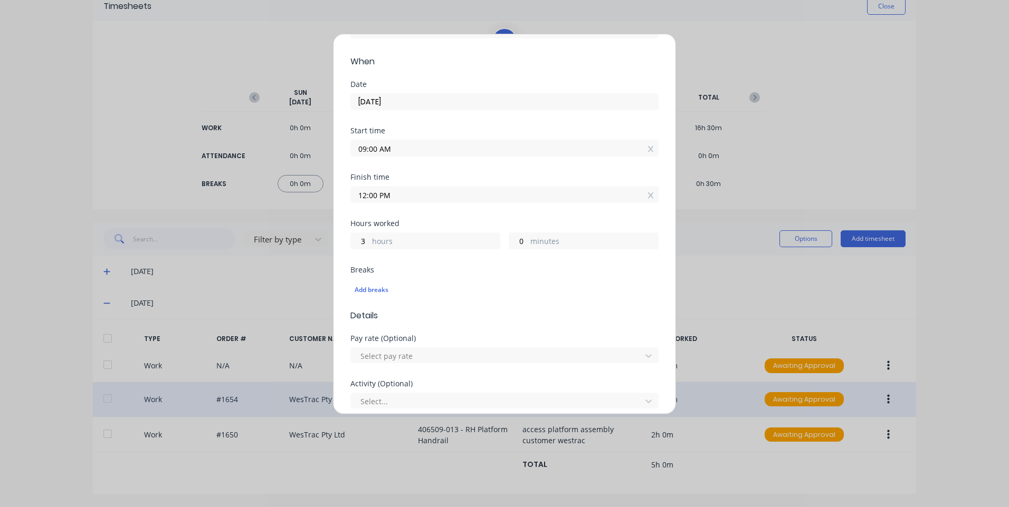
scroll to position [174, 0]
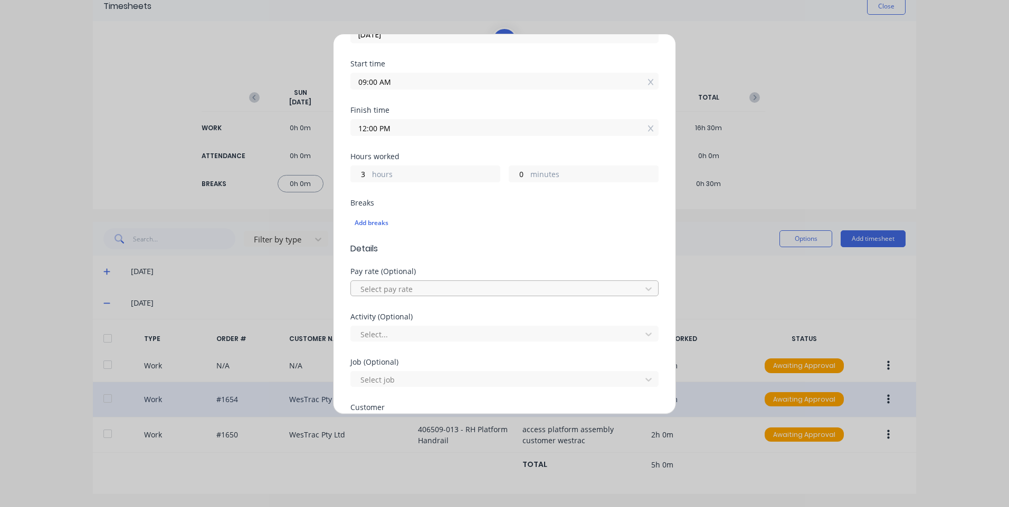
click at [424, 287] on div at bounding box center [497, 289] width 276 height 13
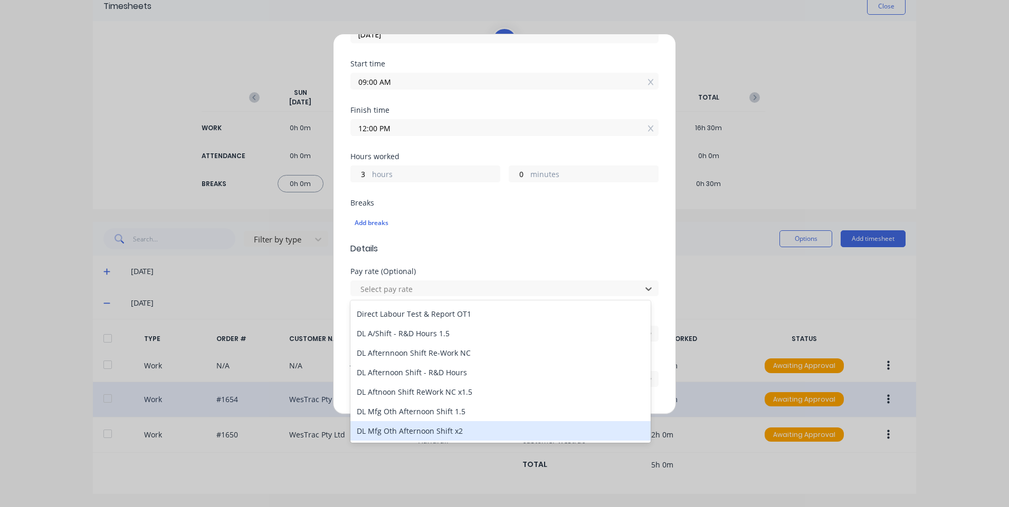
scroll to position [739, 0]
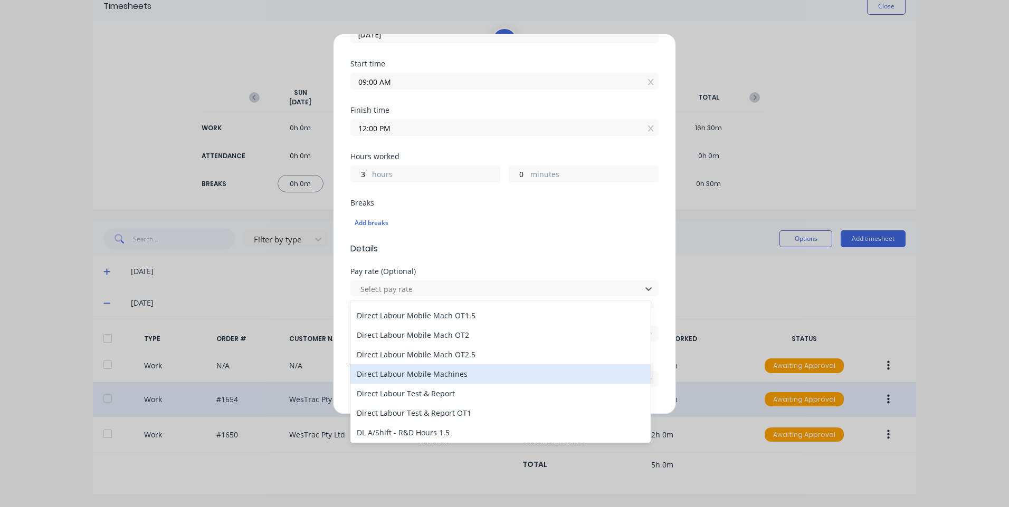
click at [447, 370] on div "Direct Labour Mobile Machines" at bounding box center [500, 375] width 300 height 20
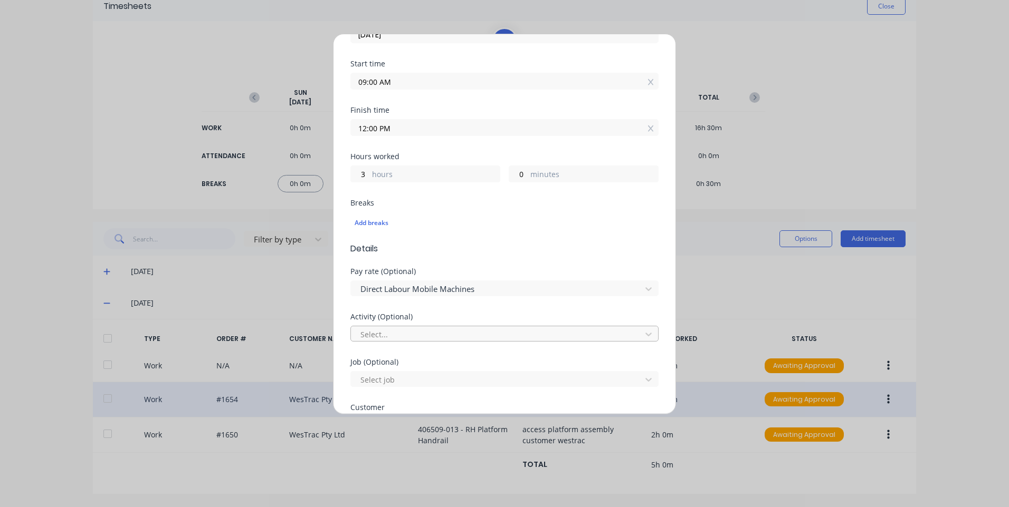
click at [435, 340] on div at bounding box center [497, 334] width 276 height 13
type input "man"
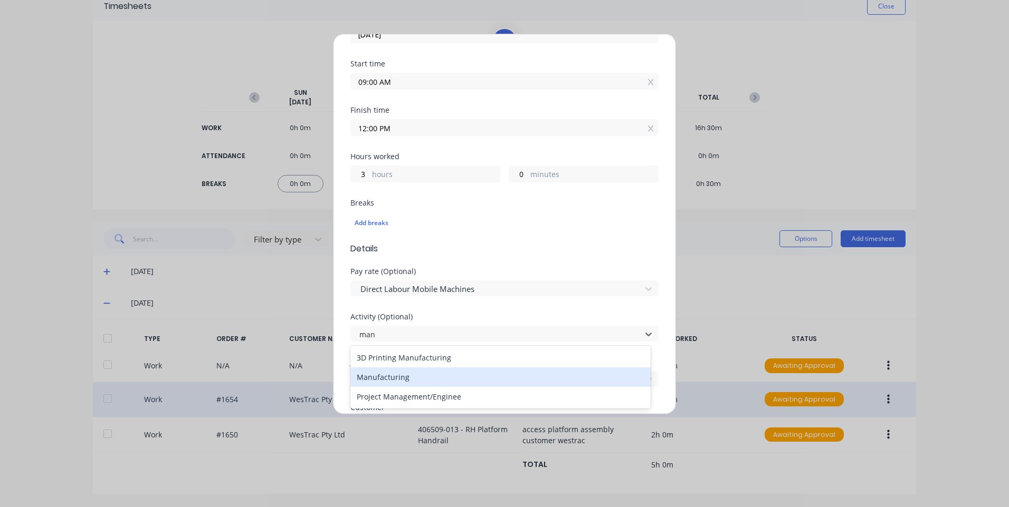
click at [433, 380] on div "Manufacturing" at bounding box center [500, 378] width 300 height 20
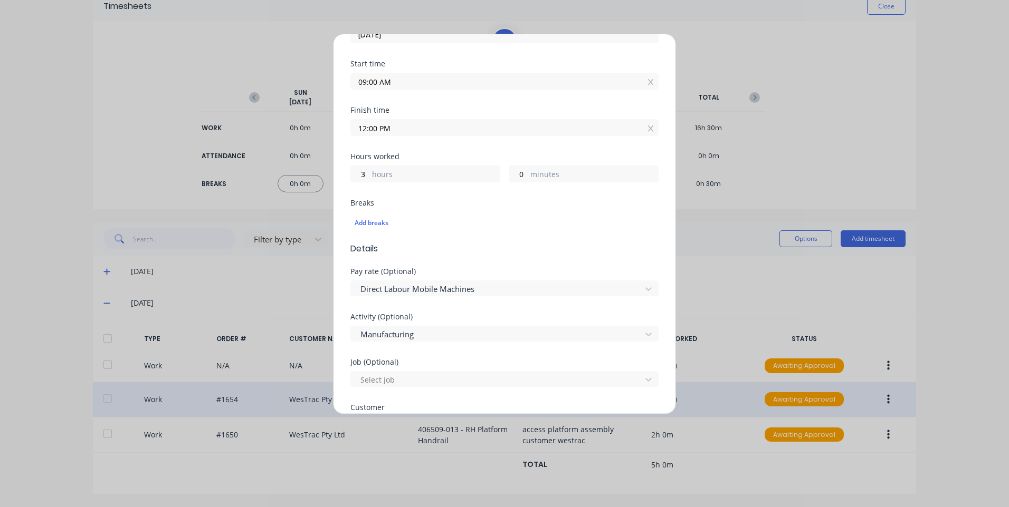
scroll to position [332, 0]
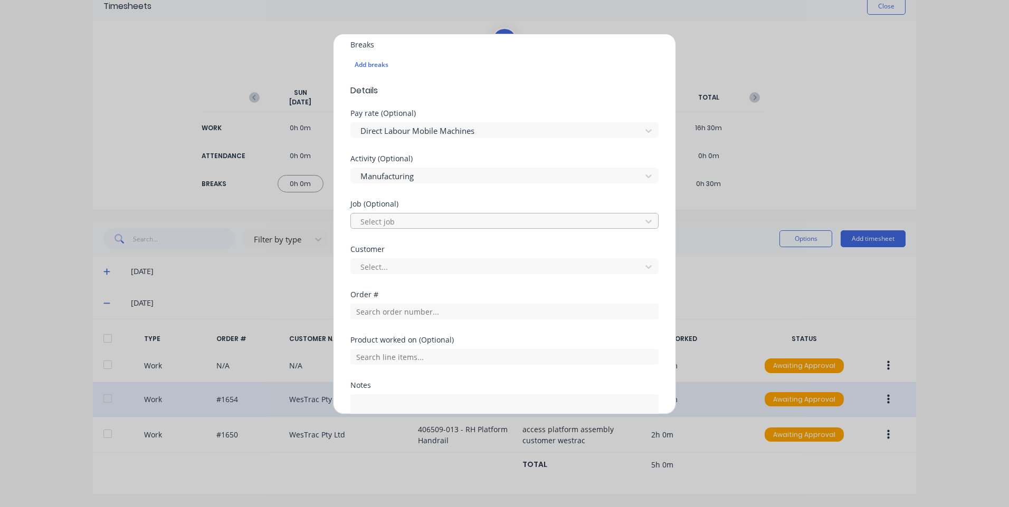
click at [444, 222] on div at bounding box center [497, 221] width 276 height 13
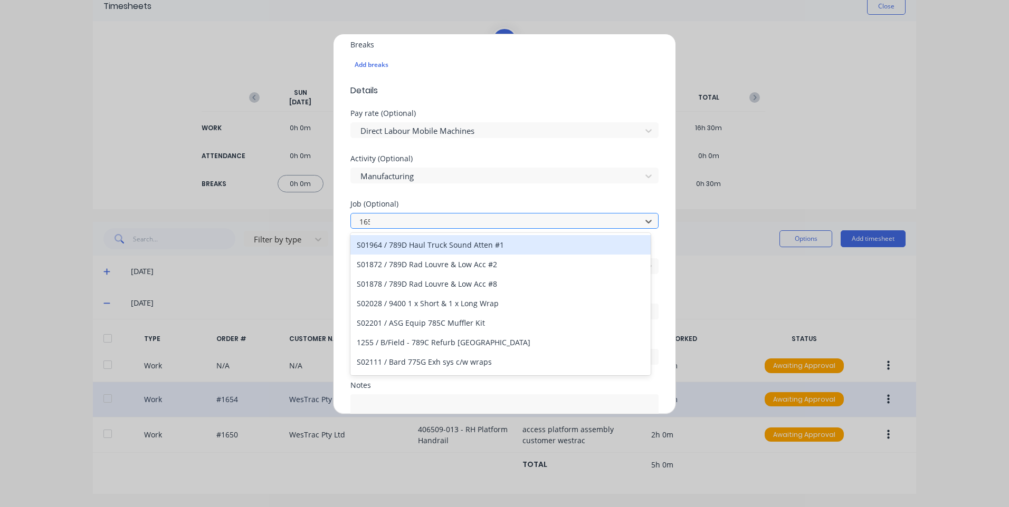
type input "1654"
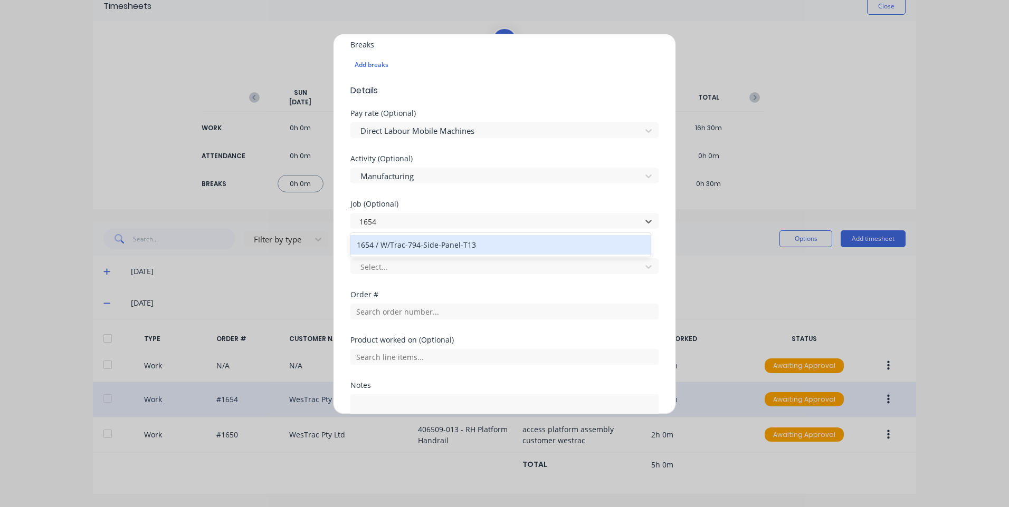
click at [461, 244] on div "1654 / W/Trac-794-Side-Panel-T13" at bounding box center [500, 245] width 300 height 20
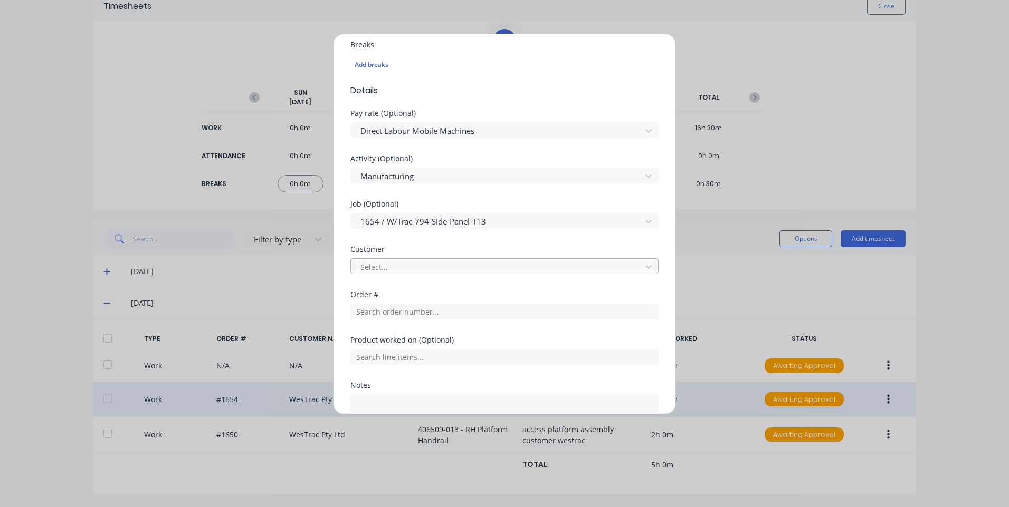
click at [451, 267] on div at bounding box center [497, 267] width 276 height 13
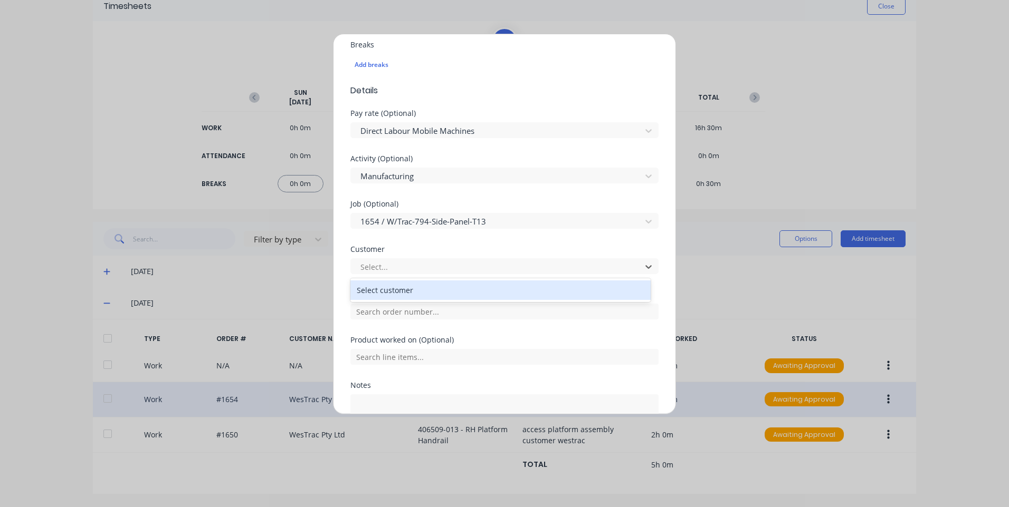
click at [419, 285] on div "Select customer" at bounding box center [500, 291] width 300 height 20
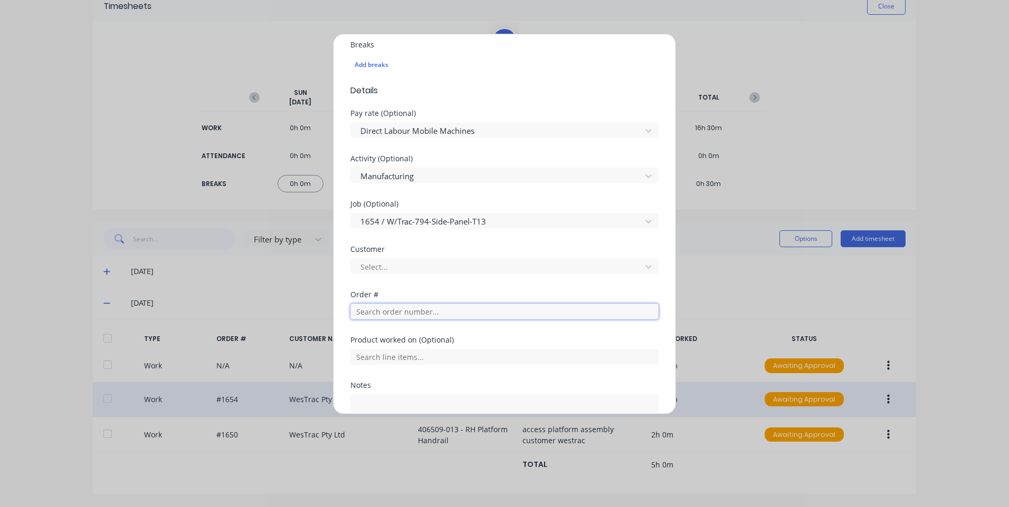
click at [421, 310] on input "text" at bounding box center [504, 312] width 308 height 16
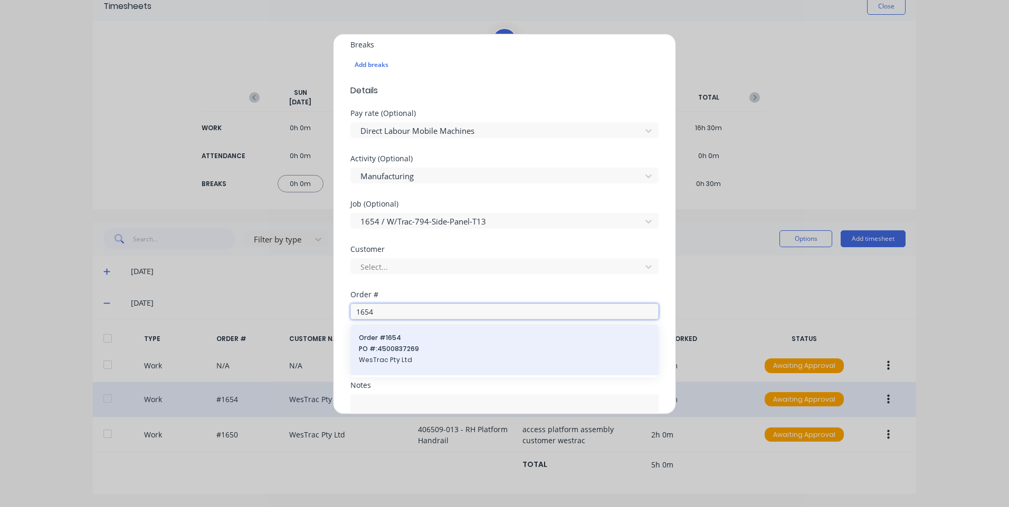
type input "1654"
click at [419, 342] on span "Order # 1654" at bounding box center [504, 337] width 291 height 9
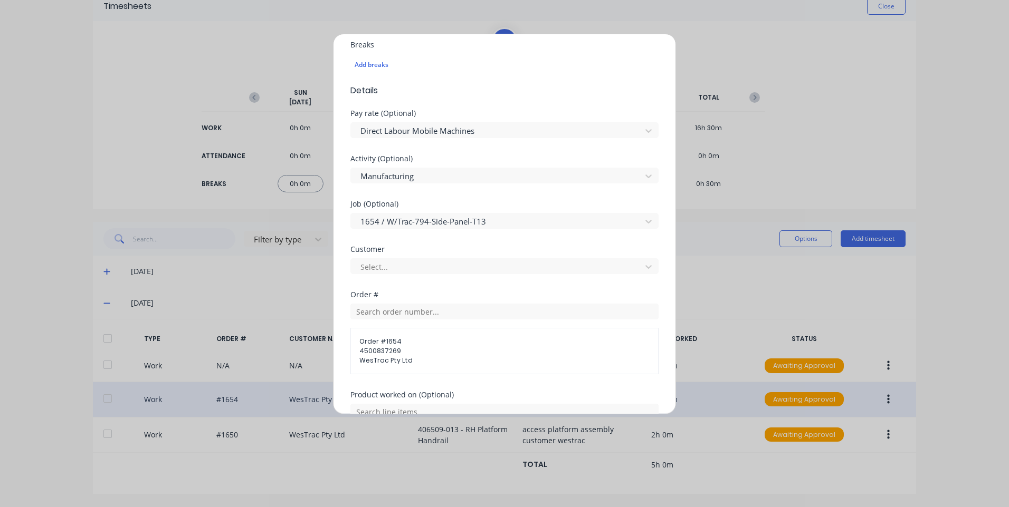
scroll to position [472, 0]
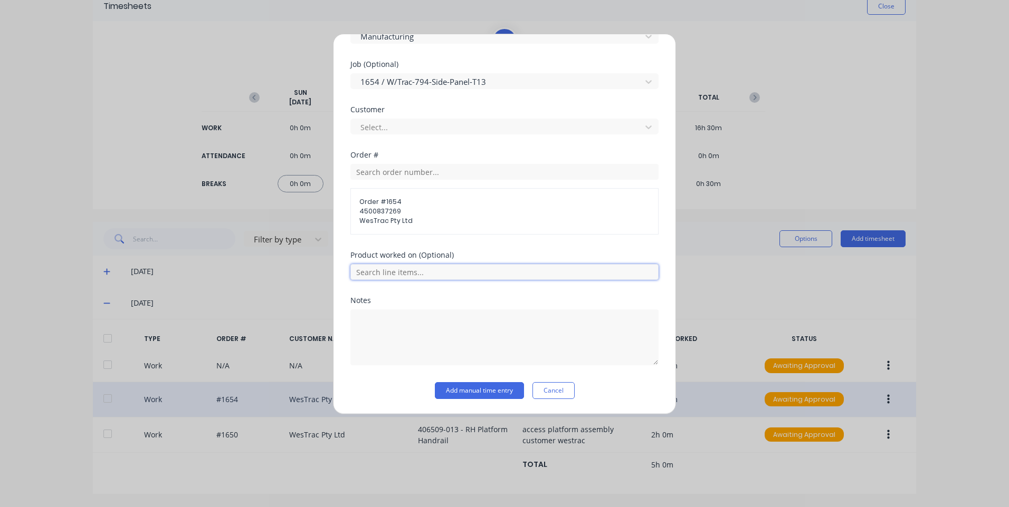
click at [446, 276] on input "text" at bounding box center [504, 272] width 308 height 16
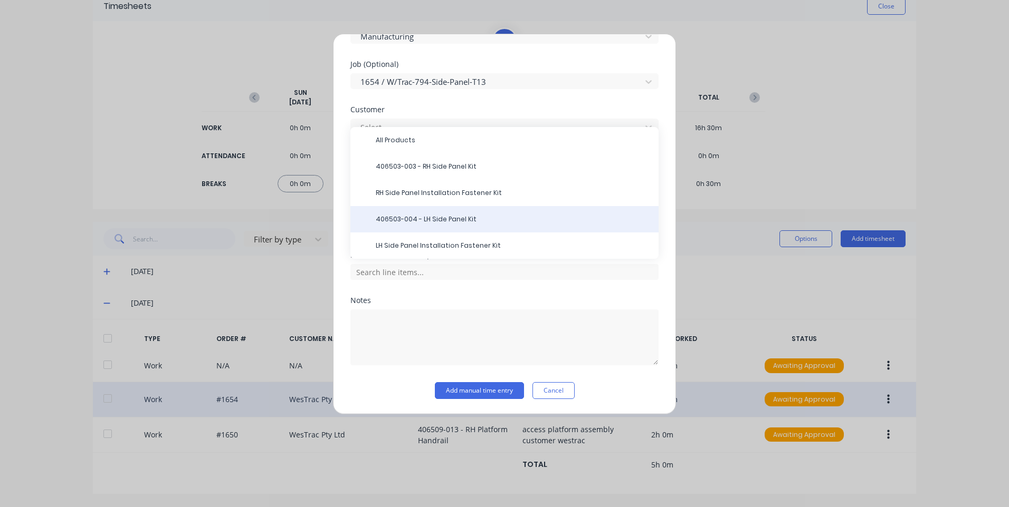
click at [457, 224] on div "406503-004 - LH Side Panel Kit" at bounding box center [504, 219] width 308 height 26
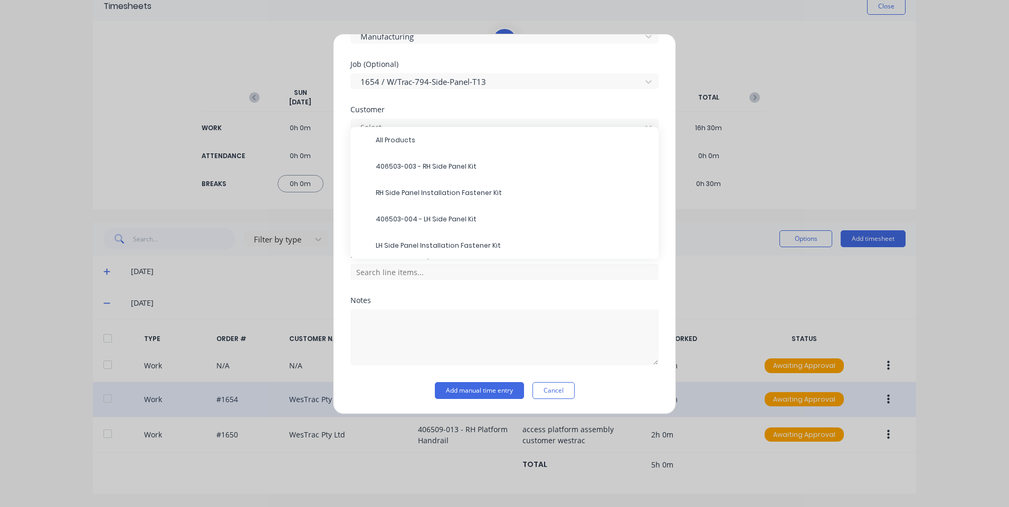
click at [458, 223] on span "406503-004 - LH Side Panel Kit" at bounding box center [513, 219] width 274 height 9
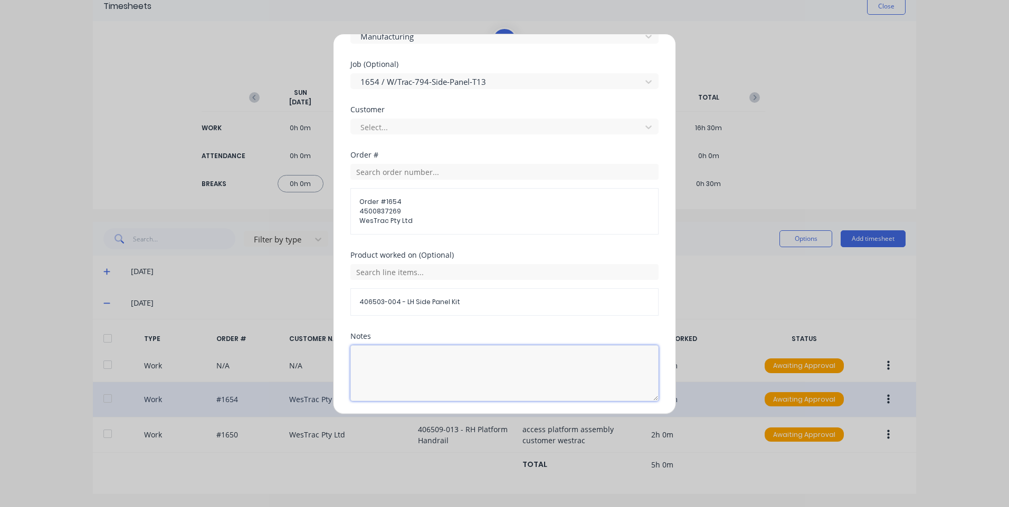
click at [419, 381] on textarea at bounding box center [504, 374] width 308 height 56
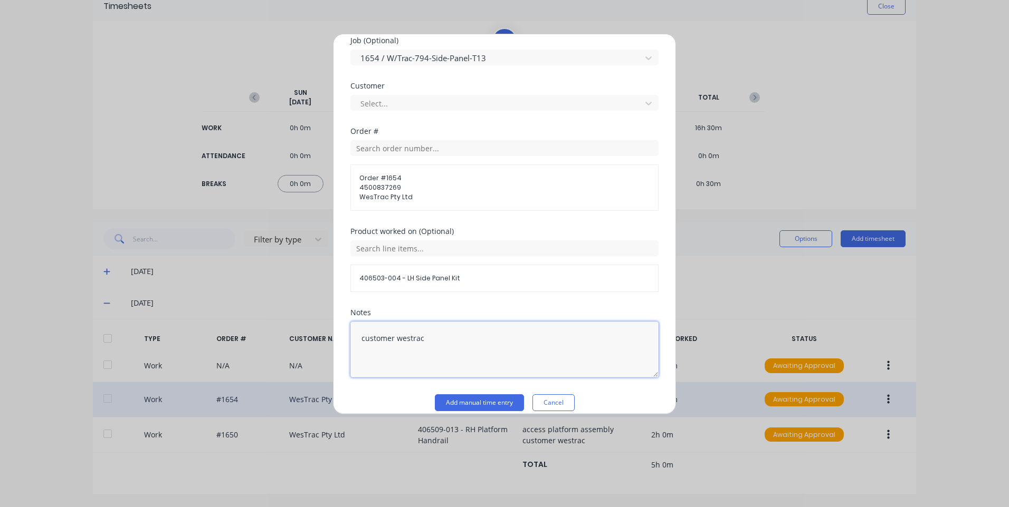
scroll to position [508, 0]
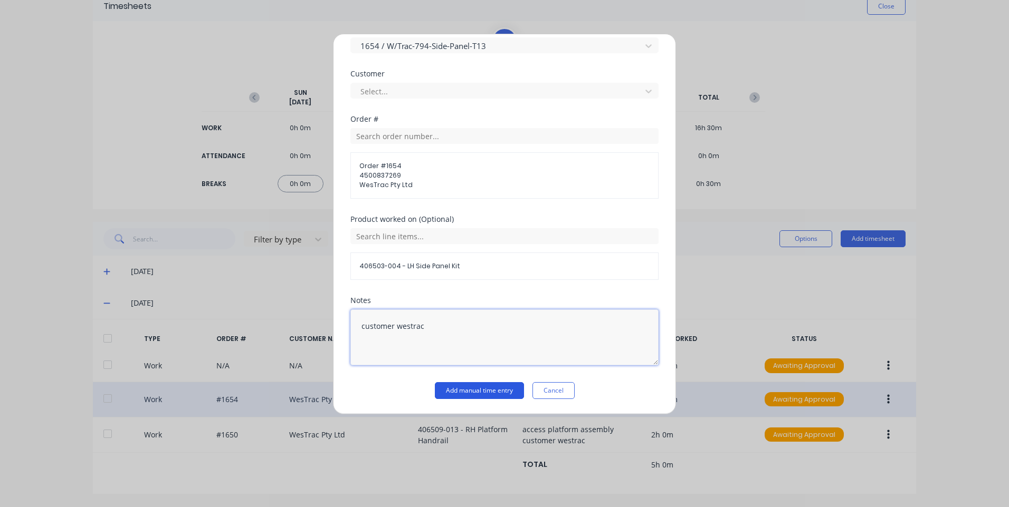
type textarea "customer westrac"
click at [486, 392] on button "Add manual time entry" at bounding box center [479, 390] width 89 height 17
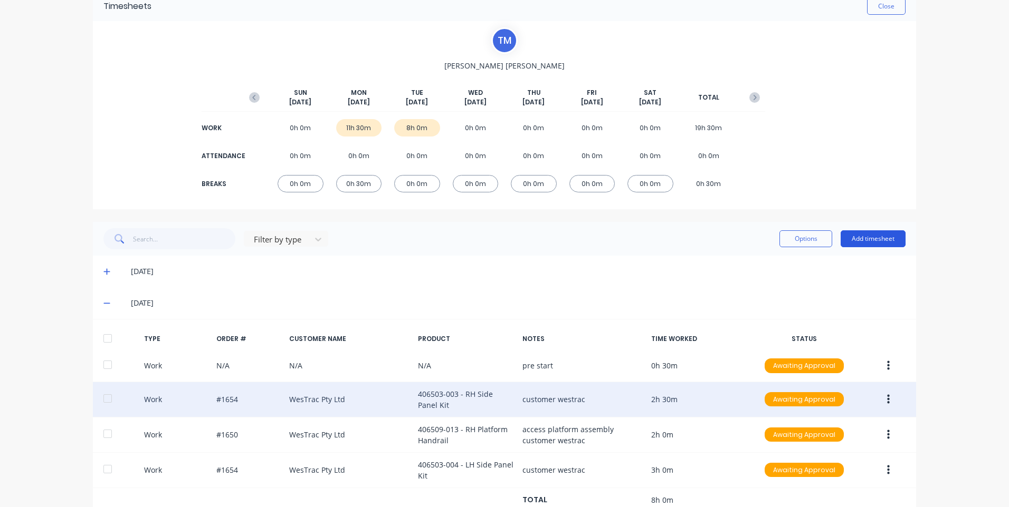
click at [856, 241] on button "Add timesheet" at bounding box center [872, 239] width 65 height 17
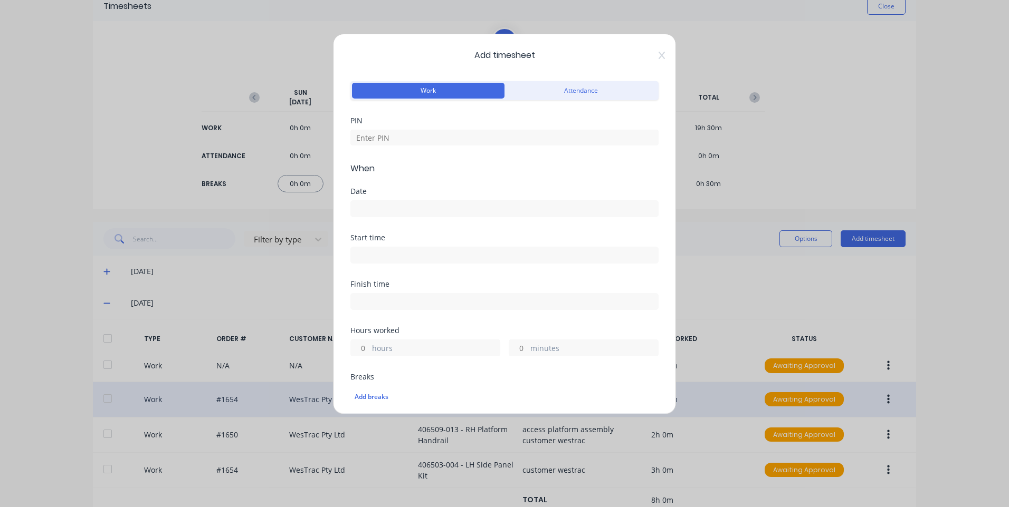
drag, startPoint x: 408, startPoint y: 148, endPoint x: 414, endPoint y: 148, distance: 5.8
click at [409, 148] on div "PIN" at bounding box center [504, 139] width 308 height 45
click at [423, 137] on input at bounding box center [504, 138] width 308 height 16
type input "9576"
click at [434, 205] on input at bounding box center [504, 209] width 307 height 16
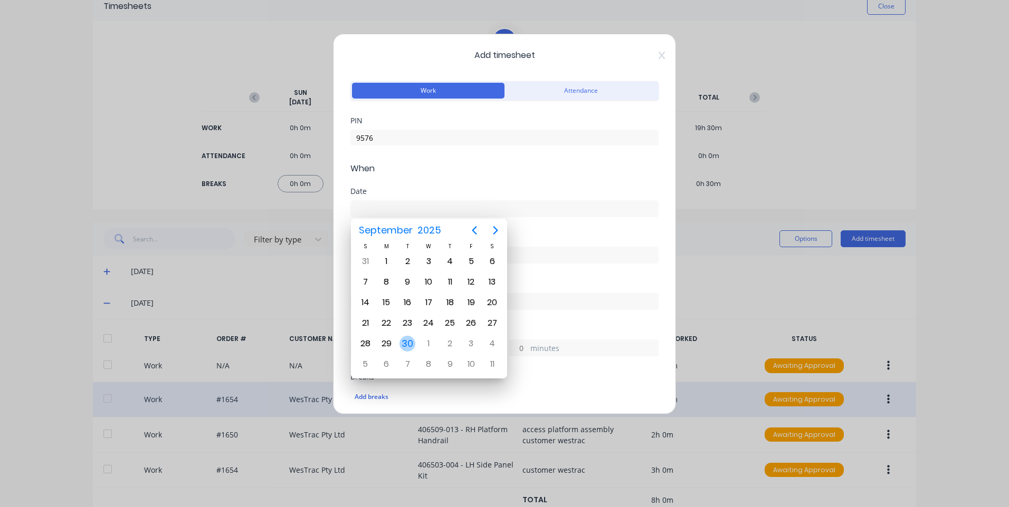
click at [417, 341] on div "30" at bounding box center [407, 344] width 21 height 20
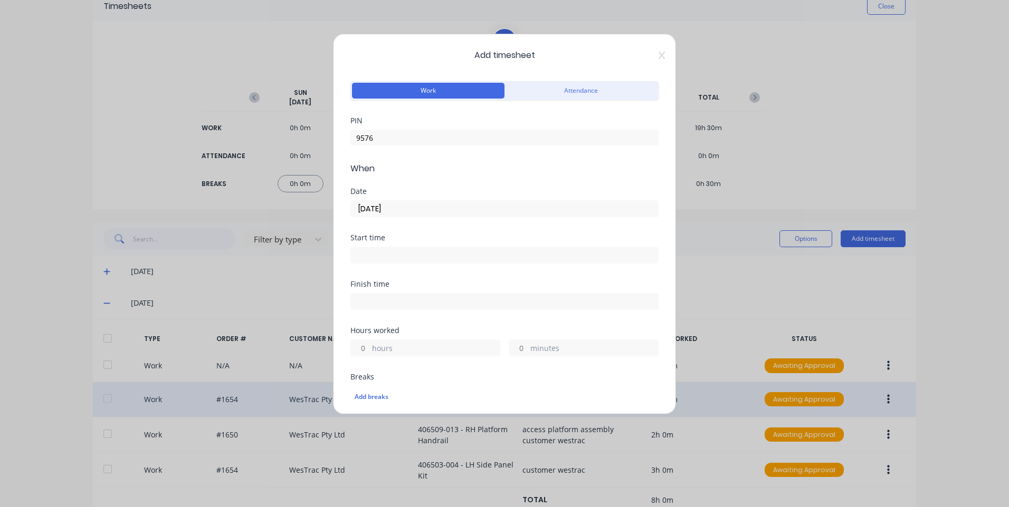
click at [440, 213] on input "[DATE]" at bounding box center [504, 209] width 307 height 16
click at [444, 271] on div "4" at bounding box center [449, 262] width 21 height 20
click at [426, 199] on div "[DATE]" at bounding box center [504, 208] width 308 height 20
click at [427, 208] on input "[DATE]" at bounding box center [504, 209] width 307 height 16
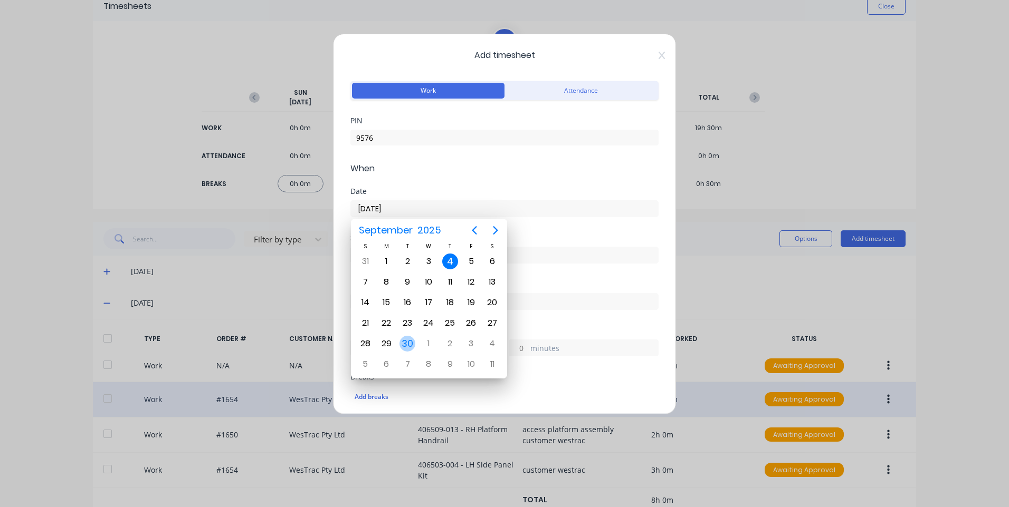
click at [411, 344] on div "30" at bounding box center [407, 344] width 16 height 16
type input "[DATE]"
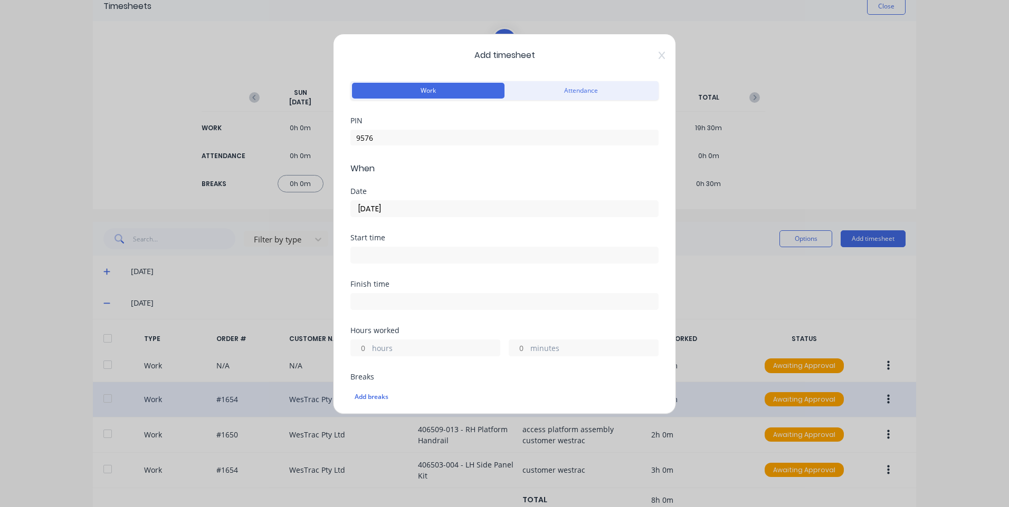
click at [449, 260] on input at bounding box center [504, 255] width 307 height 16
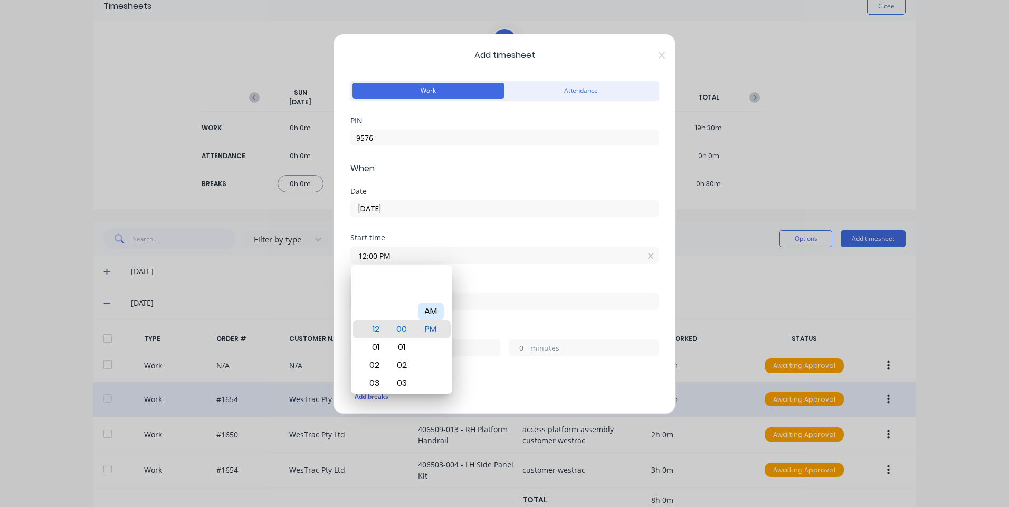
click at [428, 305] on div "AM" at bounding box center [431, 312] width 26 height 18
type input "12:00 AM"
click at [490, 294] on label at bounding box center [504, 301] width 308 height 17
click at [490, 294] on input at bounding box center [504, 302] width 307 height 16
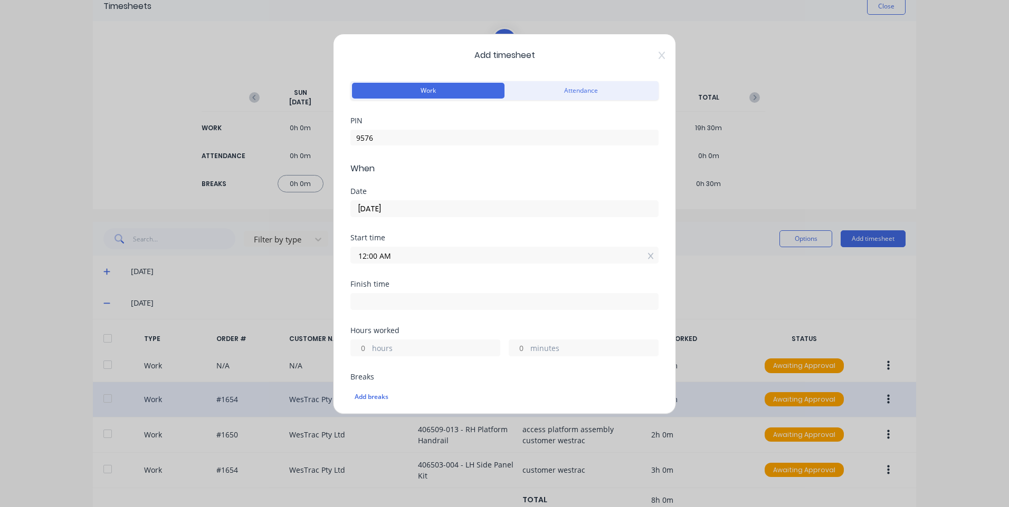
type input "04:27 PM"
type input "16"
type input "27"
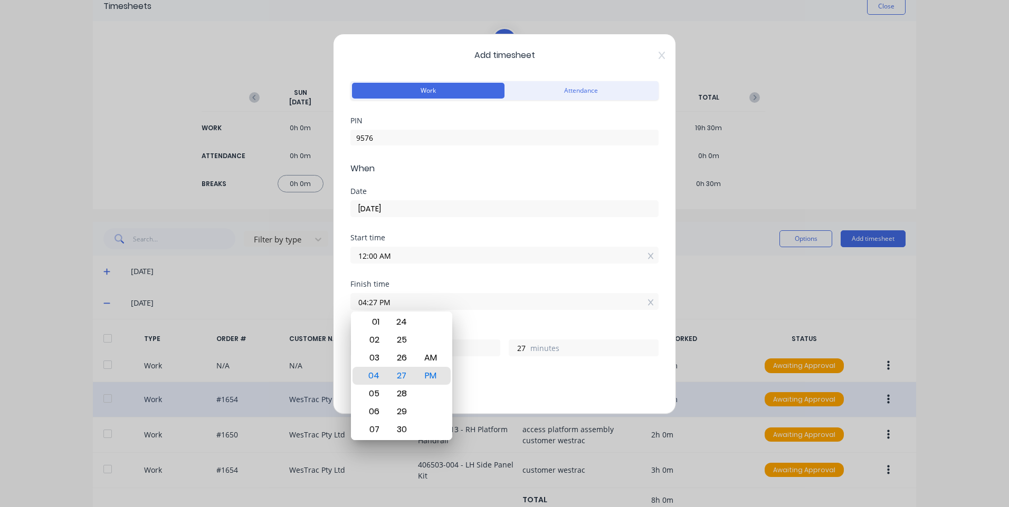
drag, startPoint x: 444, startPoint y: 258, endPoint x: 444, endPoint y: 264, distance: 5.8
click at [444, 258] on input "12:00 AM" at bounding box center [504, 255] width 307 height 16
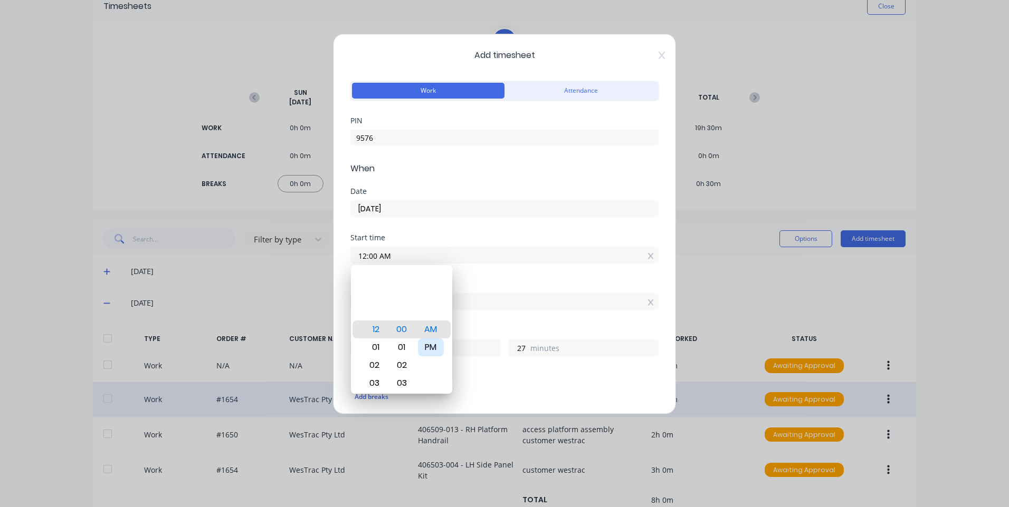
click at [430, 343] on div "PM" at bounding box center [431, 348] width 26 height 18
type input "12:00 PM"
type input "4"
click at [545, 277] on div "Start time 12:00 PM" at bounding box center [504, 257] width 308 height 46
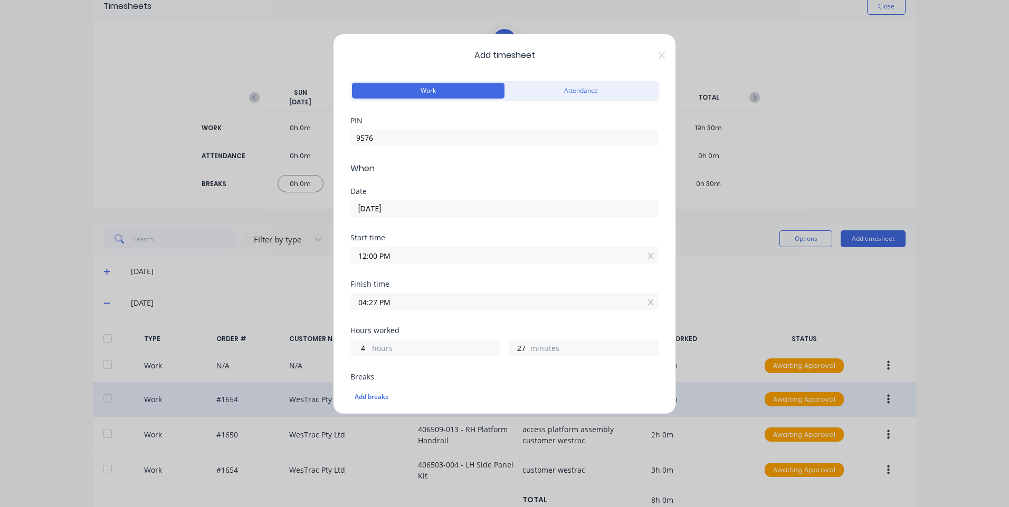
click at [428, 302] on input "04:27 PM" at bounding box center [504, 302] width 307 height 16
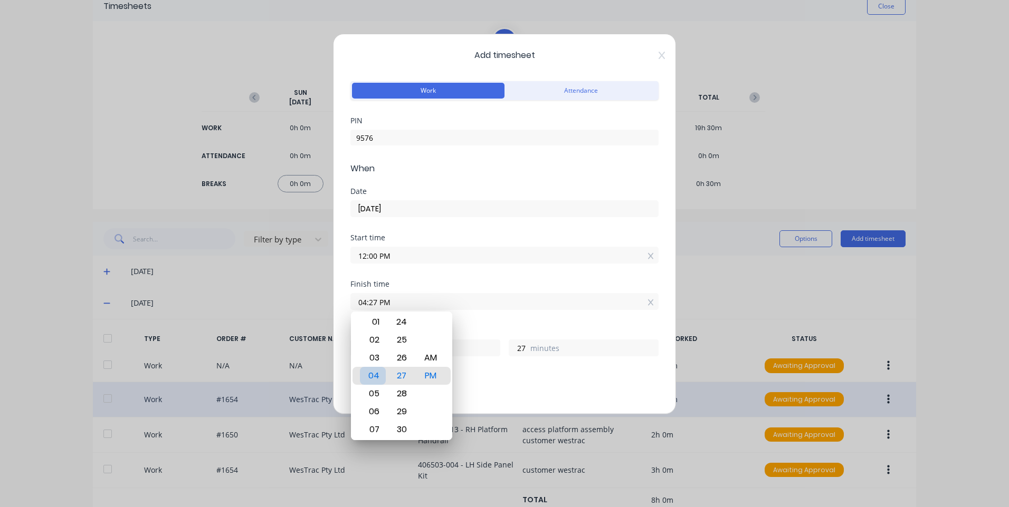
click at [380, 353] on div "03" at bounding box center [373, 358] width 26 height 18
type input "03:27 PM"
type input "3"
type input "03:30 PM"
type input "30"
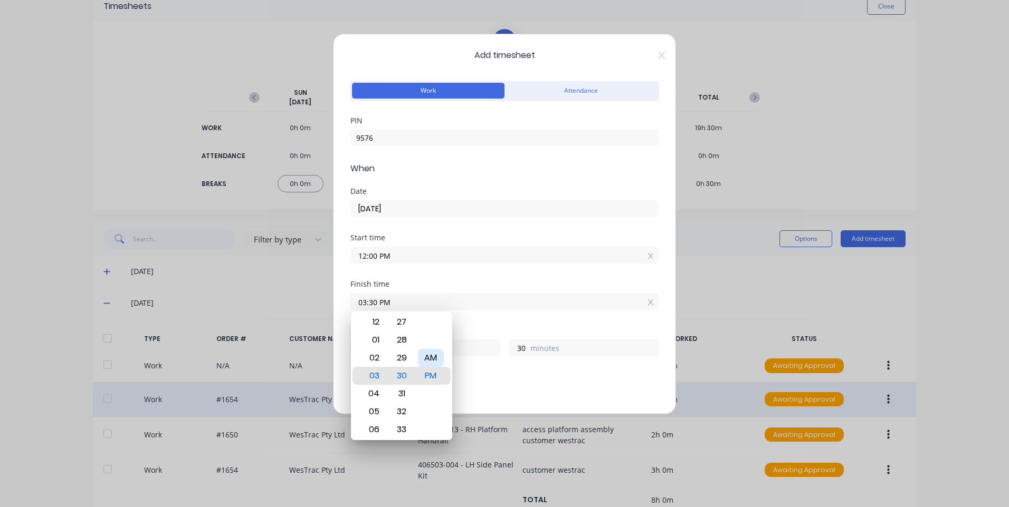
drag, startPoint x: 429, startPoint y: 354, endPoint x: 529, endPoint y: 392, distance: 107.2
click at [429, 354] on div "AM" at bounding box center [431, 358] width 26 height 18
type input "03:30 AM"
type input "15"
click at [529, 392] on div "Add breaks" at bounding box center [505, 397] width 300 height 14
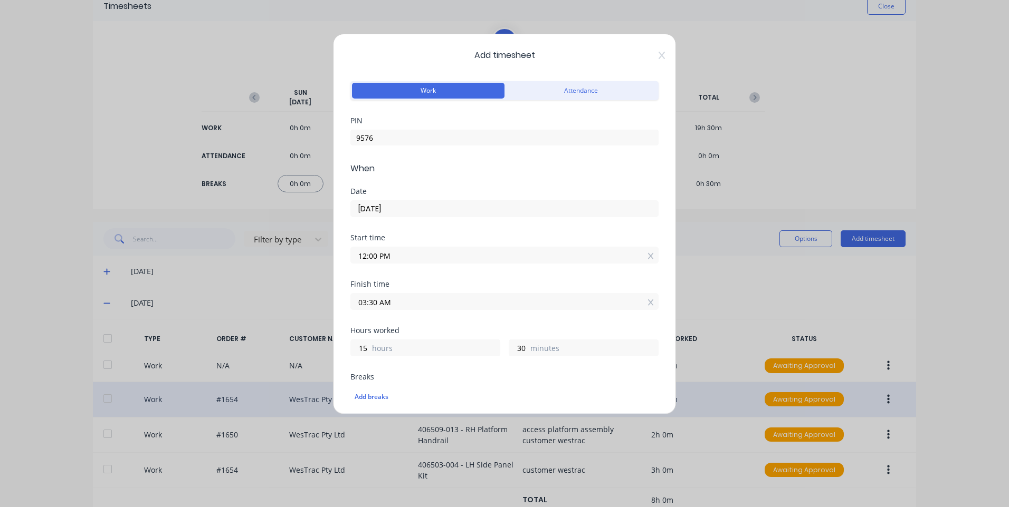
click at [427, 308] on input "03:30 AM" at bounding box center [504, 302] width 307 height 16
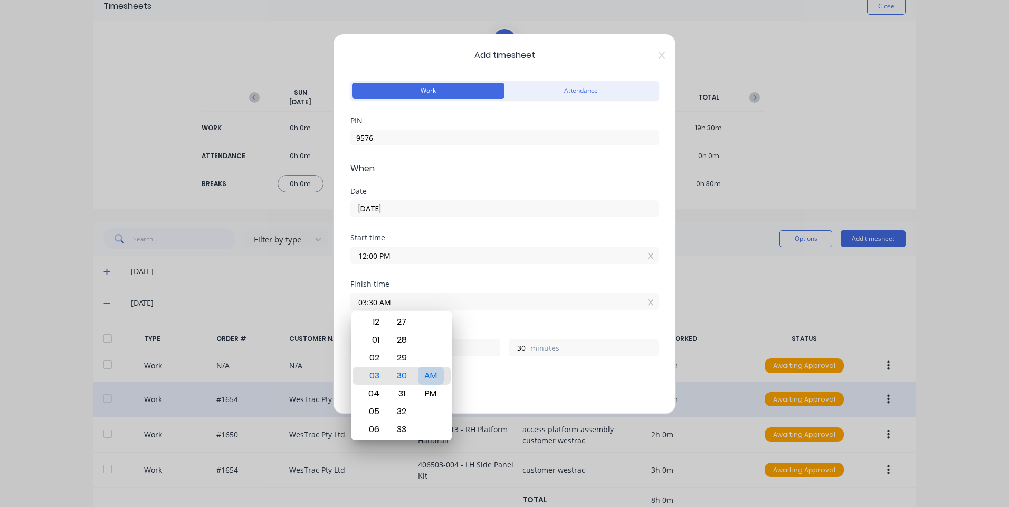
click at [435, 386] on div "PM" at bounding box center [431, 394] width 26 height 18
type input "03:30 PM"
type input "3"
click at [529, 392] on div "Add breaks" at bounding box center [505, 397] width 300 height 14
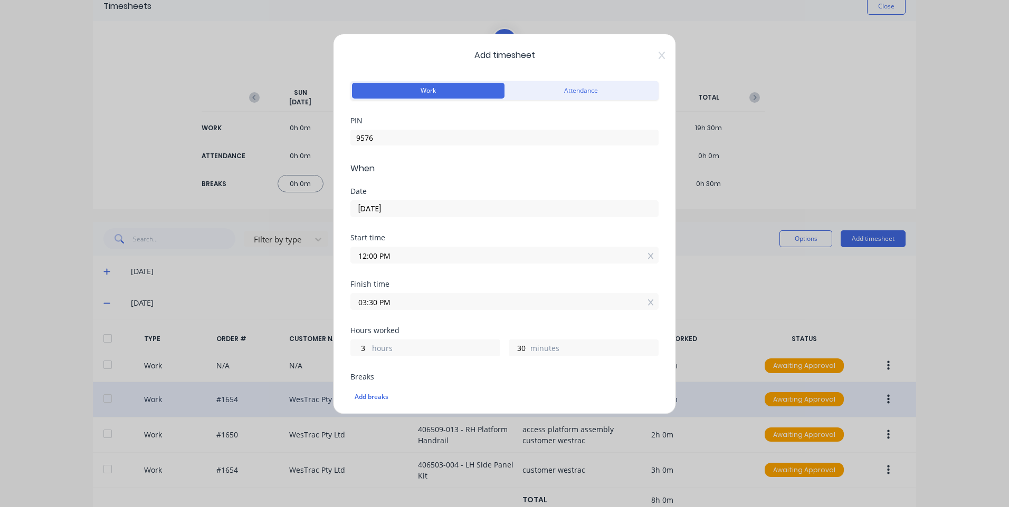
scroll to position [211, 0]
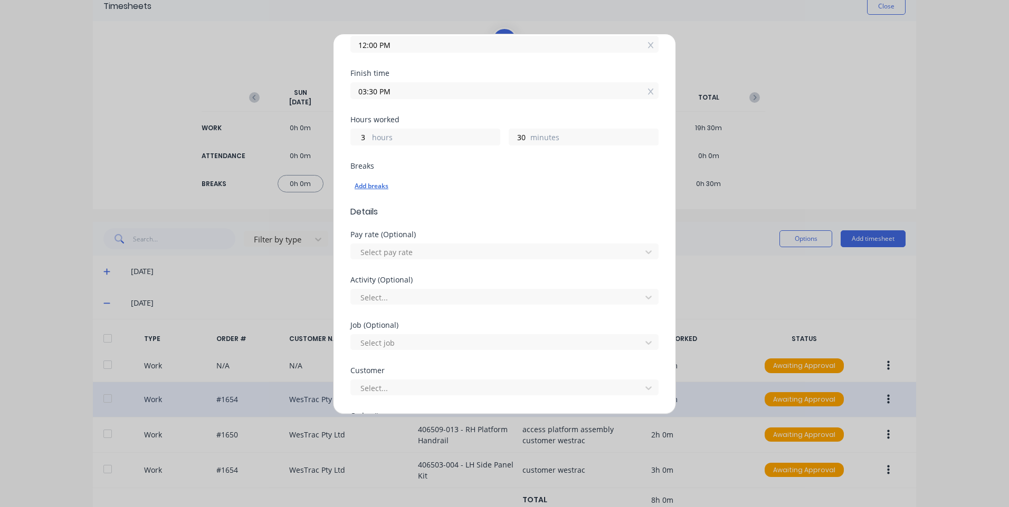
click at [367, 188] on div "Add breaks" at bounding box center [505, 186] width 300 height 14
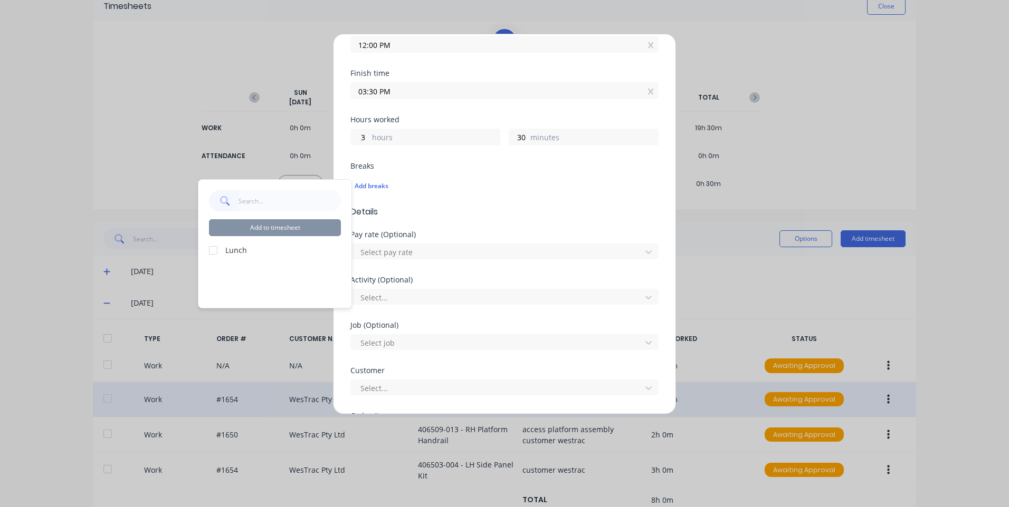
drag, startPoint x: 220, startPoint y: 248, endPoint x: 330, endPoint y: 232, distance: 110.9
click at [219, 248] on div at bounding box center [213, 250] width 21 height 21
click at [330, 232] on button "Add to timesheet" at bounding box center [275, 227] width 132 height 17
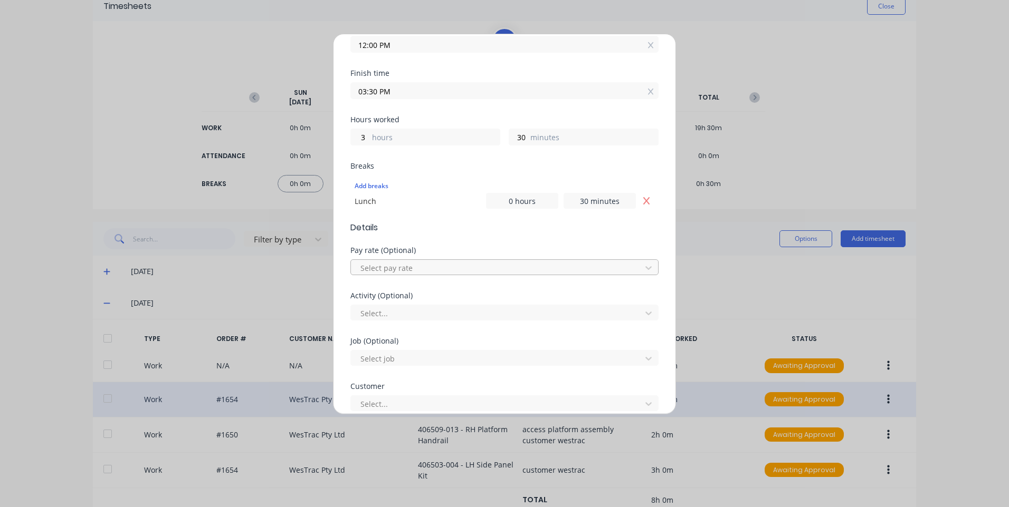
click at [413, 264] on div at bounding box center [497, 268] width 276 height 13
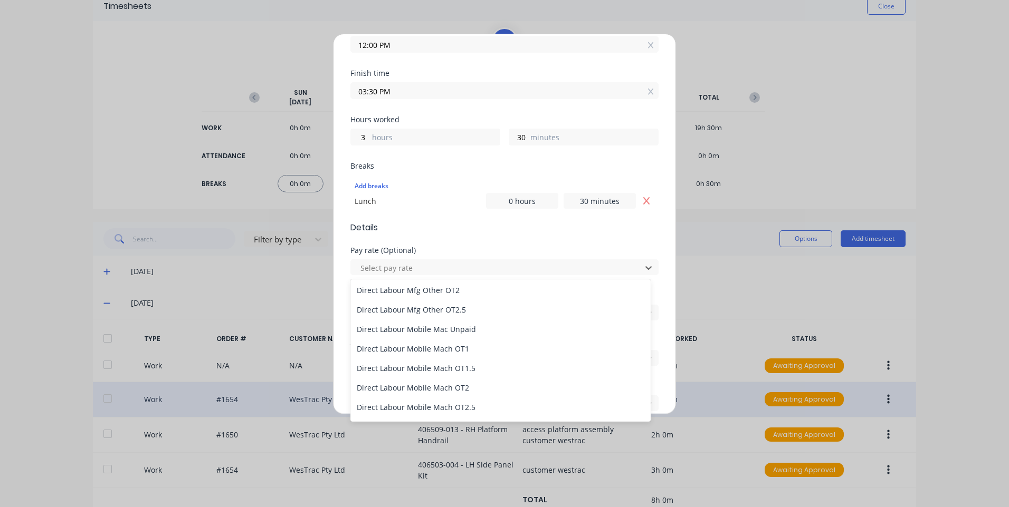
scroll to position [739, 0]
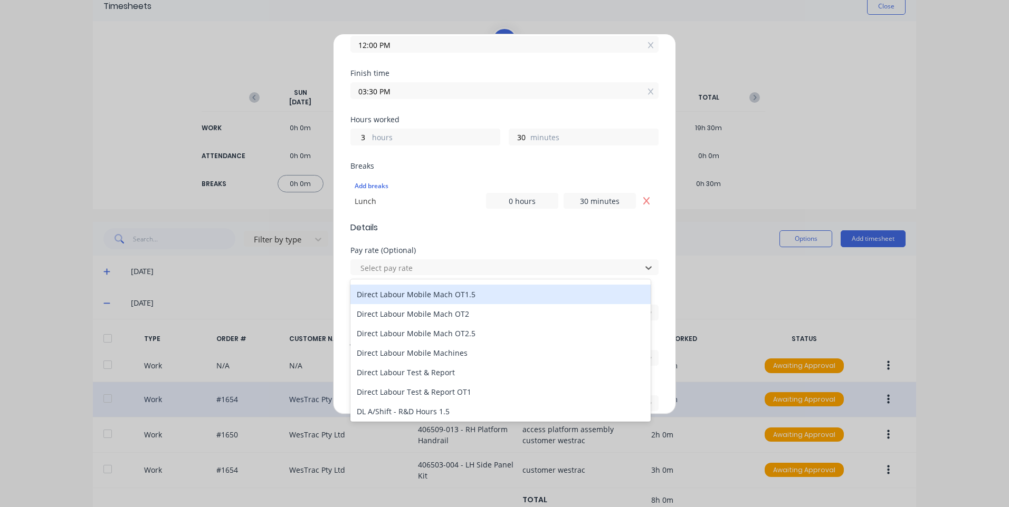
click at [474, 296] on div "Direct Labour Mobile Mach OT1.5" at bounding box center [500, 295] width 300 height 20
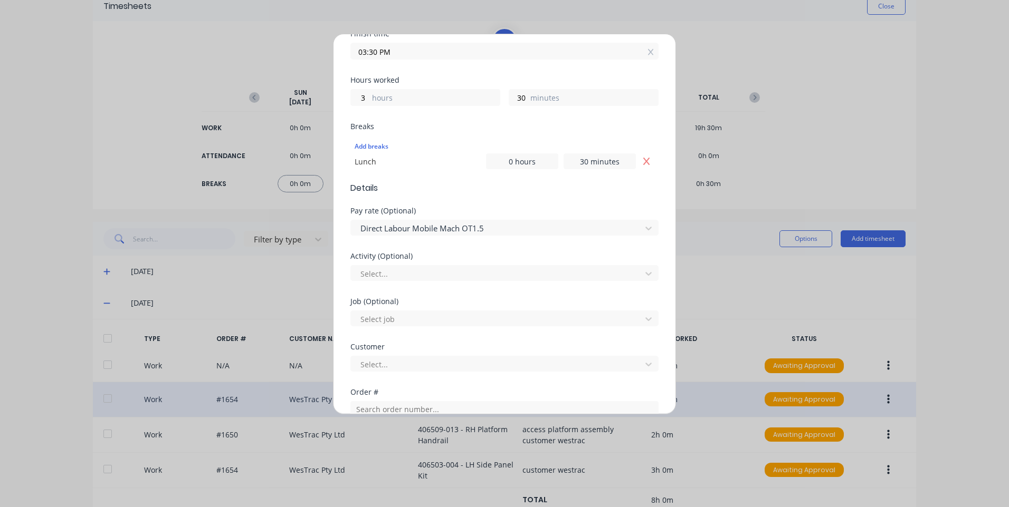
scroll to position [317, 0]
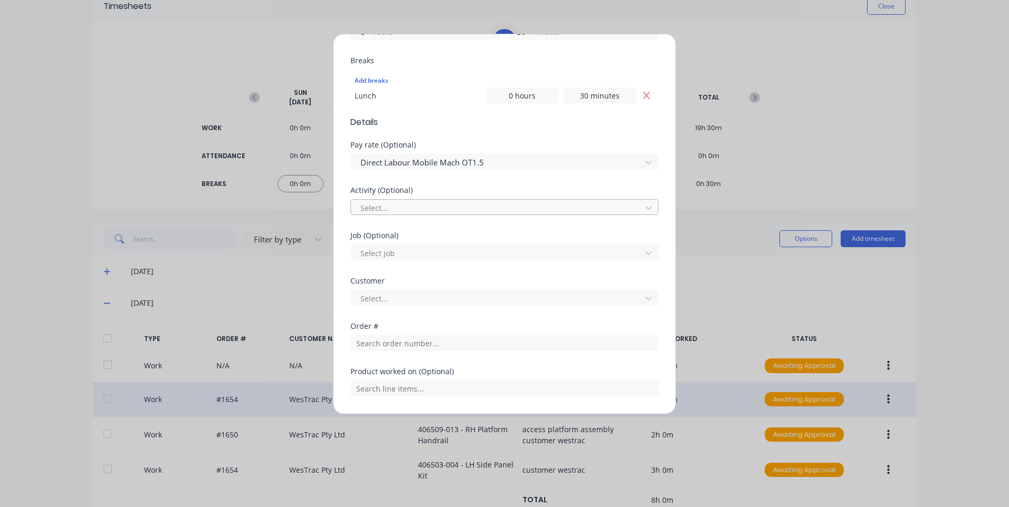
click at [436, 209] on div at bounding box center [497, 208] width 276 height 13
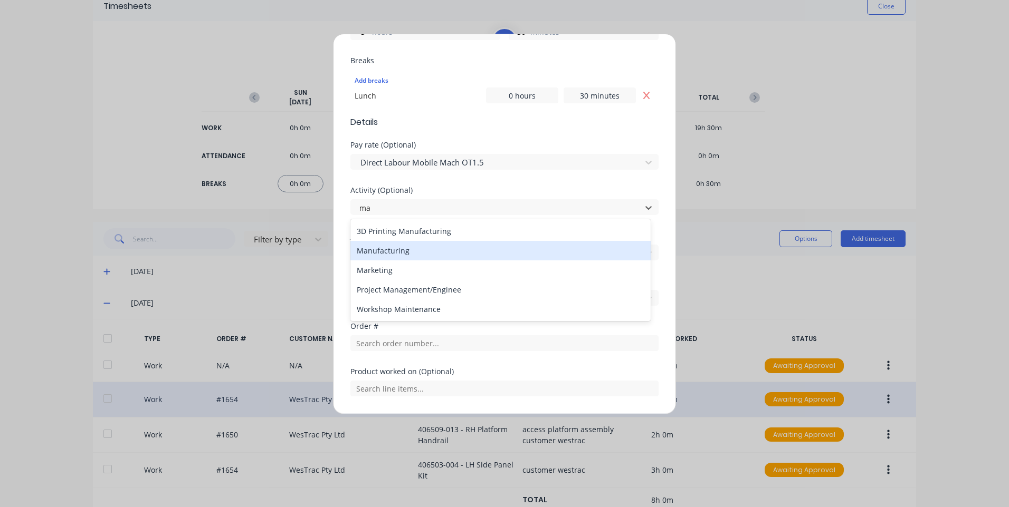
type input "man"
click at [429, 256] on div "Manufacturing" at bounding box center [500, 251] width 300 height 20
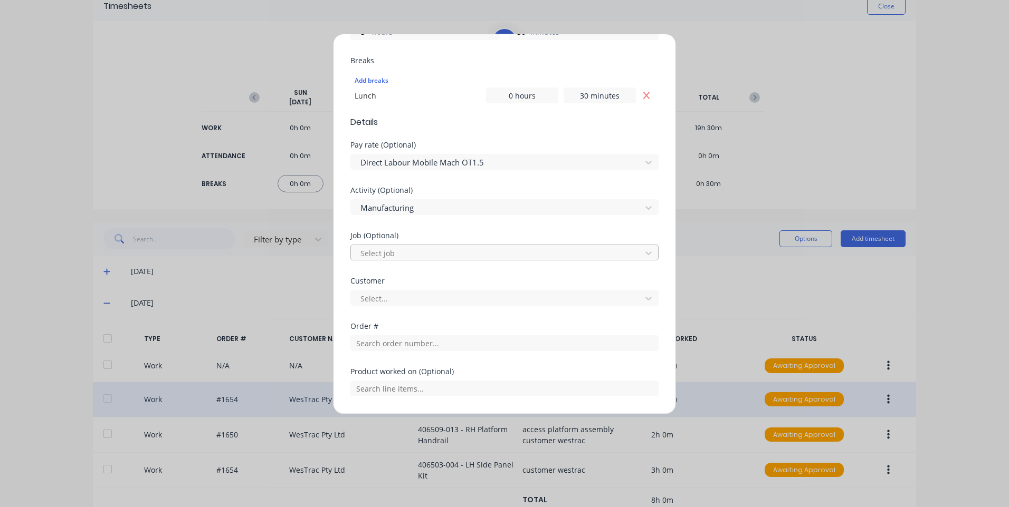
click at [429, 252] on div at bounding box center [497, 253] width 276 height 13
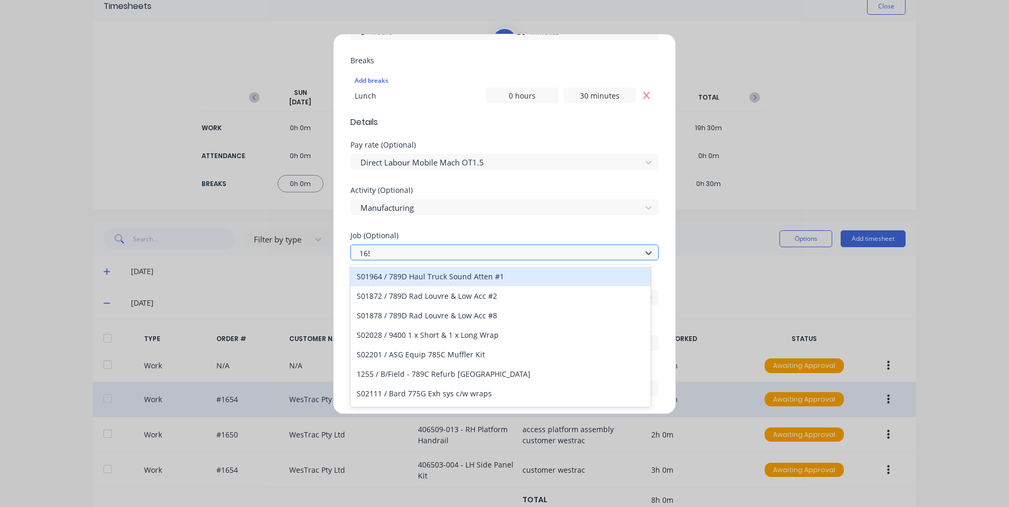
type input "1654"
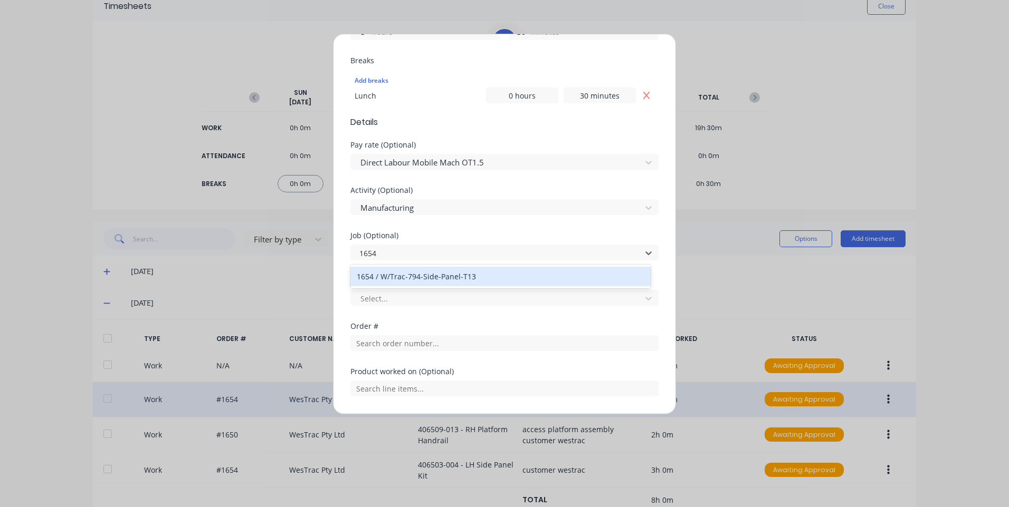
click at [430, 279] on div "1654 / W/Trac-794-Side-Panel-T13" at bounding box center [500, 277] width 300 height 20
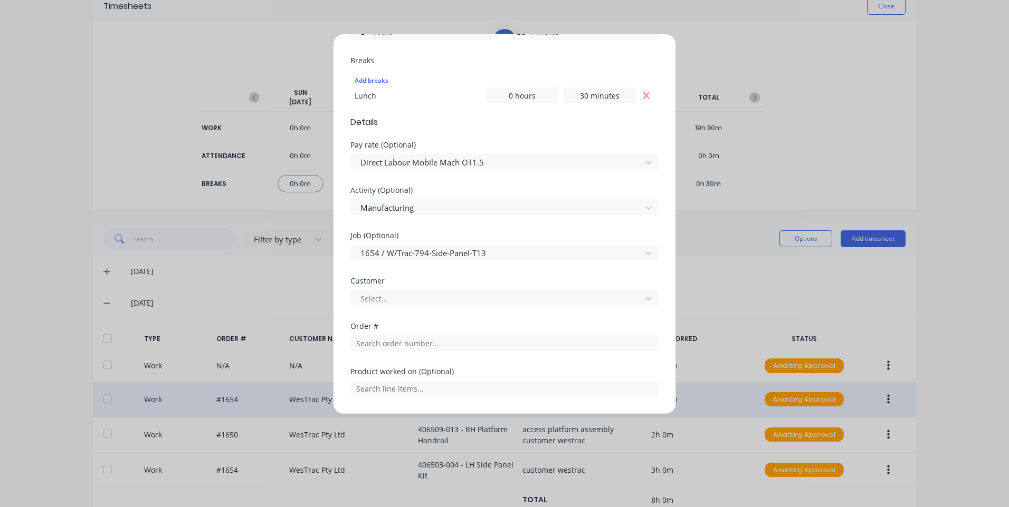
click at [424, 288] on div "Select..." at bounding box center [504, 297] width 308 height 18
click at [421, 298] on div at bounding box center [497, 298] width 276 height 13
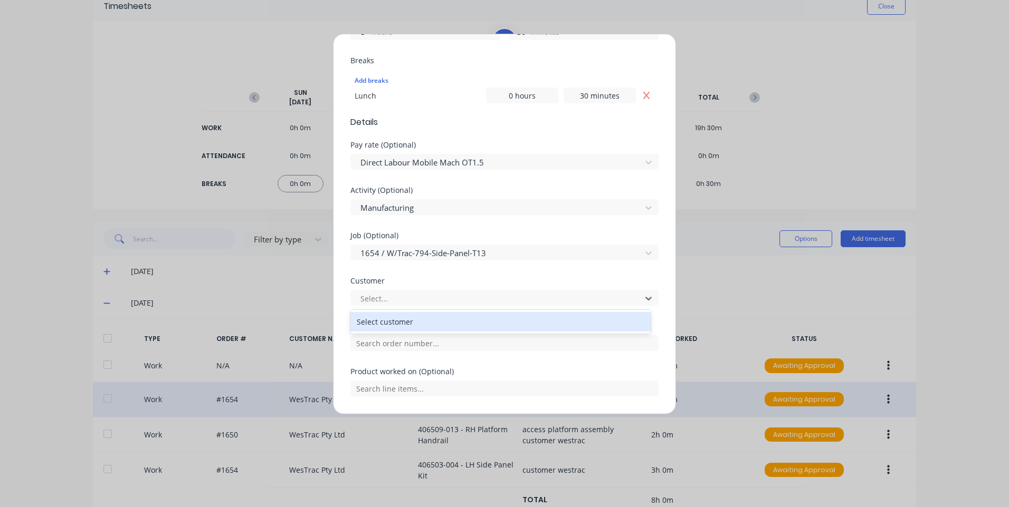
click at [416, 324] on div "Select customer" at bounding box center [500, 322] width 300 height 20
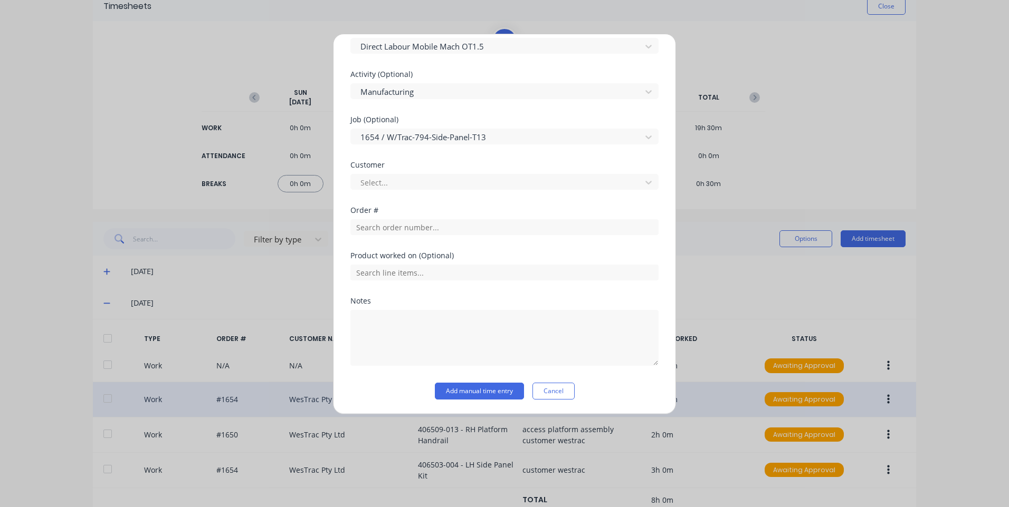
scroll to position [433, 0]
click at [428, 222] on input "text" at bounding box center [504, 227] width 308 height 16
type input "1654"
click at [426, 272] on span "WesTrac Pty Ltd" at bounding box center [504, 275] width 291 height 9
click at [418, 319] on input "text" at bounding box center [504, 327] width 308 height 16
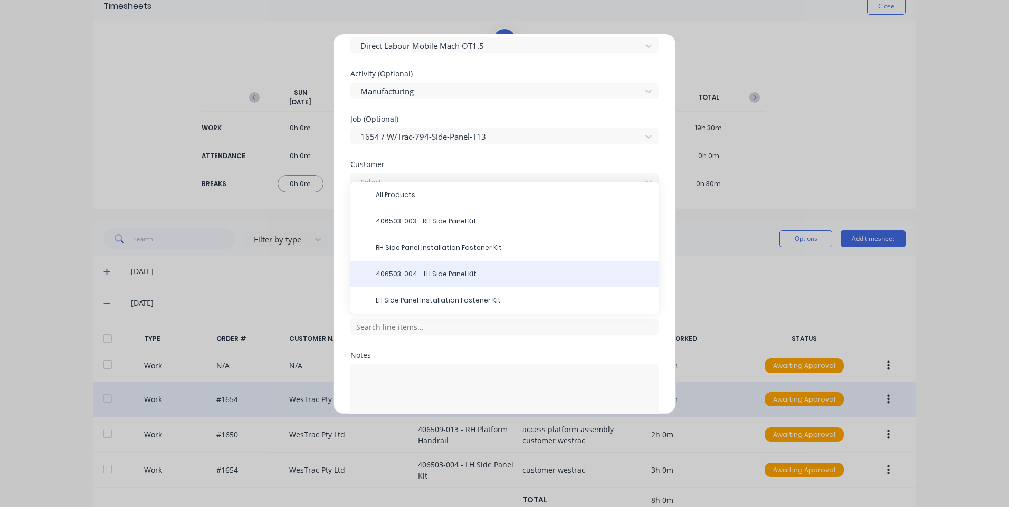
click at [442, 277] on span "406503-004 - LH Side Panel Kit" at bounding box center [513, 274] width 274 height 9
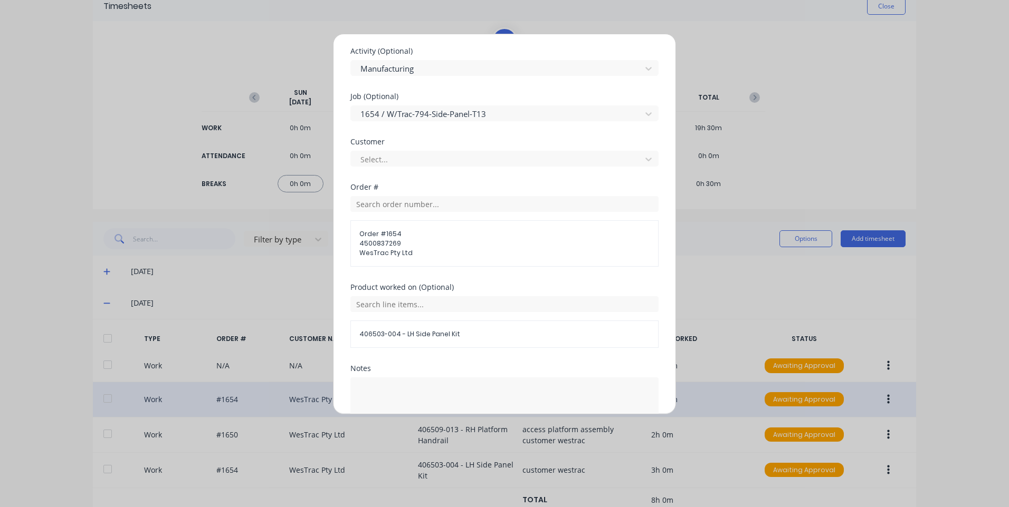
scroll to position [524, 0]
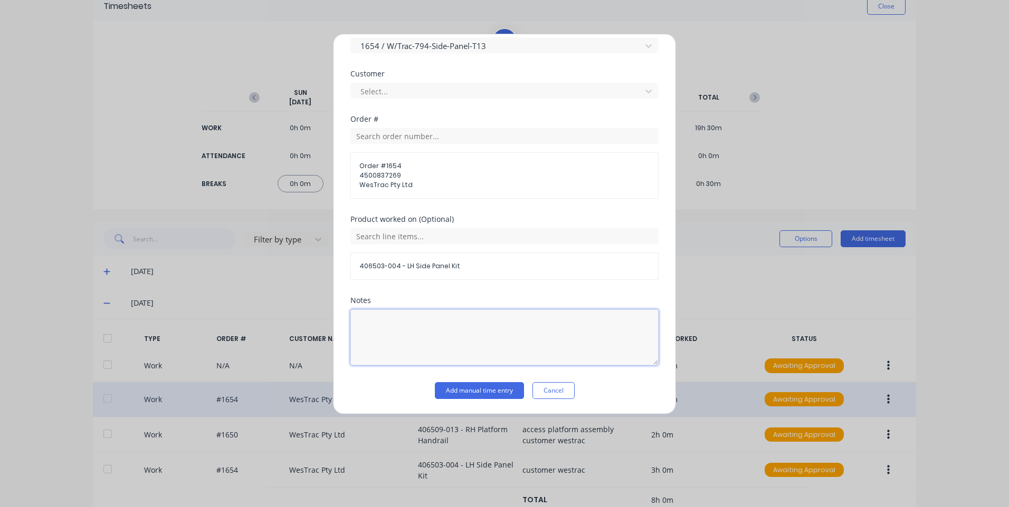
click at [407, 313] on textarea at bounding box center [504, 338] width 308 height 56
type textarea "customer westrac"
click at [466, 389] on button "Add manual time entry" at bounding box center [479, 390] width 89 height 17
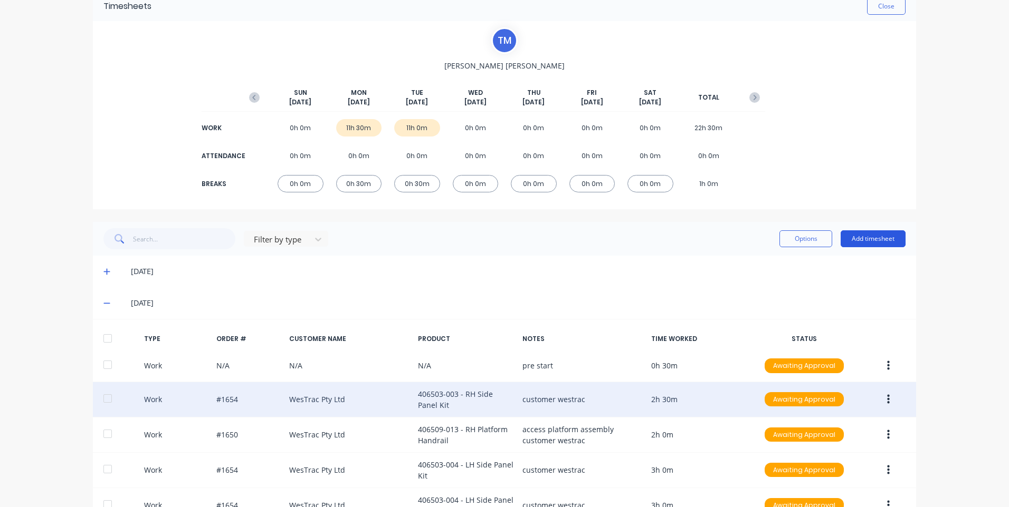
click at [866, 233] on button "Add timesheet" at bounding box center [872, 239] width 65 height 17
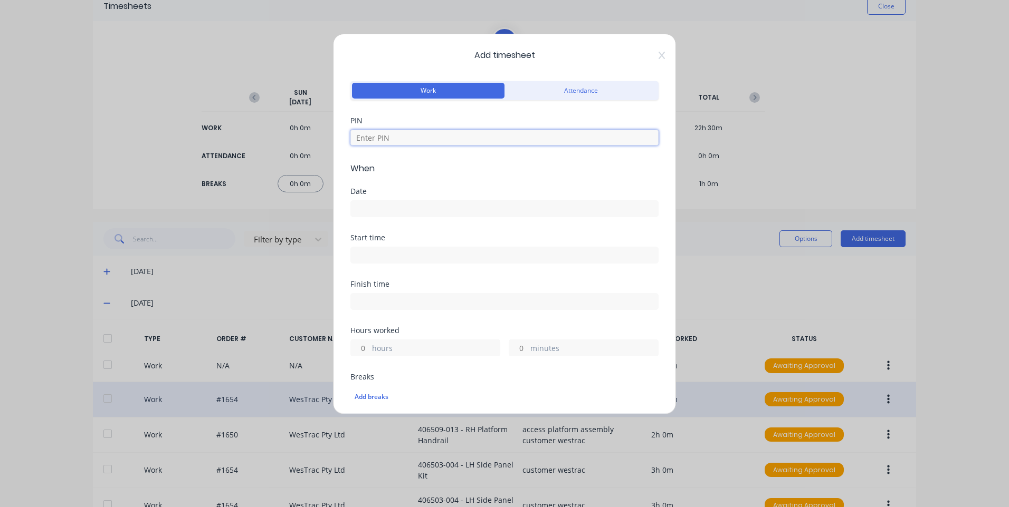
click at [428, 132] on input at bounding box center [504, 138] width 308 height 16
type input "9"
click at [654, 51] on div "Add timesheet Work Attendance PIN 9 When Date Start time Finish time Hours work…" at bounding box center [504, 224] width 343 height 381
click at [651, 56] on div "Add timesheet Work Attendance PIN 9 When Date Start time Finish time Hours work…" at bounding box center [504, 224] width 343 height 381
click at [658, 56] on icon at bounding box center [661, 55] width 6 height 7
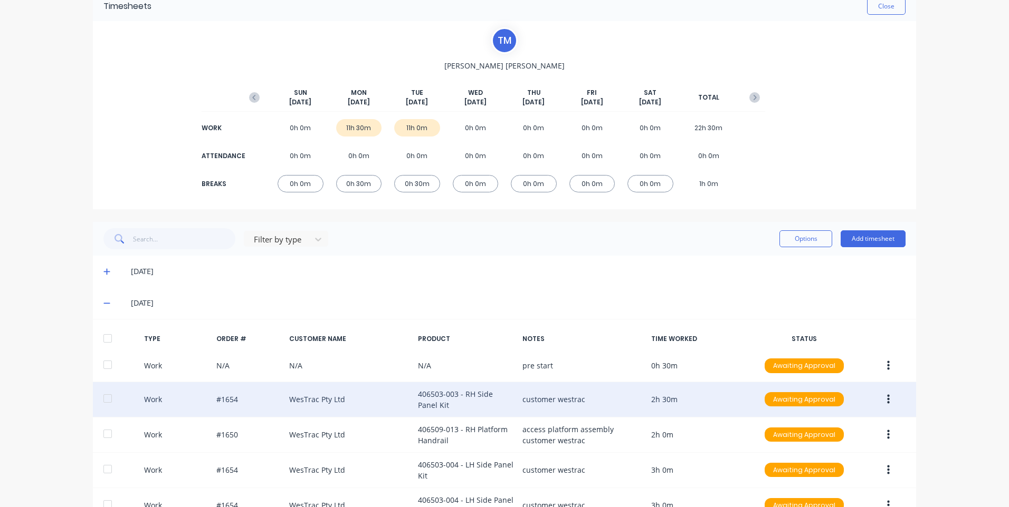
scroll to position [212, 0]
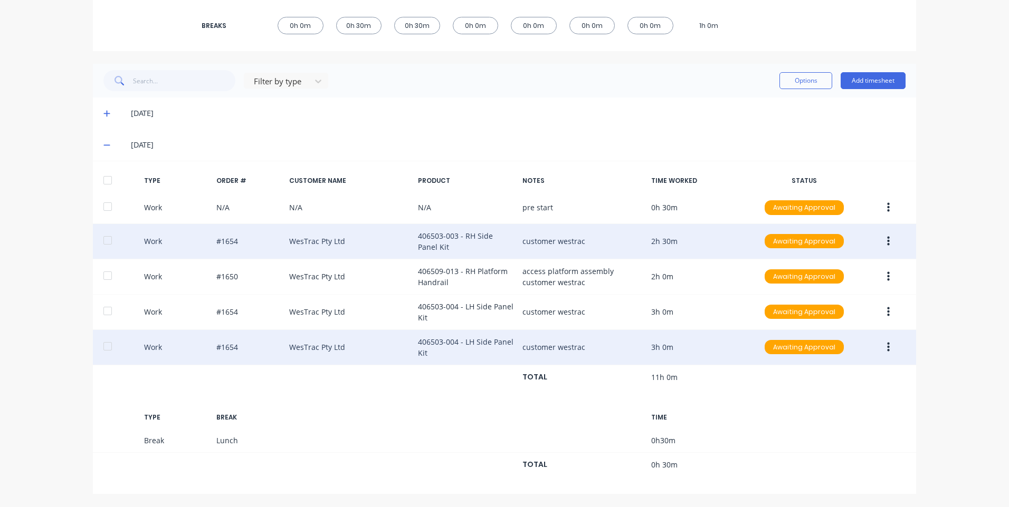
click at [887, 342] on icon "button" at bounding box center [888, 348] width 3 height 12
click at [839, 350] on div "Duplicate" at bounding box center [850, 349] width 81 height 15
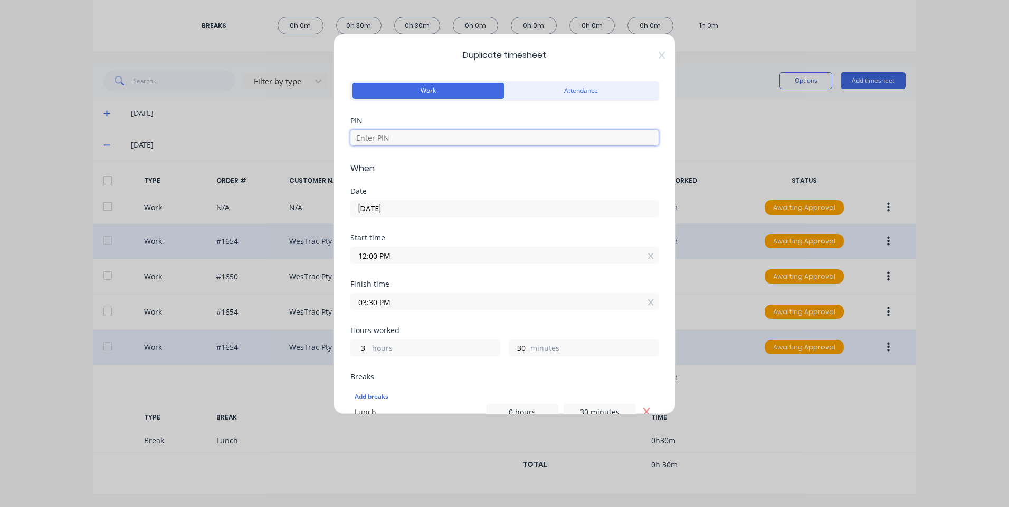
click at [443, 136] on input at bounding box center [504, 138] width 308 height 16
type input "9576"
click at [422, 256] on input "12:00 PM" at bounding box center [504, 255] width 307 height 16
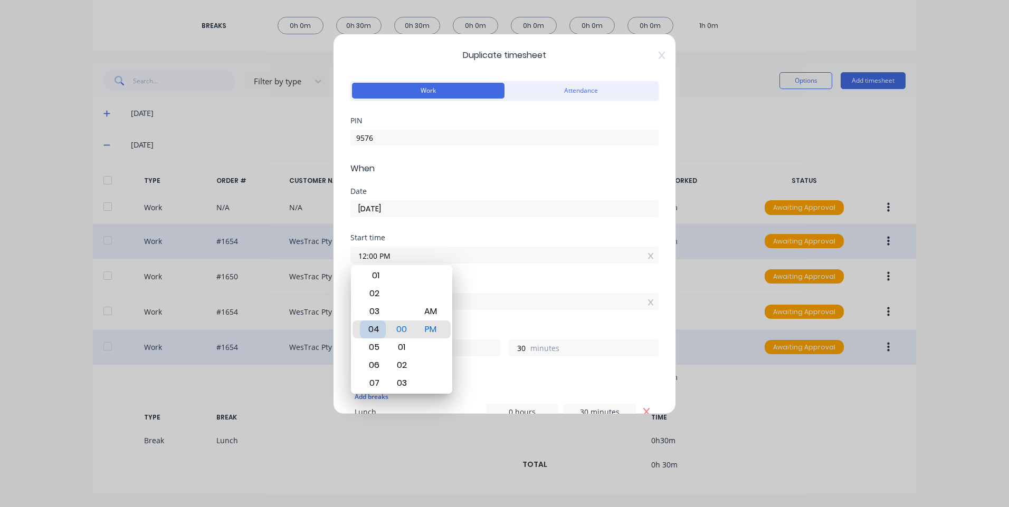
type input "04:00 PM"
type input "23"
type input "05:00 PM"
type input "22"
click at [378, 287] on div "03" at bounding box center [373, 294] width 26 height 18
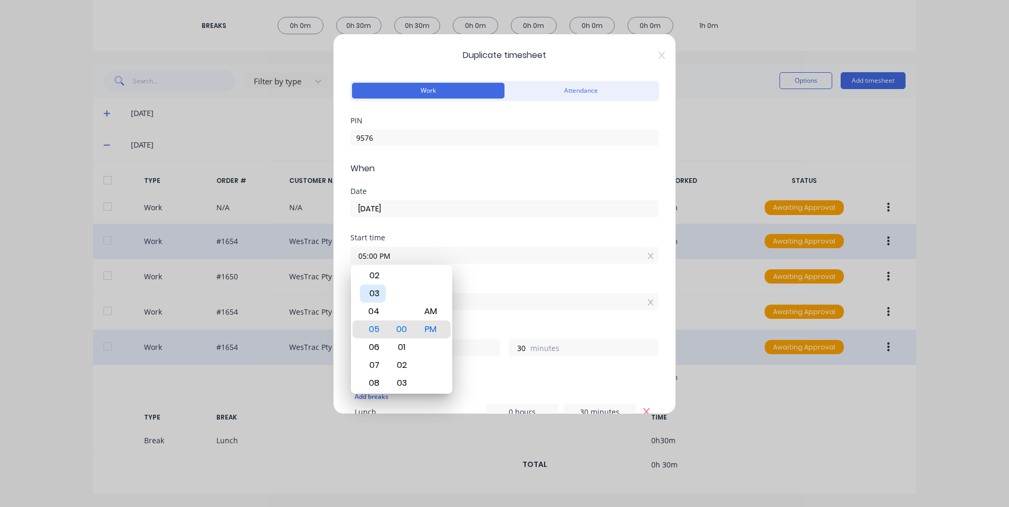
type input "03:00 PM"
type input "0"
type input "03:23 PM"
type input "7"
type input "03:28 PM"
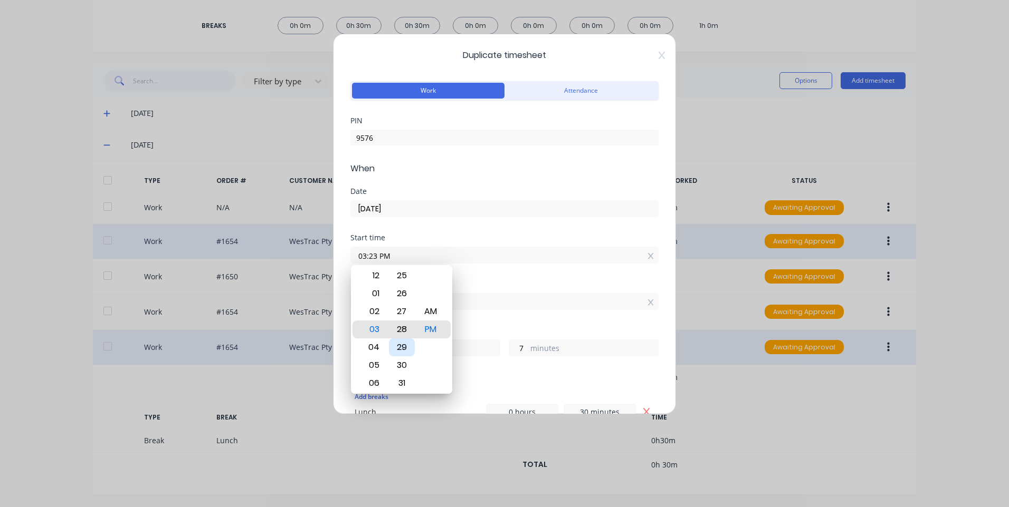
type input "2"
type input "03:32 PM"
type input "23"
type input "58"
click at [401, 292] on div "30" at bounding box center [402, 294] width 26 height 18
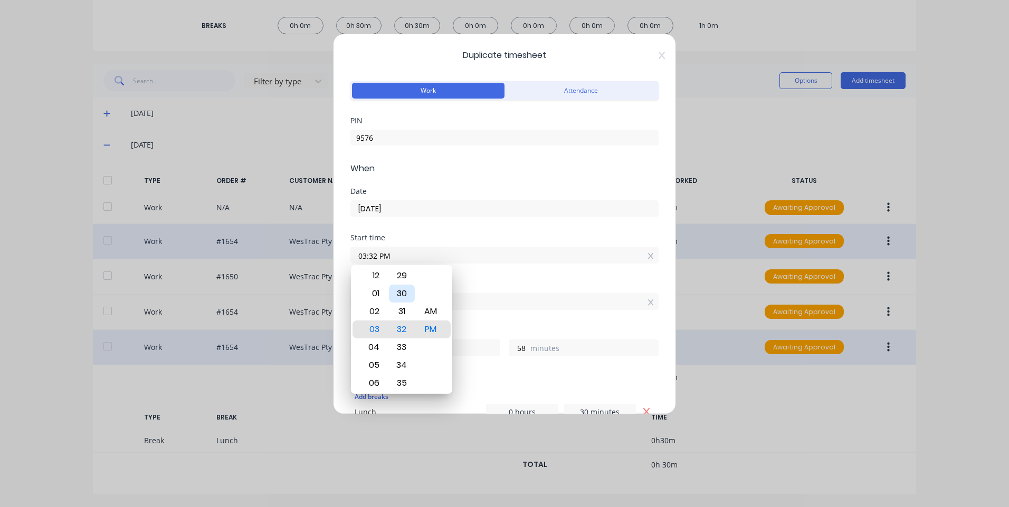
type input "03:30 PM"
type input "0"
drag, startPoint x: 501, startPoint y: 311, endPoint x: 483, endPoint y: 307, distance: 18.3
click at [501, 310] on div "Finish time 03:30 PM" at bounding box center [504, 304] width 308 height 46
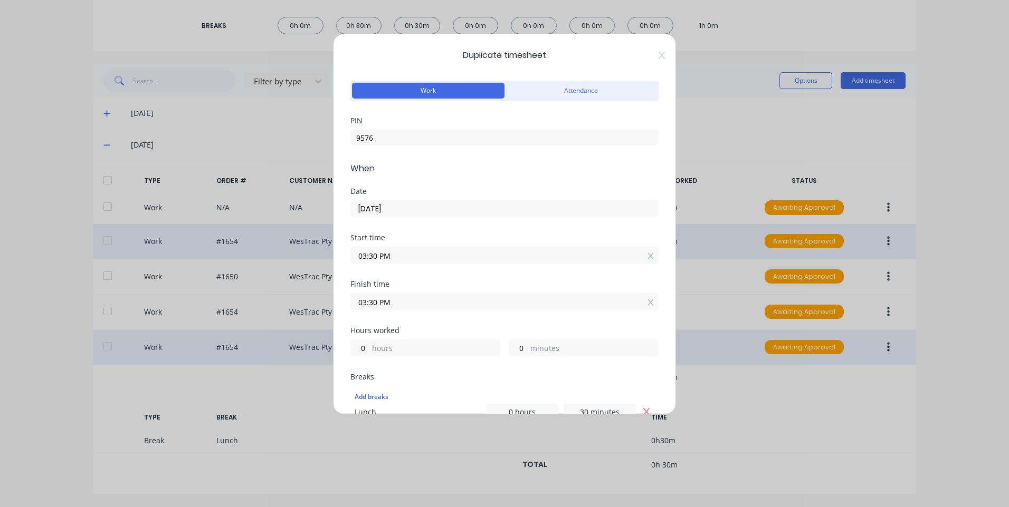
click at [463, 303] on input "03:30 PM" at bounding box center [504, 302] width 307 height 16
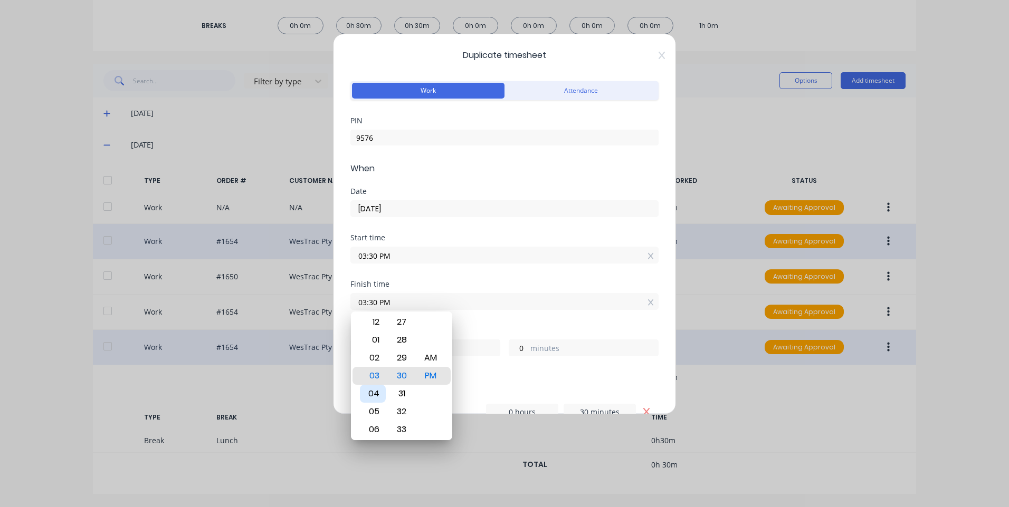
click at [374, 392] on div "04" at bounding box center [373, 394] width 26 height 18
type input "04:30 PM"
type input "1"
click at [486, 359] on div "Hours worked 1 hours 0 minutes" at bounding box center [504, 350] width 308 height 46
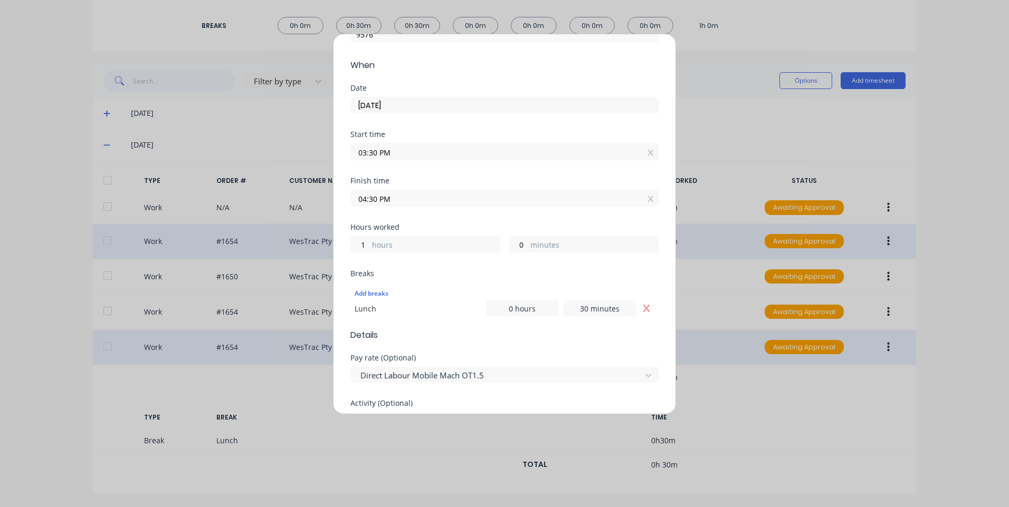
scroll to position [158, 0]
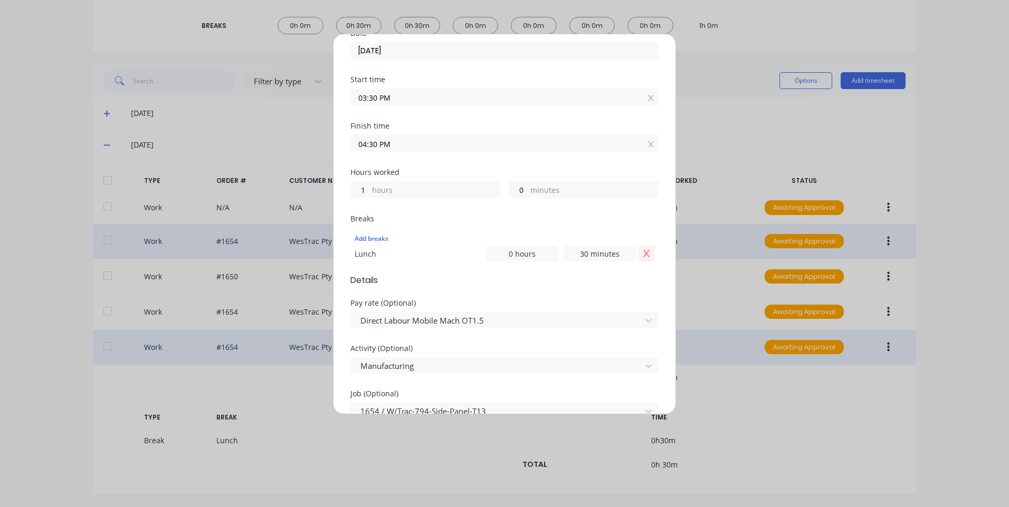
click at [638, 257] on button "Remove Lunch" at bounding box center [646, 254] width 16 height 16
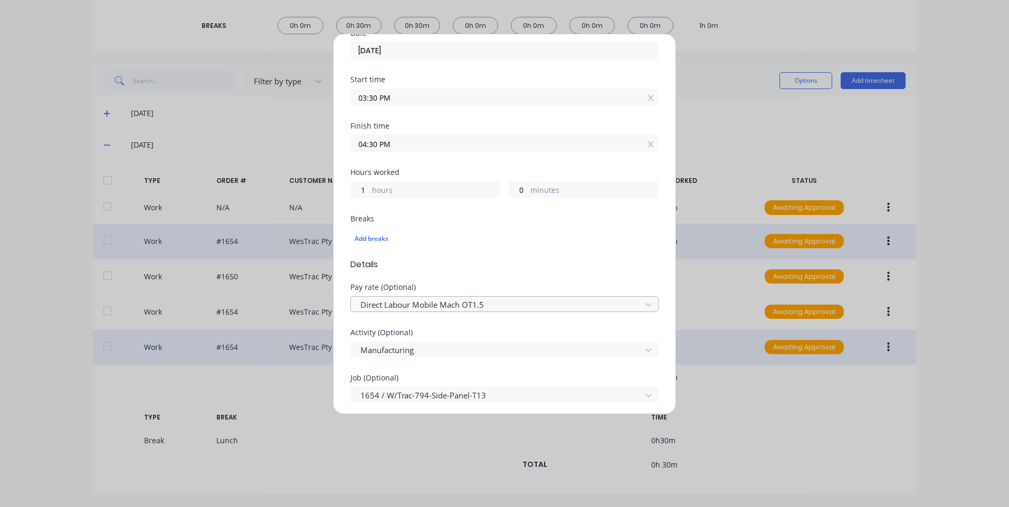
click at [492, 303] on div at bounding box center [497, 305] width 276 height 13
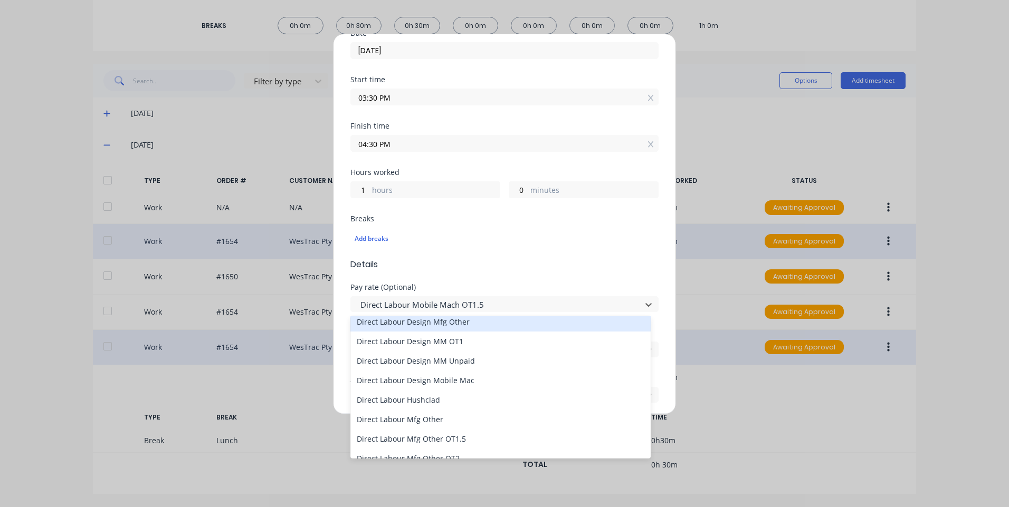
scroll to position [686, 0]
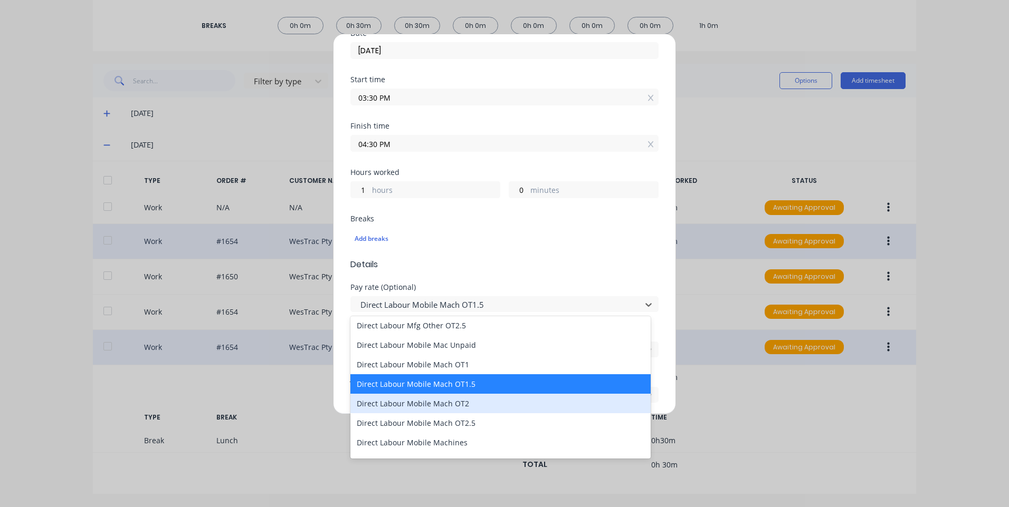
click at [465, 397] on div "Direct Labour Mobile Mach OT2" at bounding box center [500, 404] width 300 height 20
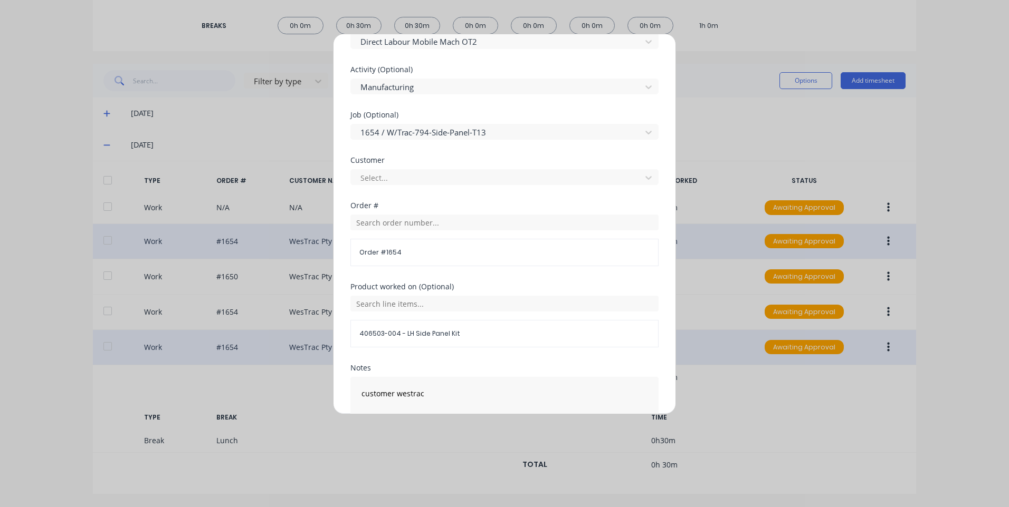
scroll to position [422, 0]
click at [444, 175] on div at bounding box center [497, 177] width 276 height 13
click at [436, 197] on div "Select customer" at bounding box center [500, 201] width 300 height 20
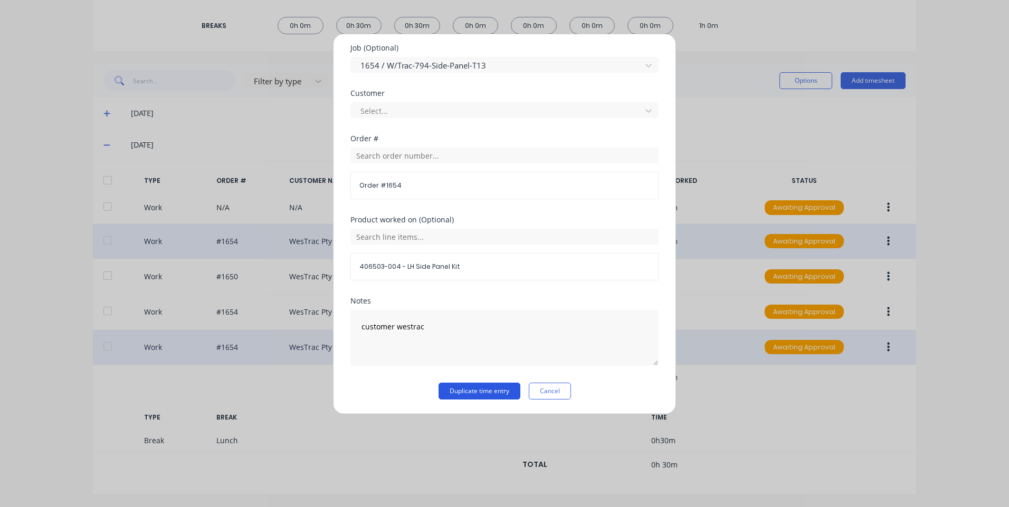
scroll to position [489, 0]
click at [472, 385] on button "Duplicate time entry" at bounding box center [479, 390] width 82 height 17
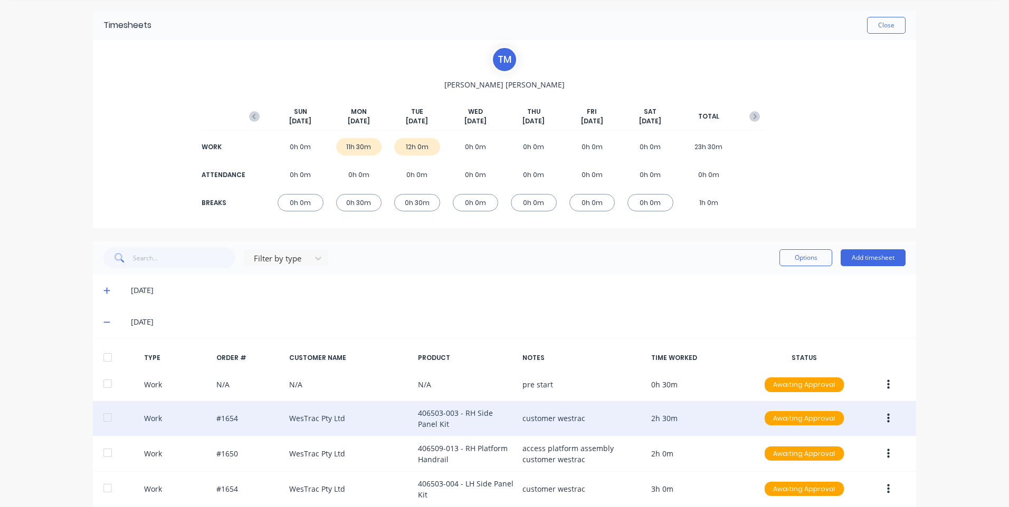
scroll to position [0, 0]
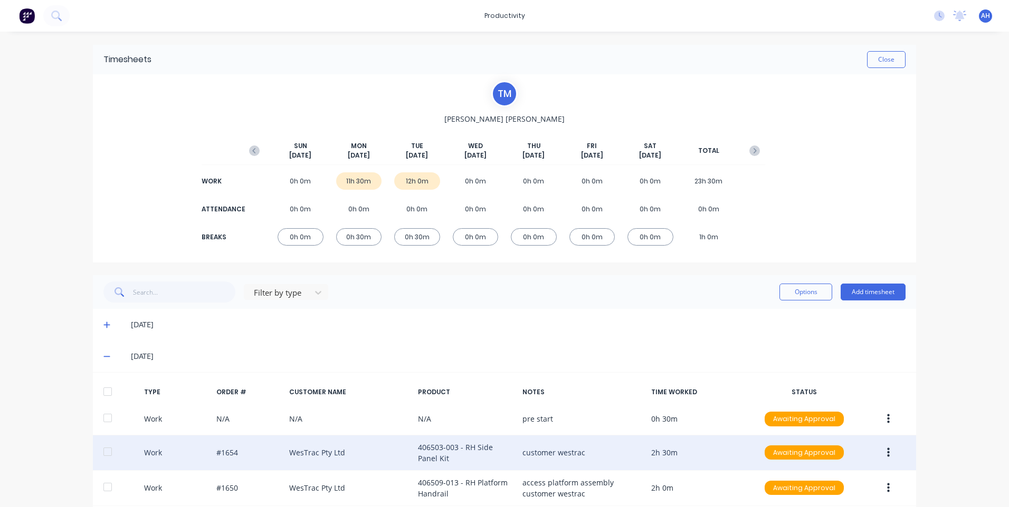
click at [937, 14] on div "No new notifications [PERSON_NAME] all as read You have no notifications AH Hus…" at bounding box center [966, 16] width 83 height 16
click at [935, 14] on icon at bounding box center [939, 16] width 11 height 11
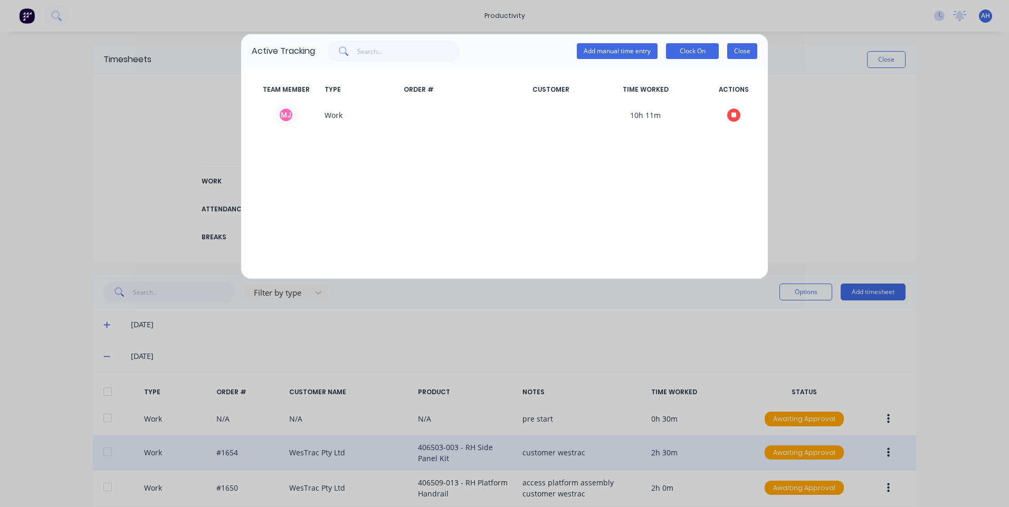
click at [748, 51] on button "Close" at bounding box center [742, 51] width 30 height 16
